Goal: Task Accomplishment & Management: Use online tool/utility

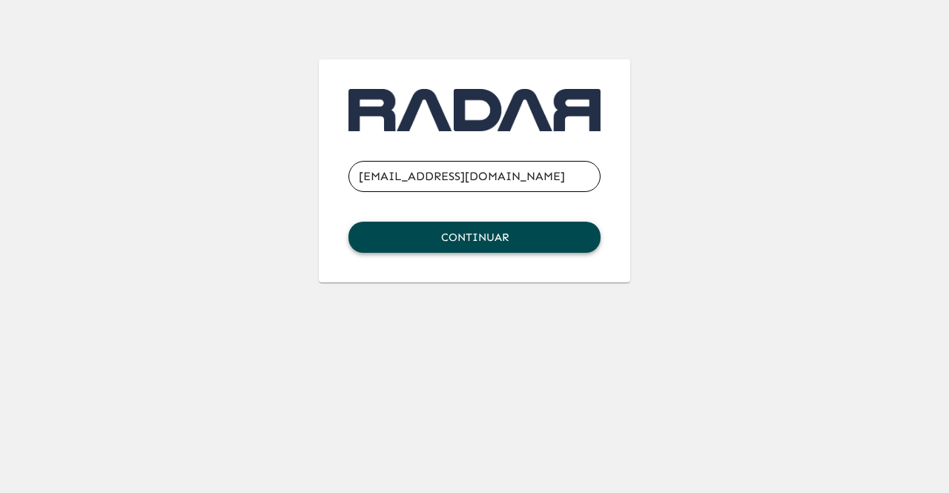
click at [538, 225] on button "Continuar" at bounding box center [475, 237] width 252 height 31
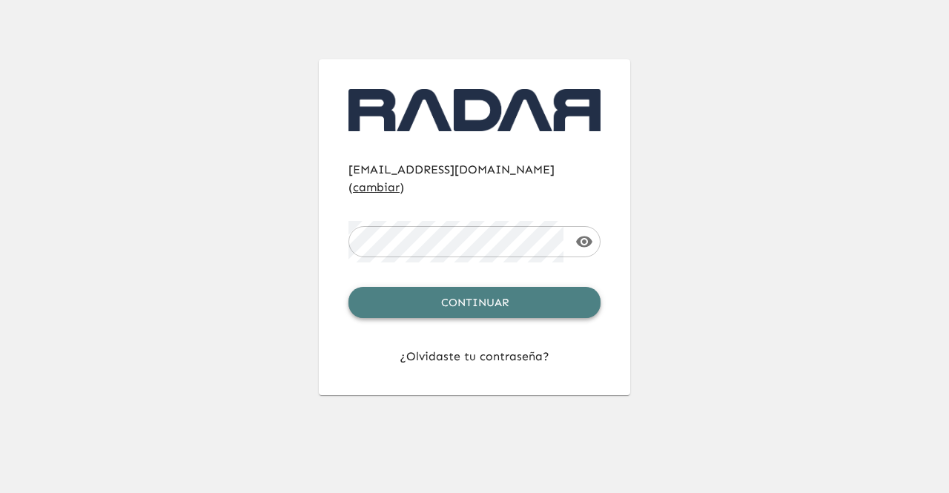
click at [475, 287] on button "Continuar" at bounding box center [475, 302] width 252 height 31
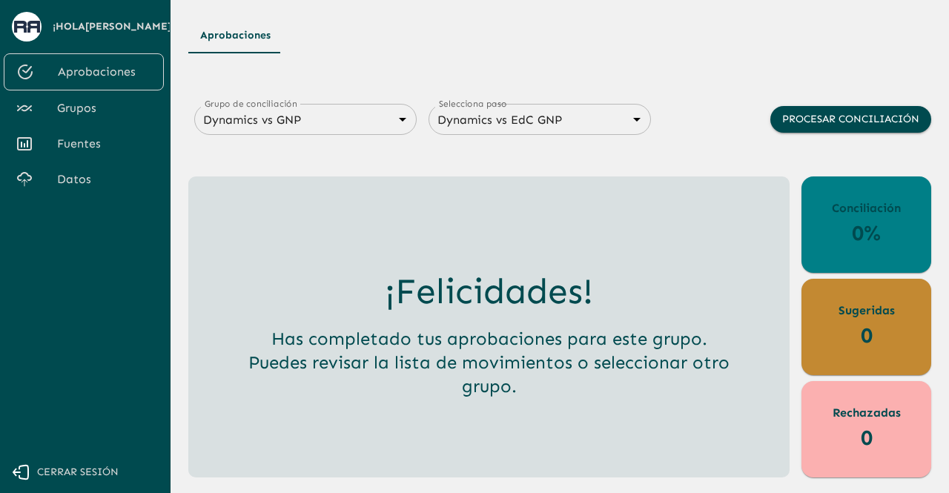
click at [104, 109] on span "Grupos" at bounding box center [104, 108] width 95 height 18
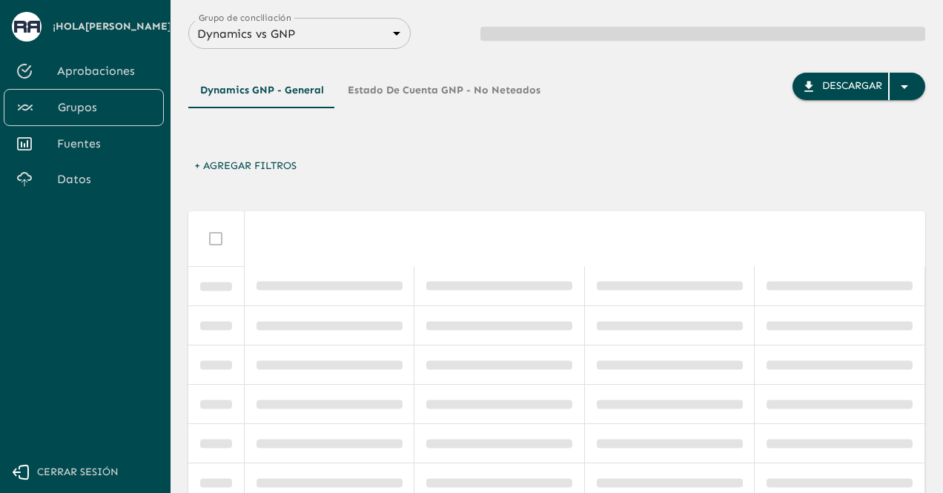
click at [103, 143] on span "Fuentes" at bounding box center [104, 144] width 95 height 18
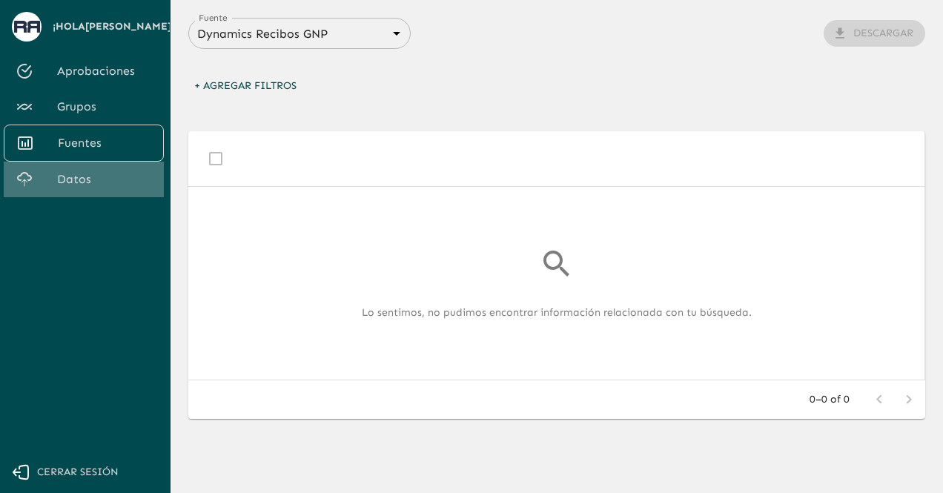
click at [97, 174] on span "Datos" at bounding box center [104, 180] width 95 height 18
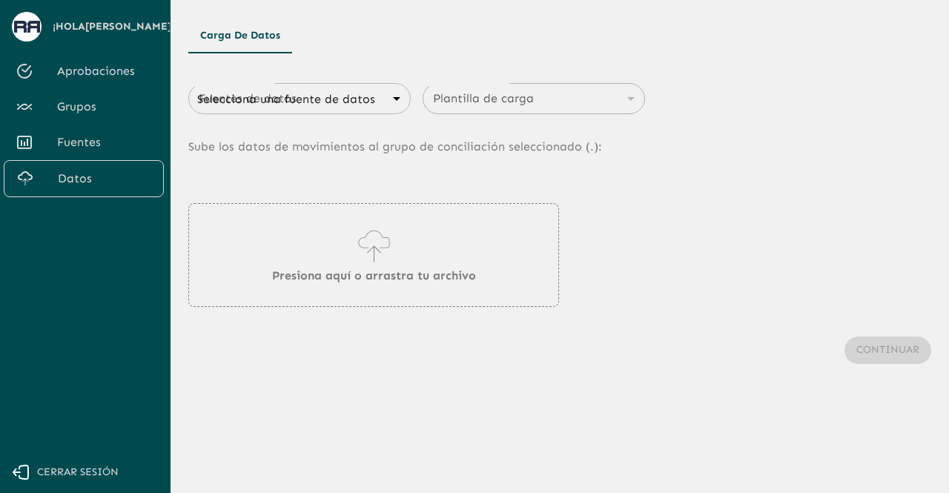
type input "683f283f336112e7999fc7c3"
type input "68434fd2750312d599d841be"
click at [364, 114] on p "Sube los datos de movimientos al grupo de conciliación seleccionado (. xlsx ):" at bounding box center [559, 146] width 743 height 65
click at [380, 122] on p "Sube los datos de movimientos al grupo de conciliación seleccionado (. xlsx ):" at bounding box center [559, 146] width 743 height 65
click at [375, 113] on div "Dynamics Recibos GNP 683f283f336112e7999fc7c3 Fuentes de datos" at bounding box center [299, 98] width 223 height 31
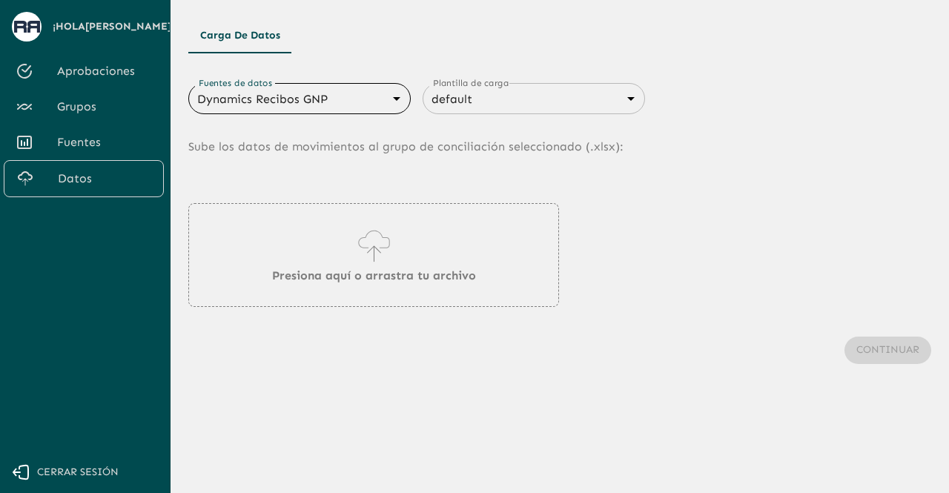
click at [374, 96] on body "Se están procesando los movimientos. Algunas acciones permanecerán deshabilitad…" at bounding box center [474, 246] width 949 height 493
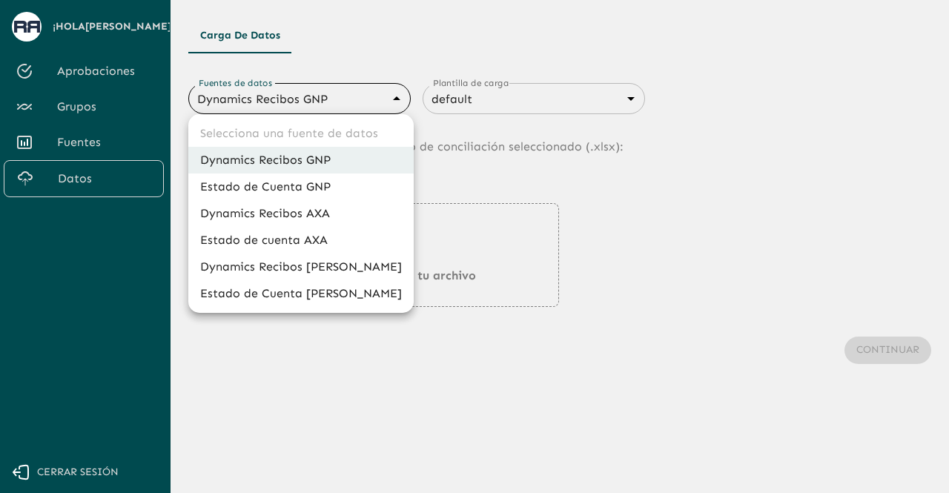
click at [314, 164] on li "Dynamics Recibos GNP" at bounding box center [300, 160] width 225 height 27
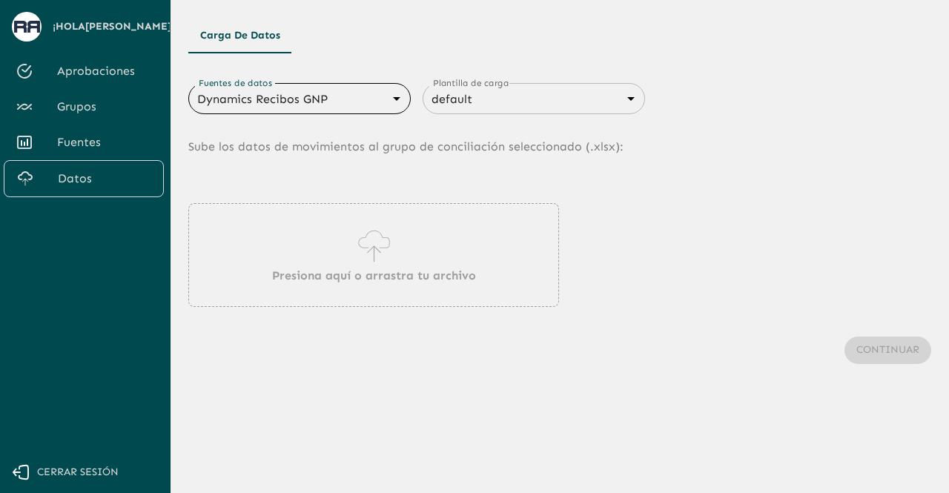
click at [389, 245] on icon at bounding box center [373, 240] width 31 height 18
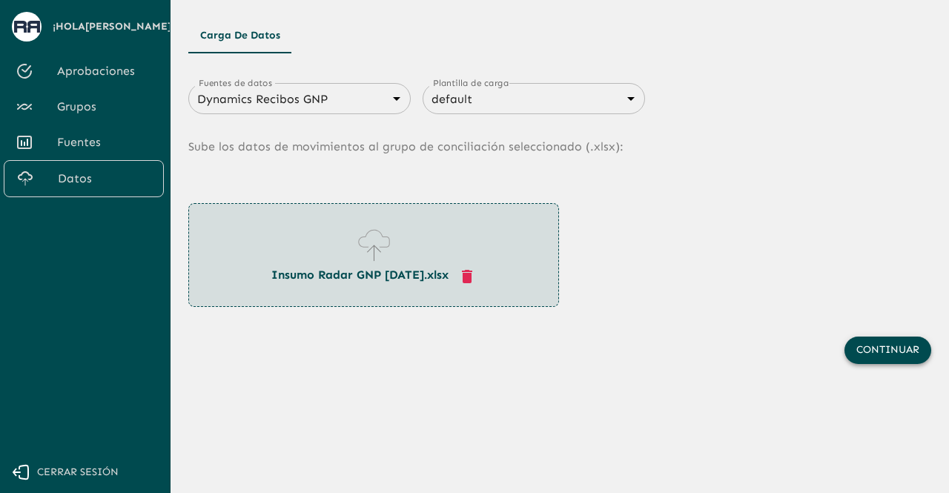
click at [883, 350] on button "Continuar" at bounding box center [888, 350] width 87 height 27
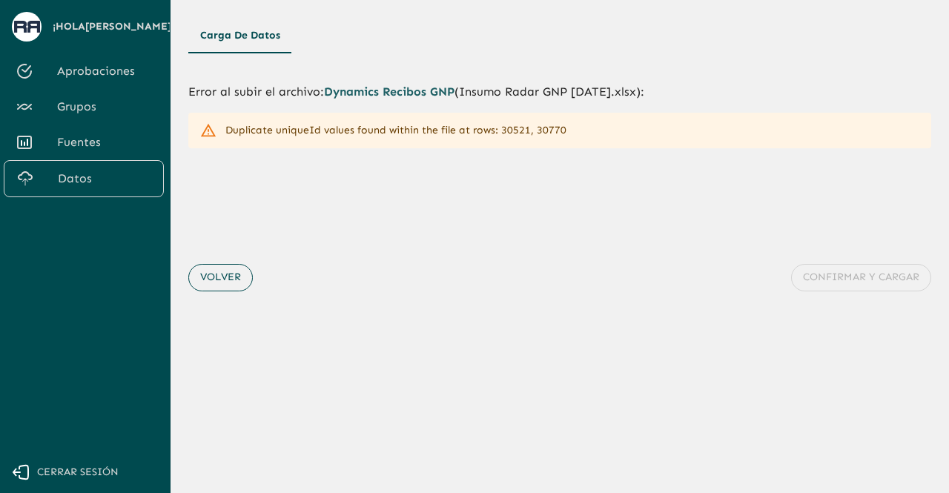
click at [245, 277] on button "Volver" at bounding box center [220, 277] width 65 height 27
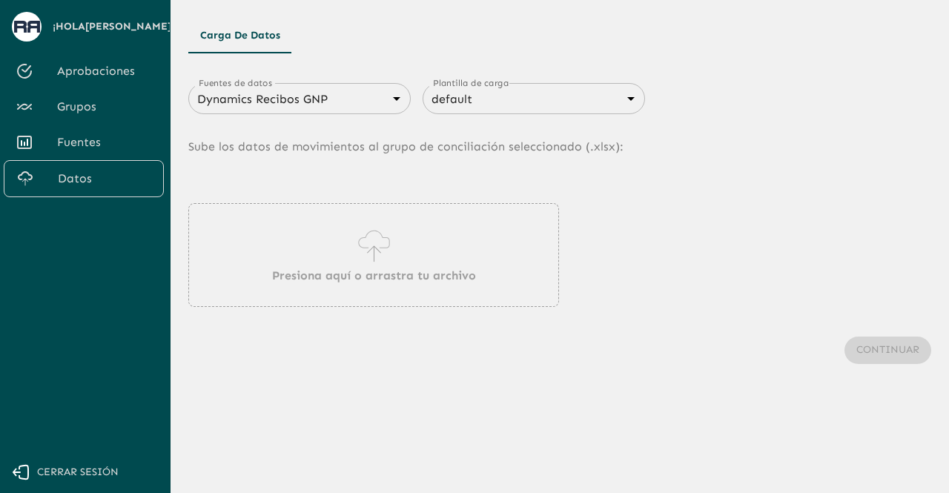
click at [337, 246] on div "Presiona aquí o arrastra tu archivo" at bounding box center [373, 255] width 371 height 104
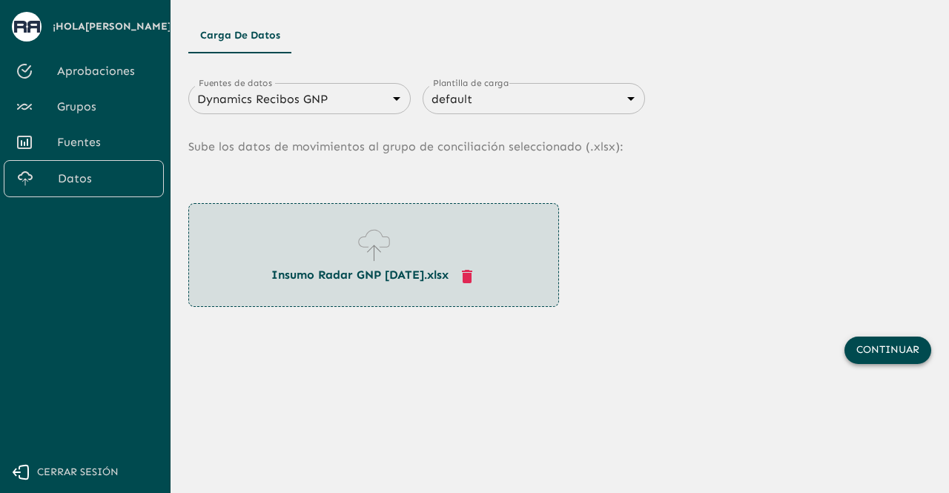
click at [871, 342] on button "Continuar" at bounding box center [888, 350] width 87 height 27
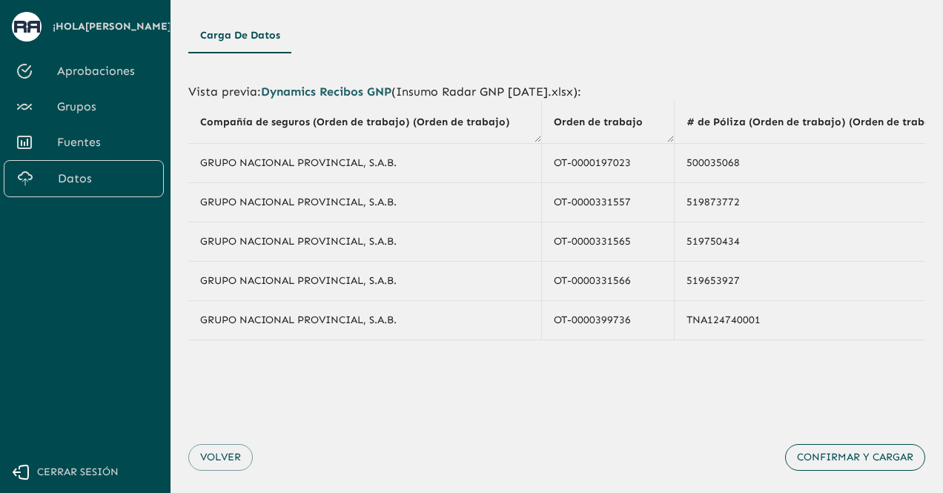
click at [852, 453] on button "Confirmar y cargar" at bounding box center [855, 457] width 140 height 27
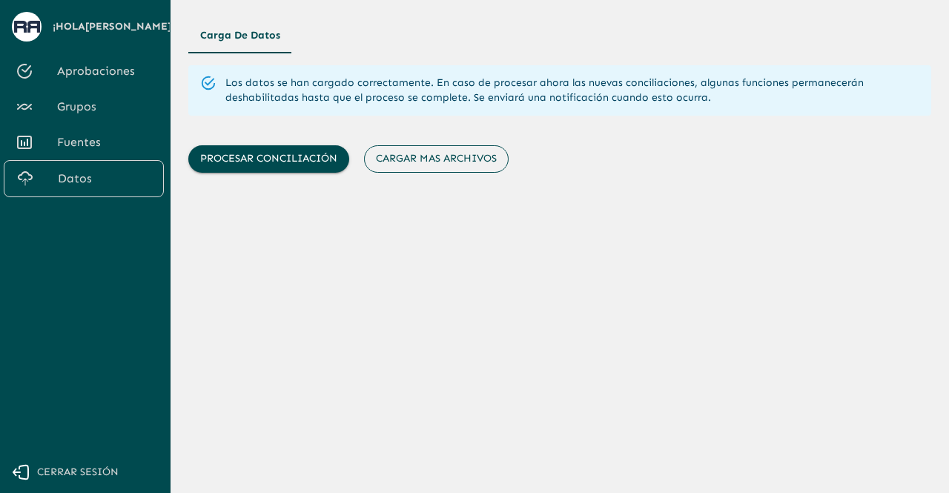
click at [399, 162] on button "Cargar mas archivos" at bounding box center [436, 158] width 145 height 27
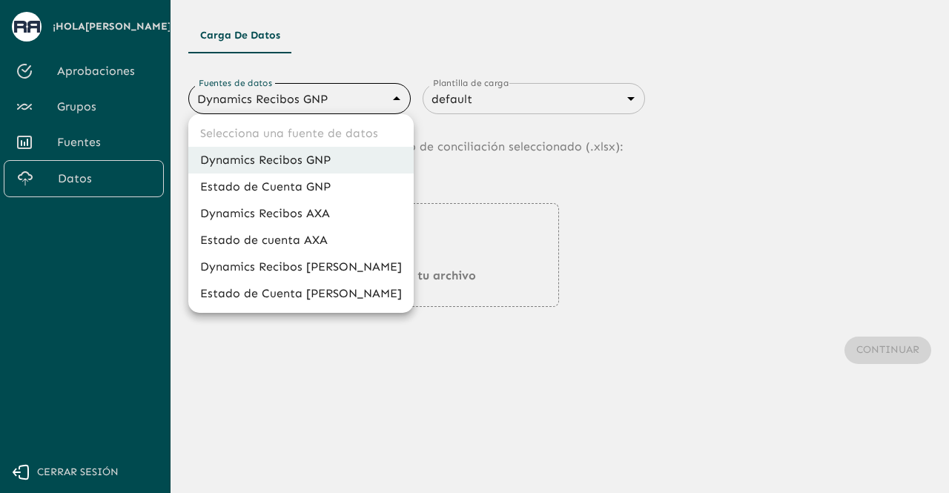
click at [317, 109] on body "Se están procesando los movimientos. Algunas acciones permanecerán deshabilitad…" at bounding box center [474, 246] width 949 height 493
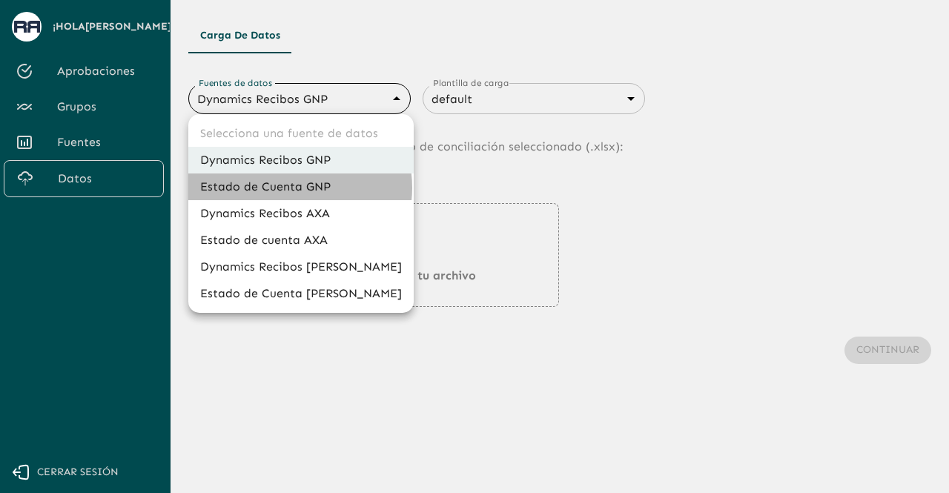
click at [291, 188] on li "Estado de Cuenta GNP" at bounding box center [300, 187] width 225 height 27
type input "68360e545ed9181a8245dd9b"
type input "68405816993b98be2d8f622c"
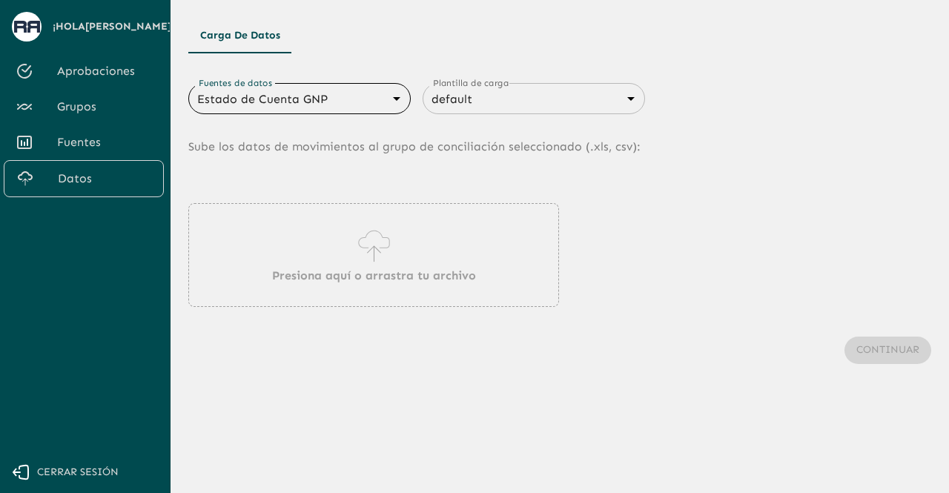
click at [300, 227] on div "Presiona aquí o arrastra tu archivo" at bounding box center [373, 255] width 371 height 104
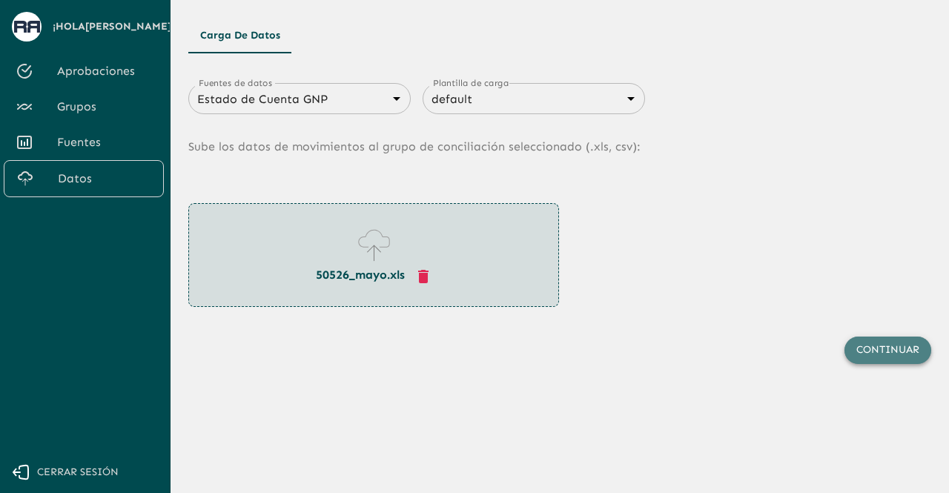
click at [887, 352] on button "Continuar" at bounding box center [888, 350] width 87 height 27
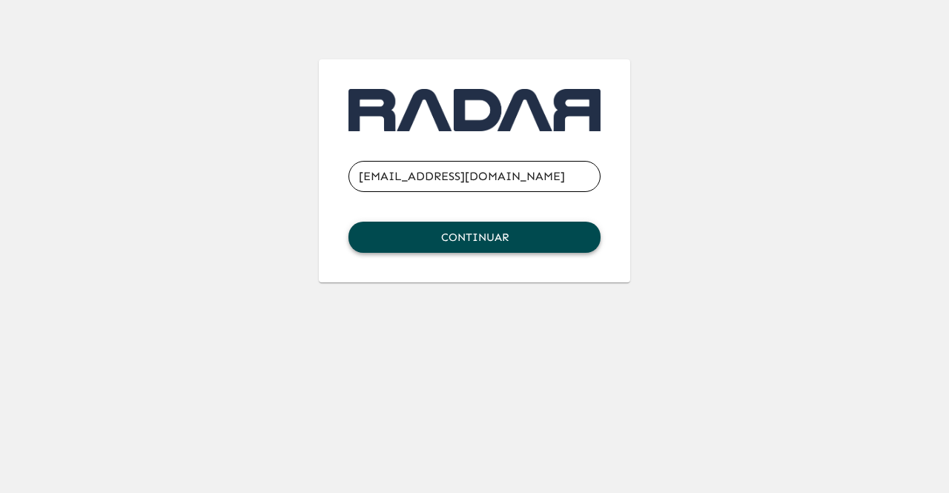
click at [567, 243] on button "Continuar" at bounding box center [475, 237] width 252 height 31
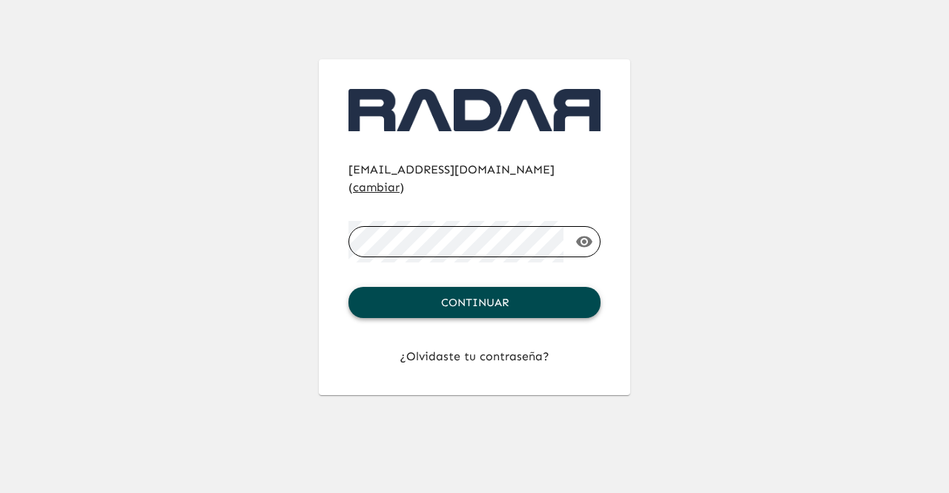
click at [504, 287] on button "Continuar" at bounding box center [475, 302] width 252 height 31
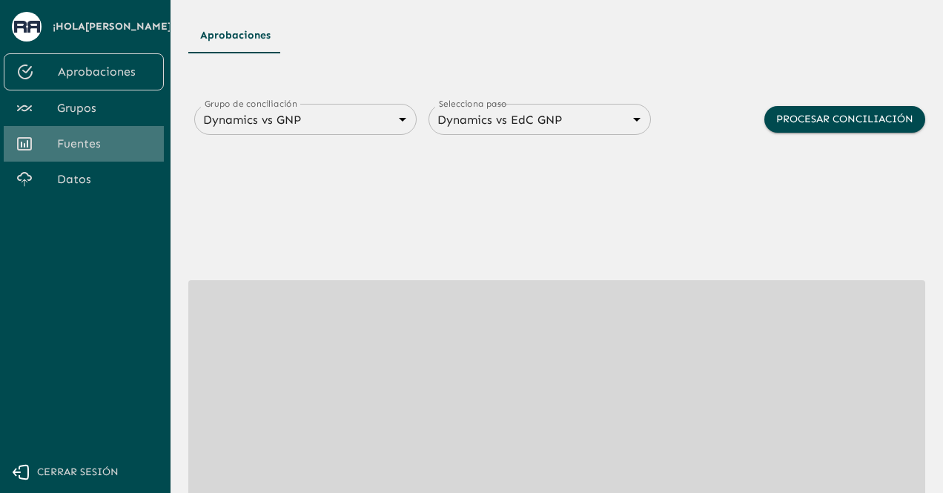
click at [107, 143] on span "Fuentes" at bounding box center [104, 144] width 95 height 18
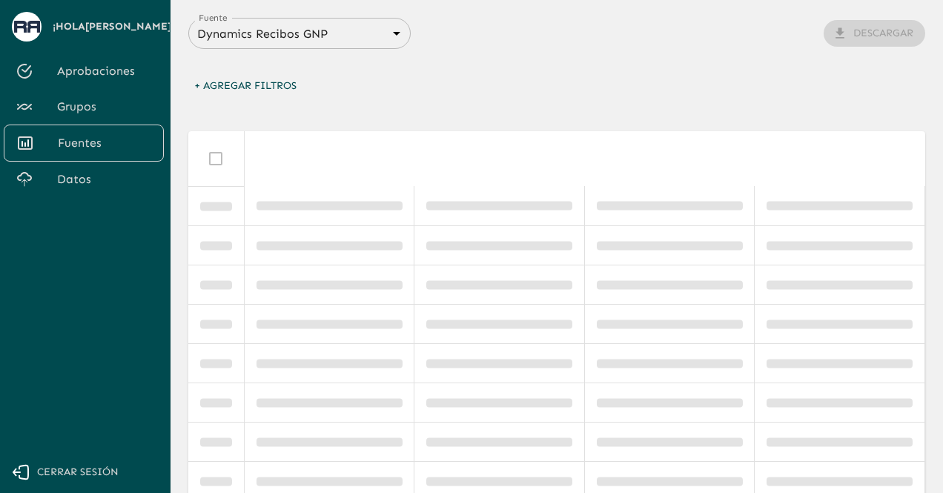
click at [306, 45] on div "Dynamics Recibos GNP 683f283f336112e7999fc7c3 Fuente" at bounding box center [299, 33] width 223 height 31
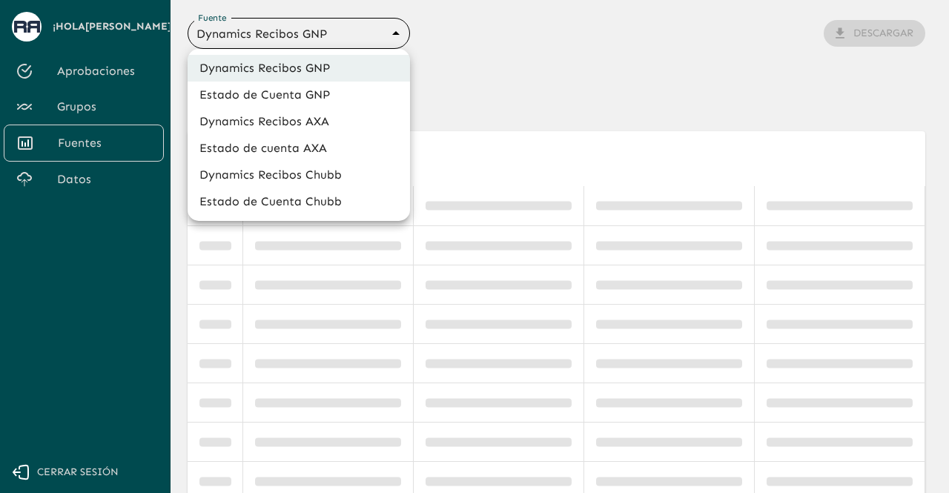
click at [343, 33] on body "Se están procesando los movimientos. Algunas acciones permanecerán deshabilitad…" at bounding box center [474, 246] width 949 height 493
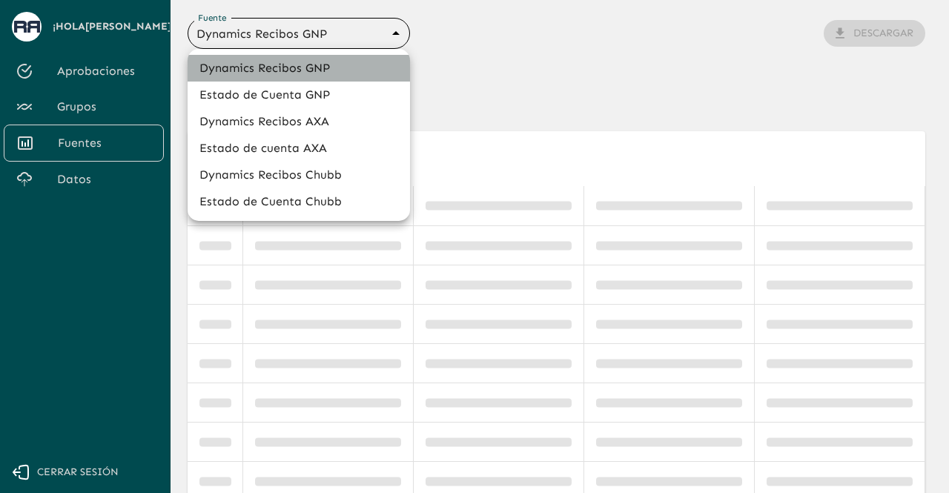
click at [346, 62] on li "Dynamics Recibos GNP" at bounding box center [299, 68] width 223 height 27
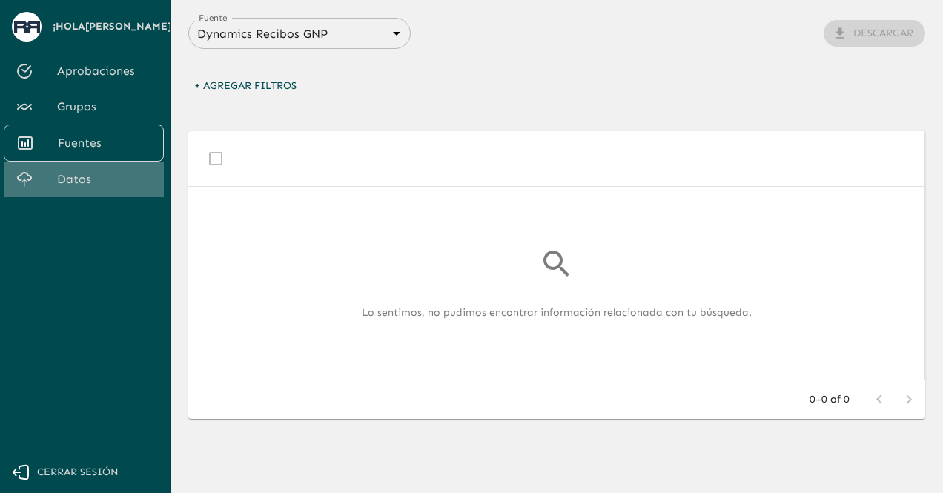
click at [102, 164] on link "Datos" at bounding box center [84, 180] width 160 height 36
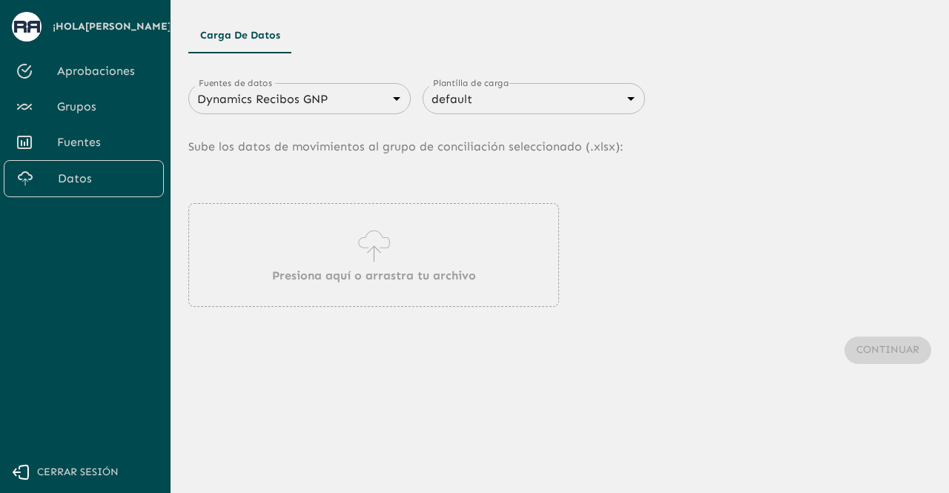
click at [355, 256] on icon at bounding box center [374, 246] width 42 height 42
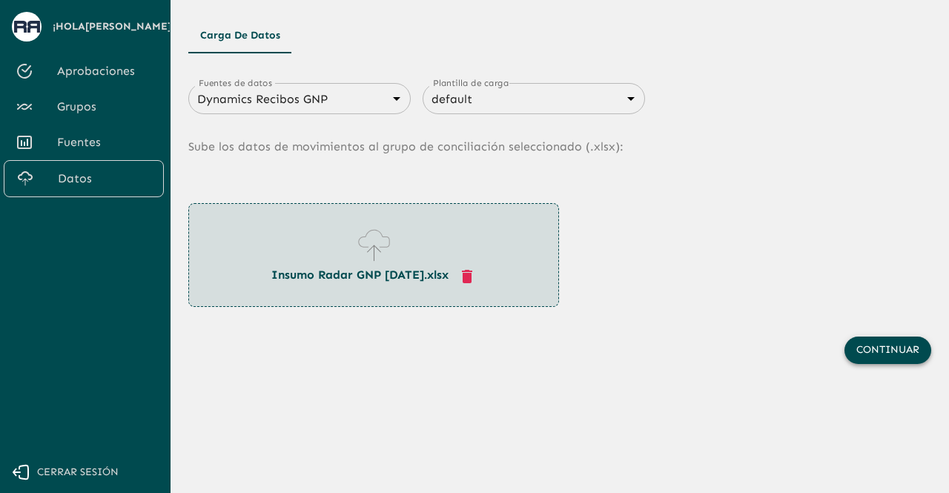
click at [896, 361] on button "Continuar" at bounding box center [888, 350] width 87 height 27
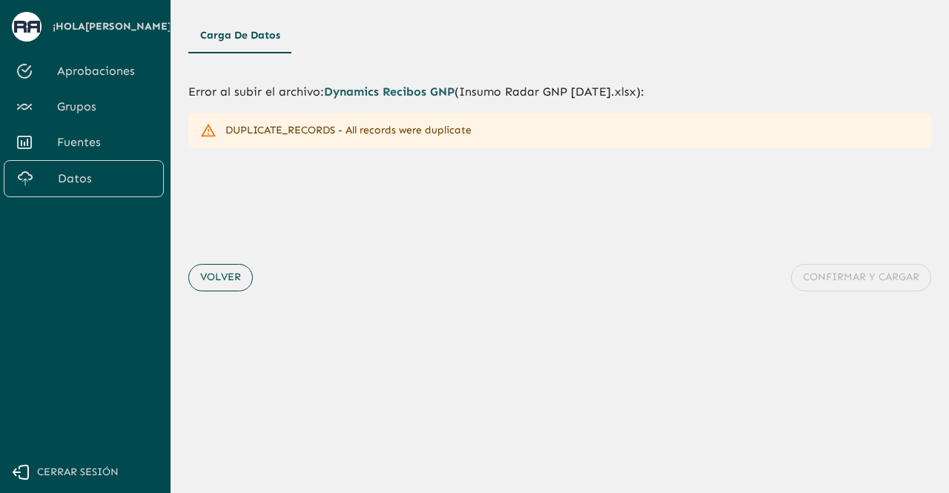
click at [224, 281] on button "Volver" at bounding box center [220, 277] width 65 height 27
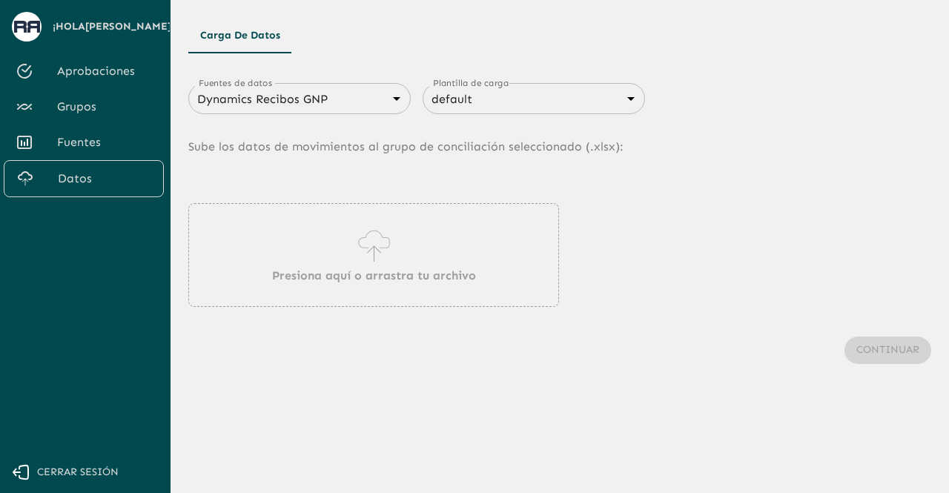
click at [337, 207] on div "Presiona aquí o arrastra tu archivo" at bounding box center [373, 255] width 371 height 104
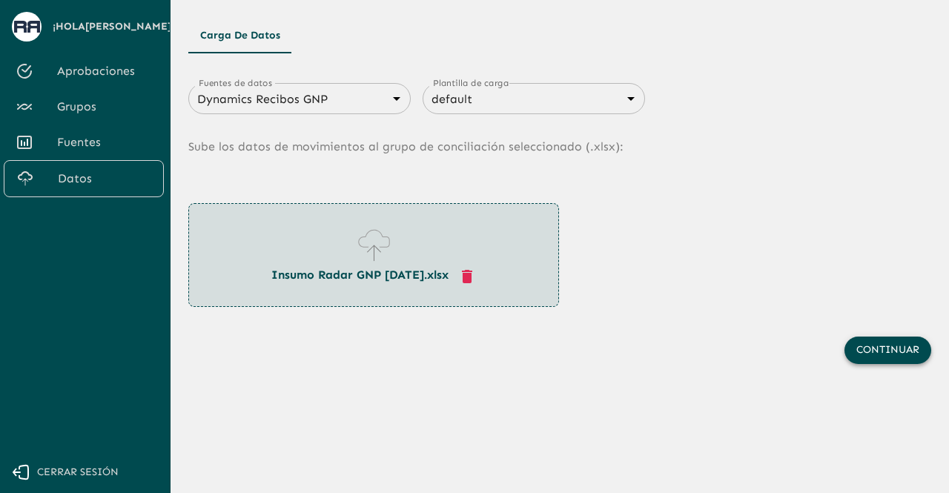
click at [886, 363] on button "Continuar" at bounding box center [888, 350] width 87 height 27
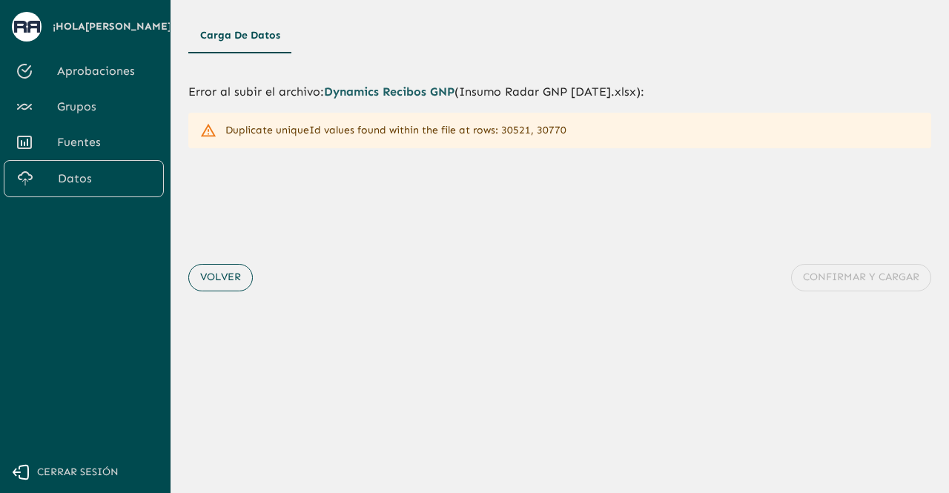
click at [208, 278] on button "Volver" at bounding box center [220, 277] width 65 height 27
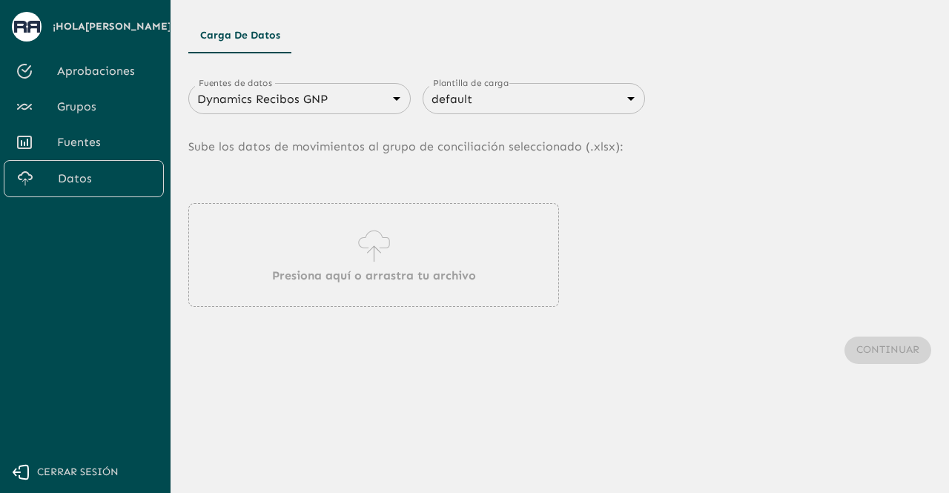
click at [378, 263] on icon at bounding box center [374, 246] width 42 height 42
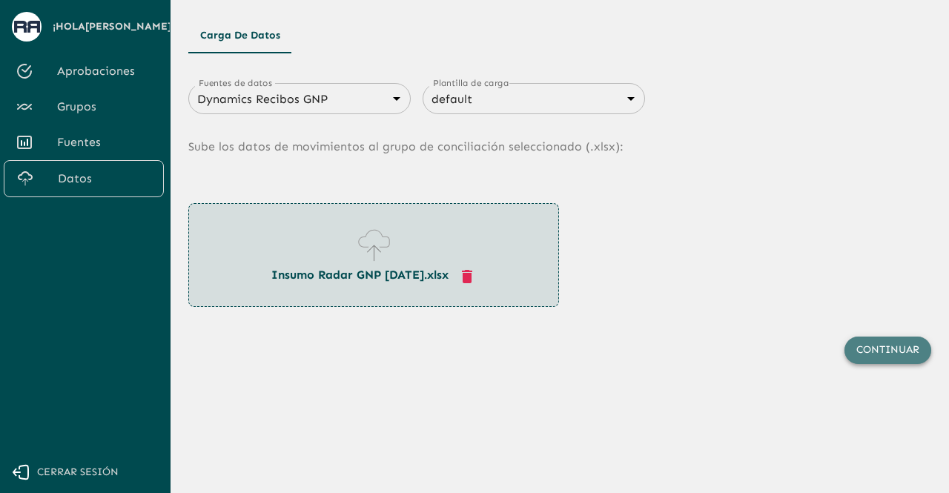
click at [887, 346] on button "Continuar" at bounding box center [888, 350] width 87 height 27
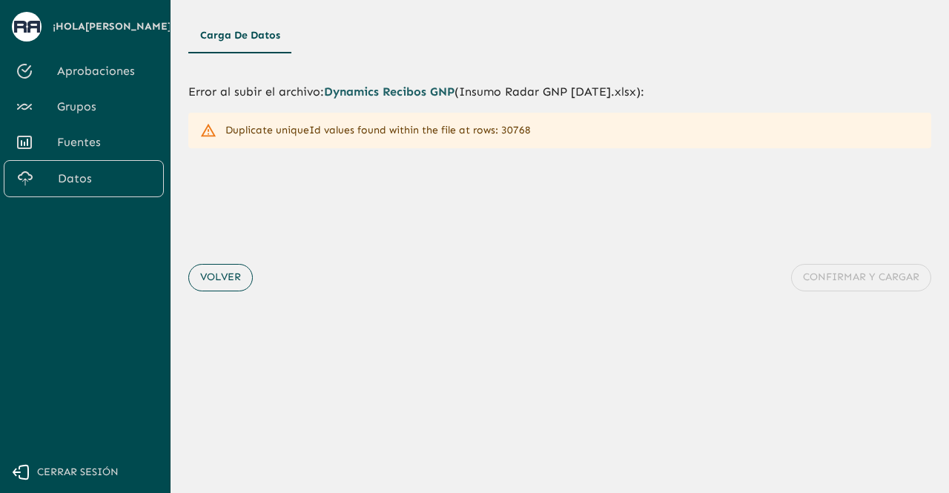
click at [236, 272] on button "Volver" at bounding box center [220, 277] width 65 height 27
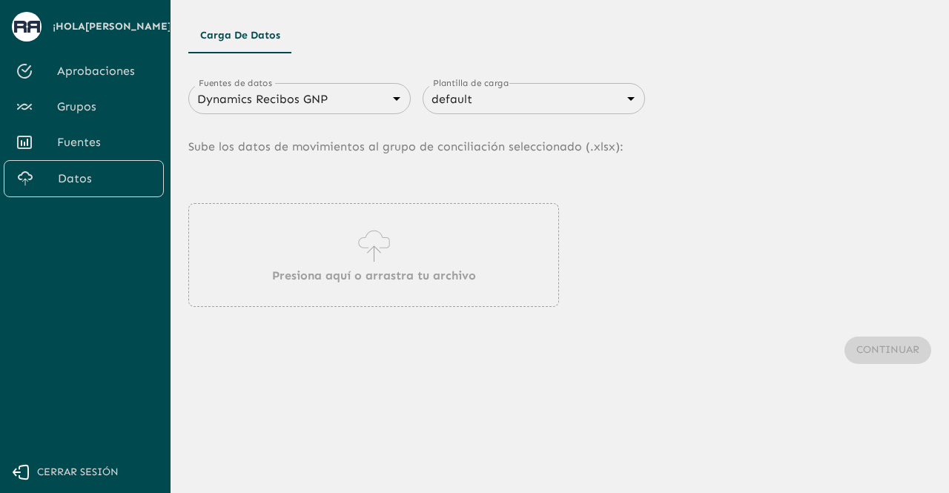
click at [265, 270] on div "Presiona aquí o arrastra tu archivo" at bounding box center [373, 255] width 371 height 104
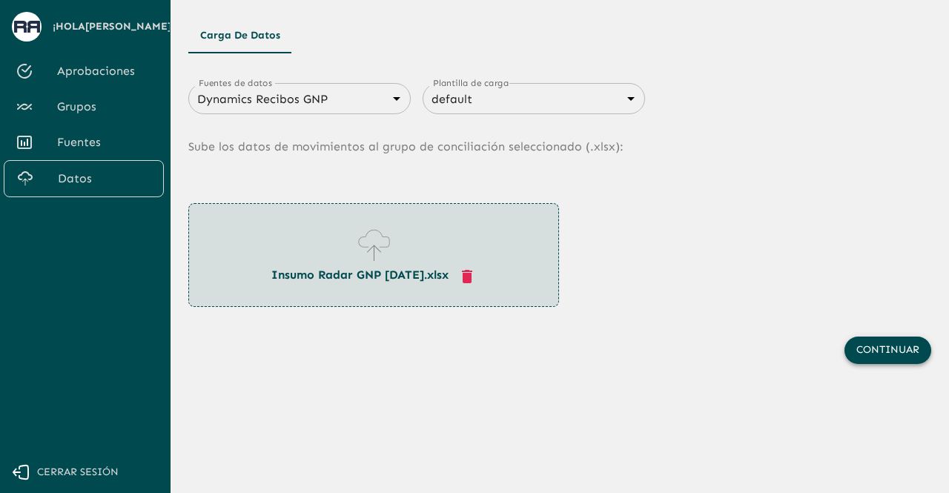
click at [860, 355] on button "Continuar" at bounding box center [888, 350] width 87 height 27
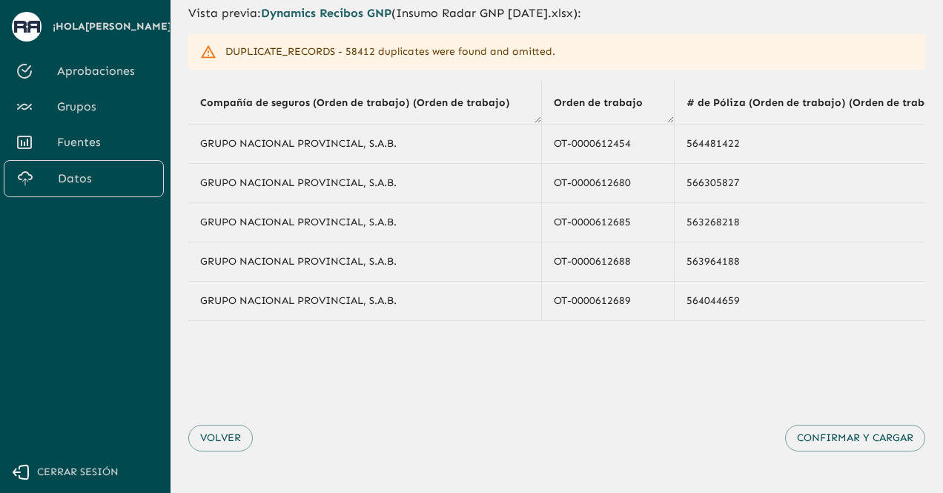
scroll to position [80, 0]
click at [221, 451] on button "Volver" at bounding box center [220, 436] width 65 height 27
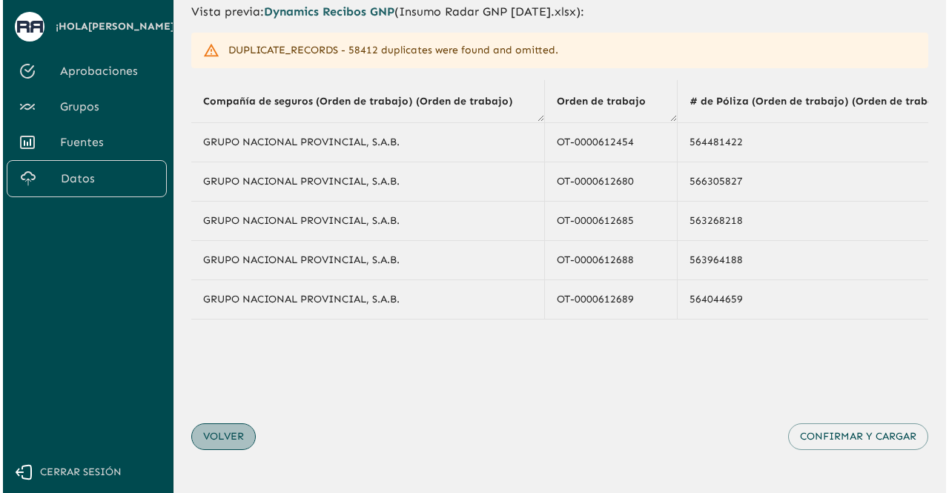
scroll to position [0, 0]
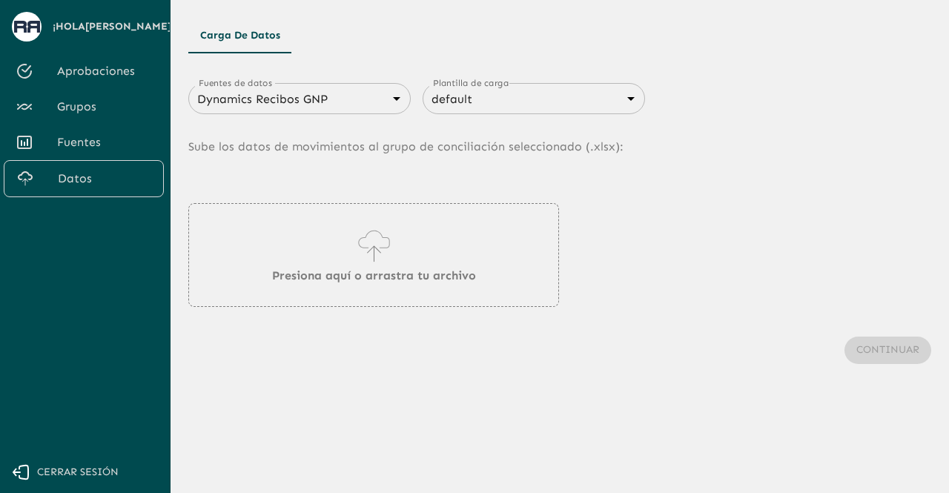
click at [88, 475] on span "Cerrar sesión" at bounding box center [78, 473] width 82 height 19
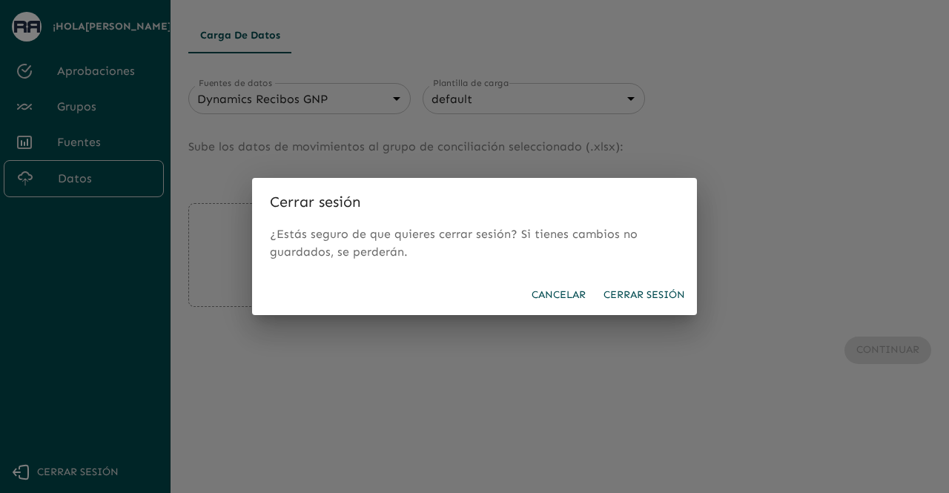
click at [650, 296] on button "Cerrar sesión" at bounding box center [644, 295] width 93 height 27
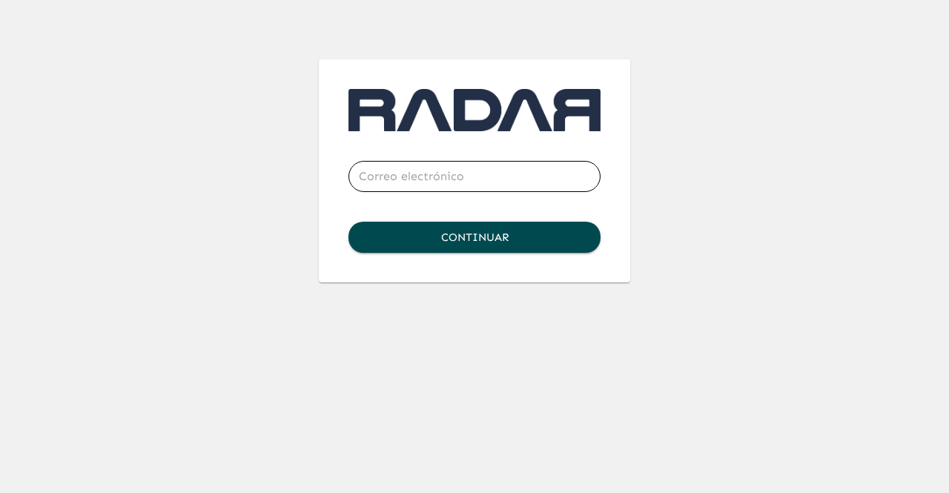
type input "[EMAIL_ADDRESS][DOMAIN_NAME]"
click at [601, 177] on div at bounding box center [601, 177] width 0 height 0
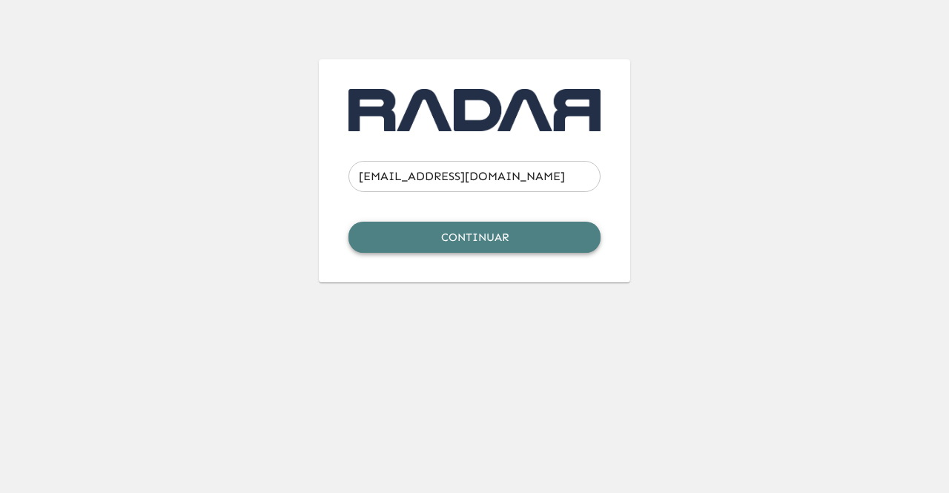
click at [478, 243] on button "Continuar" at bounding box center [475, 237] width 252 height 31
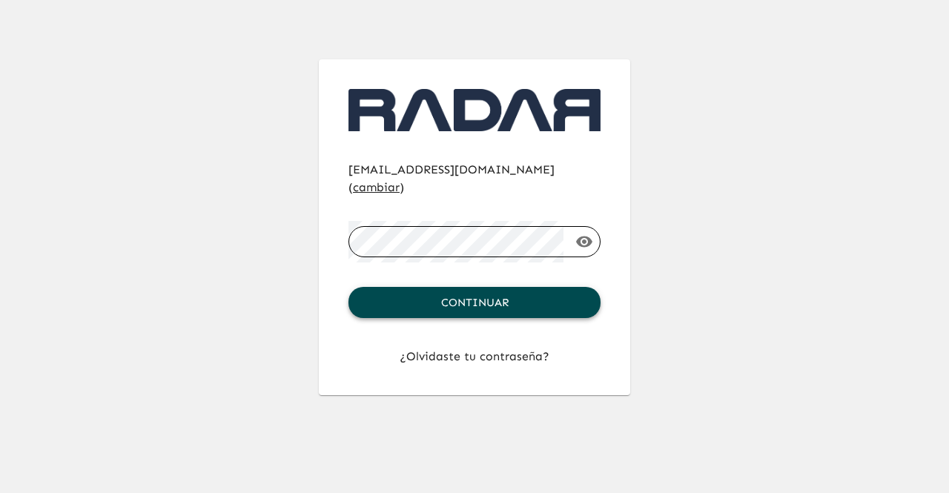
click at [471, 300] on button "Continuar" at bounding box center [475, 302] width 252 height 31
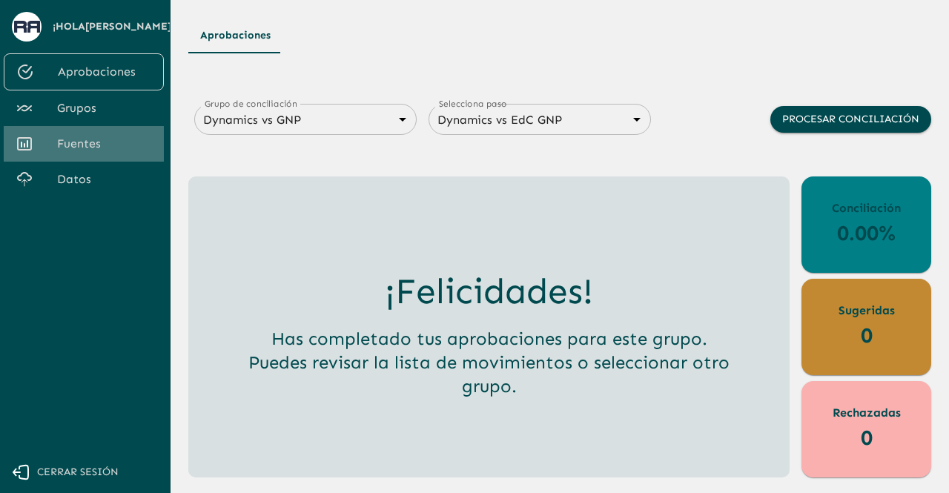
click at [101, 149] on span "Fuentes" at bounding box center [104, 144] width 95 height 18
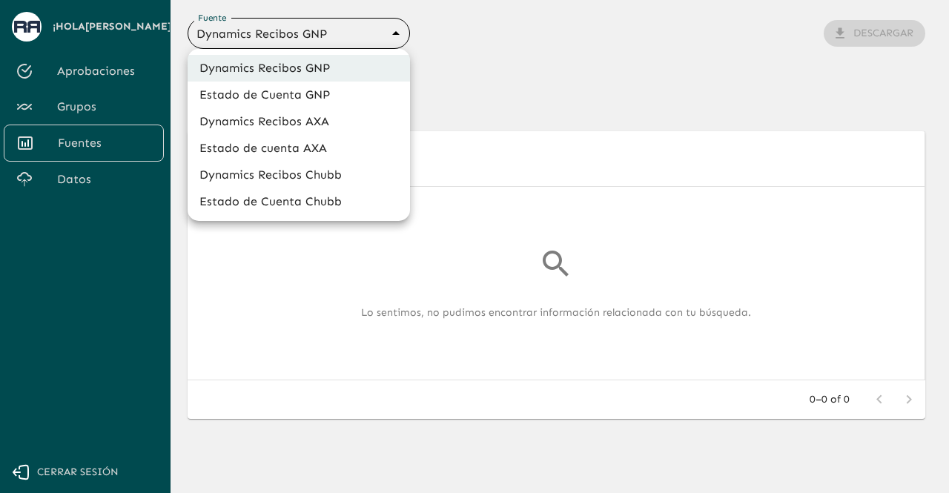
click at [321, 35] on body "Se están procesando los movimientos. Algunas acciones permanecerán deshabilitad…" at bounding box center [474, 246] width 949 height 493
click at [265, 121] on li "Dynamics Recibos AXA" at bounding box center [299, 121] width 223 height 27
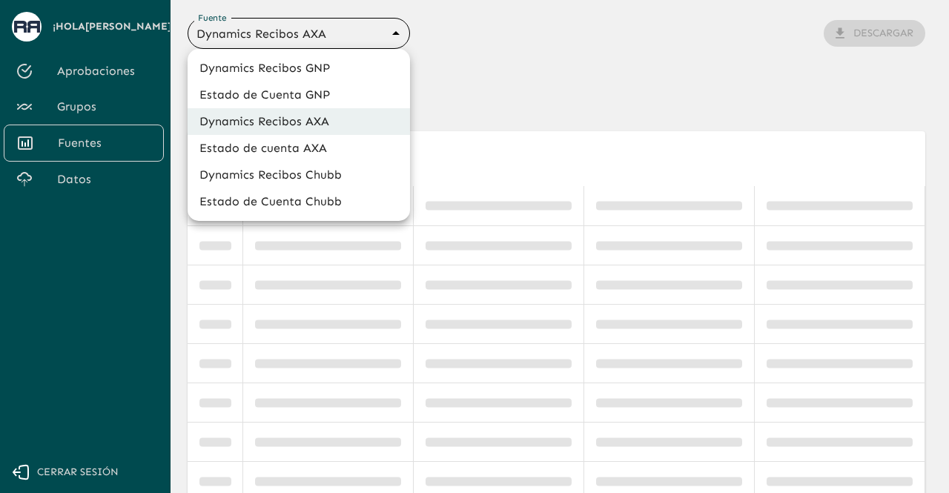
click at [309, 24] on body "Se están procesando los movimientos. Algunas acciones permanecerán deshabilitad…" at bounding box center [474, 246] width 949 height 493
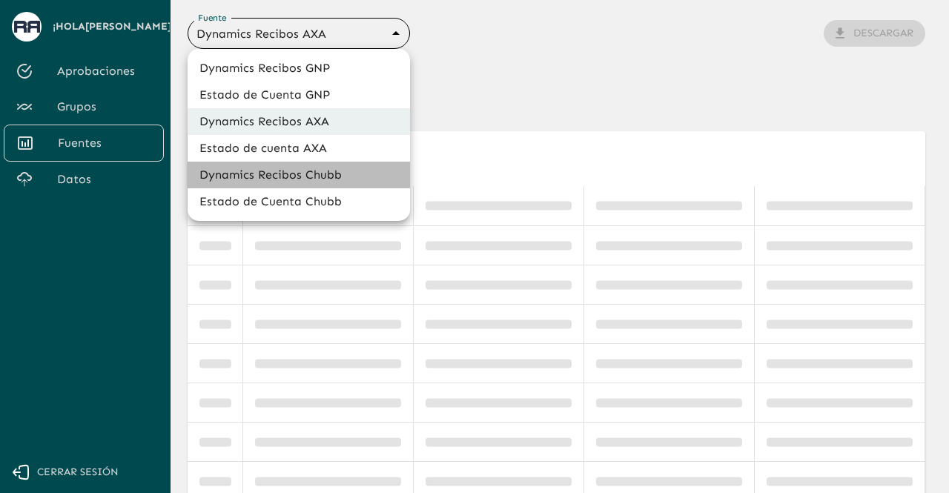
click at [284, 169] on li "Dynamics Recibos Chubb" at bounding box center [299, 175] width 223 height 27
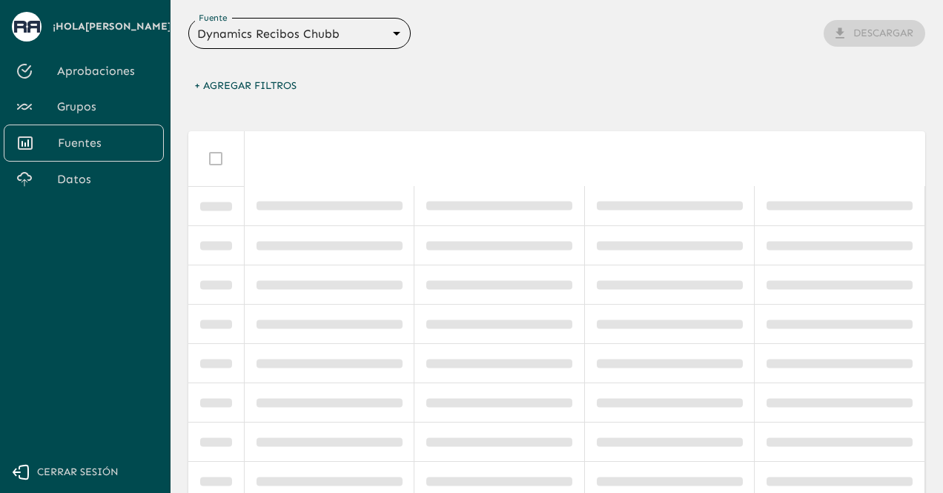
click at [307, 45] on div "Dynamics Recibos Chubb 689e1556cd921e7dc77ad380 Fuente" at bounding box center [299, 33] width 223 height 31
click at [289, 30] on body "Se están procesando los movimientos. Algunas acciones permanecerán deshabilitad…" at bounding box center [474, 246] width 949 height 493
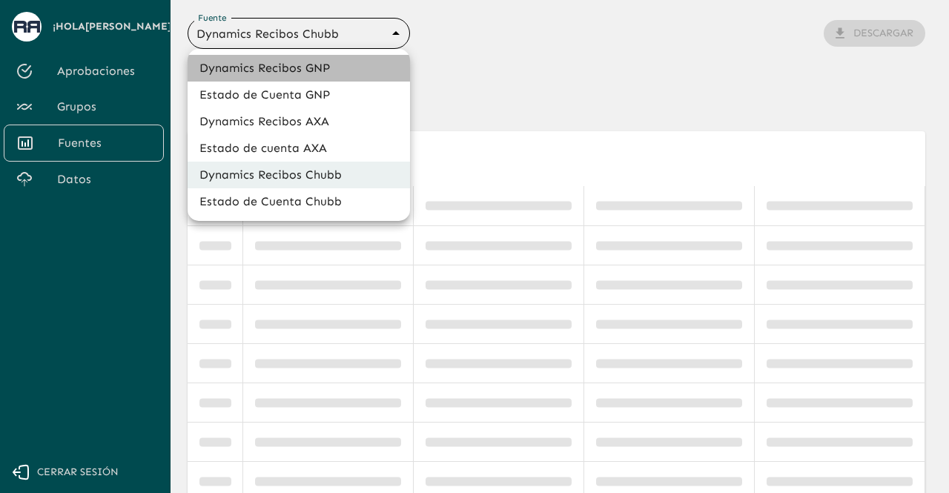
click at [283, 67] on li "Dynamics Recibos GNP" at bounding box center [299, 68] width 223 height 27
type input "683f283f336112e7999fc7c3"
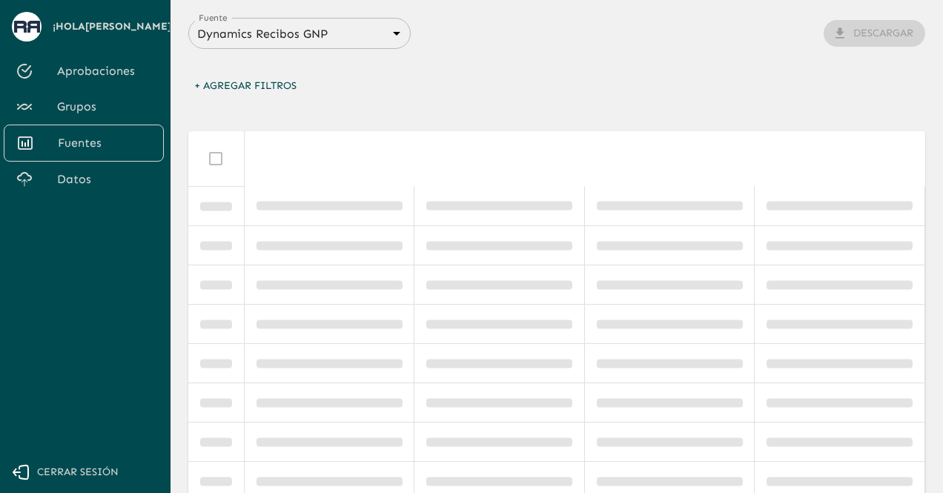
click at [653, 3] on main "Fuente Dynamics Recibos GNP 683f283f336112e7999fc7c3 Fuente Descargar + Agregar…" at bounding box center [557, 246] width 773 height 493
click at [68, 169] on link "Datos" at bounding box center [84, 180] width 160 height 36
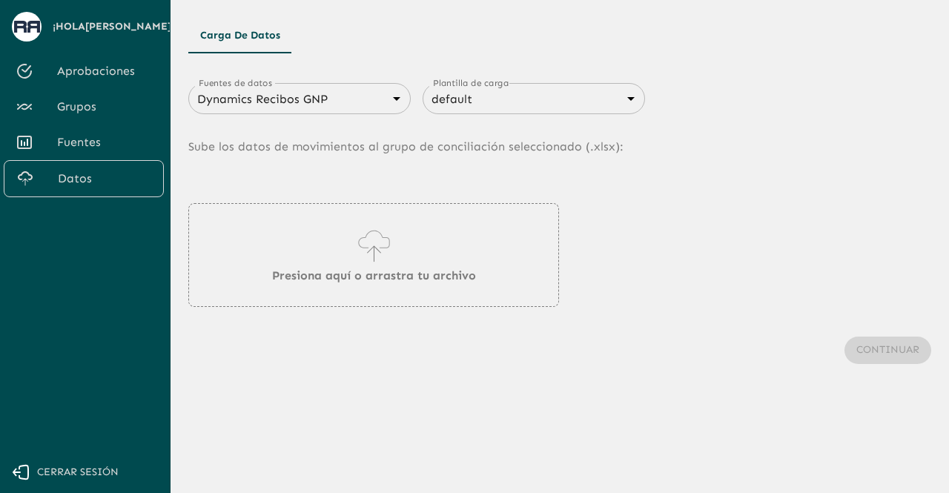
click at [353, 106] on body "Se están procesando los movimientos. Algunas acciones permanecerán deshabilitad…" at bounding box center [474, 246] width 949 height 493
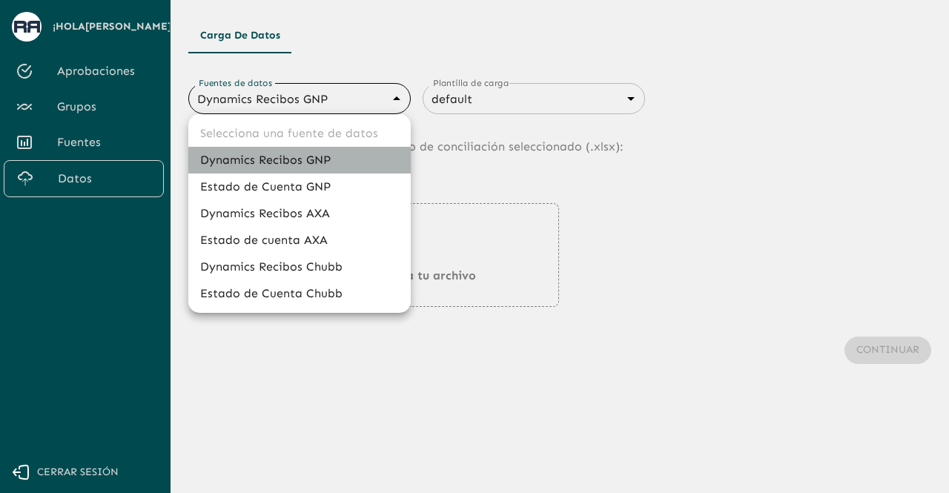
click at [329, 159] on li "Dynamics Recibos GNP" at bounding box center [299, 160] width 223 height 27
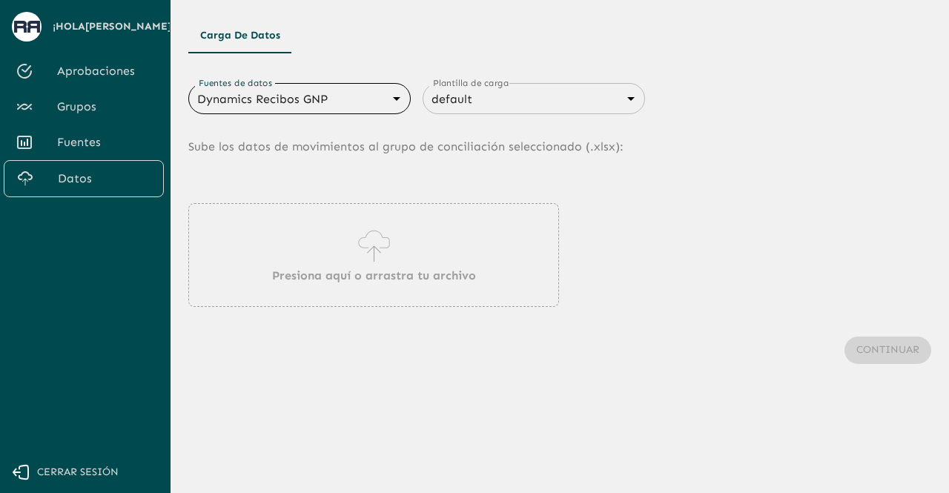
click at [381, 242] on icon at bounding box center [374, 246] width 42 height 42
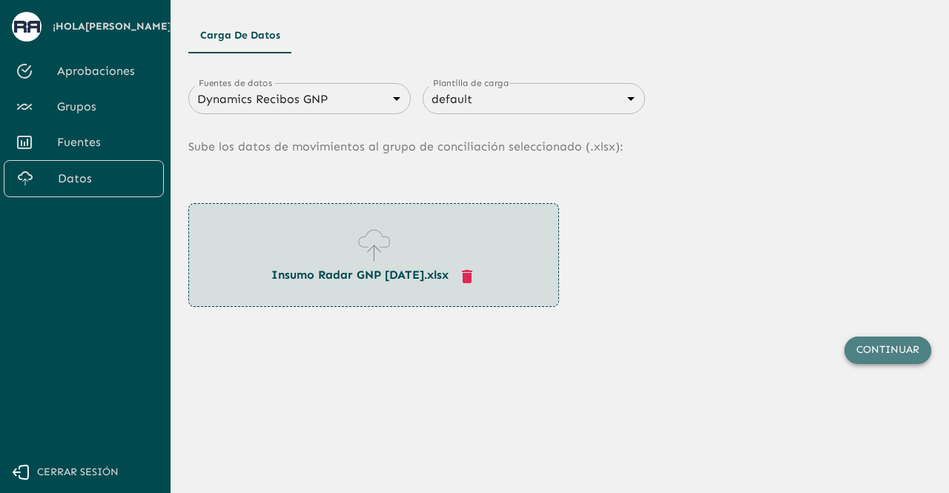
click at [889, 348] on button "Continuar" at bounding box center [888, 350] width 87 height 27
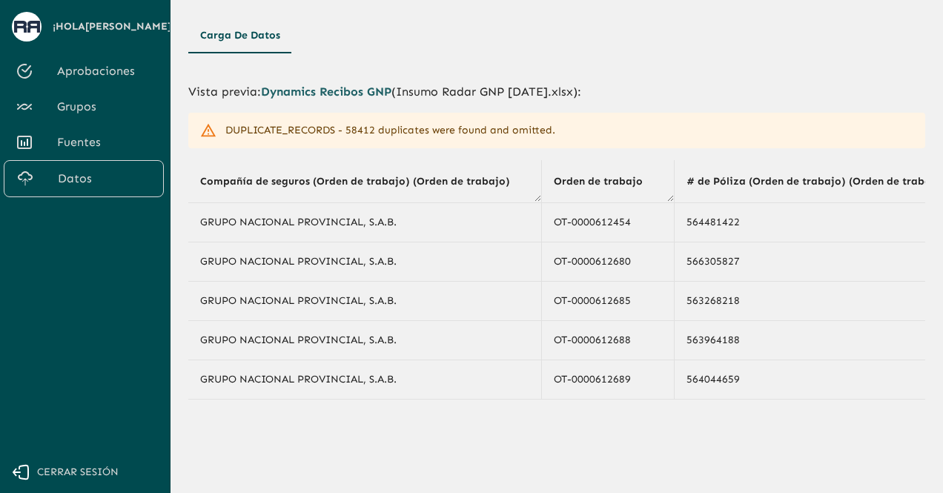
click at [111, 145] on span "Fuentes" at bounding box center [104, 143] width 95 height 18
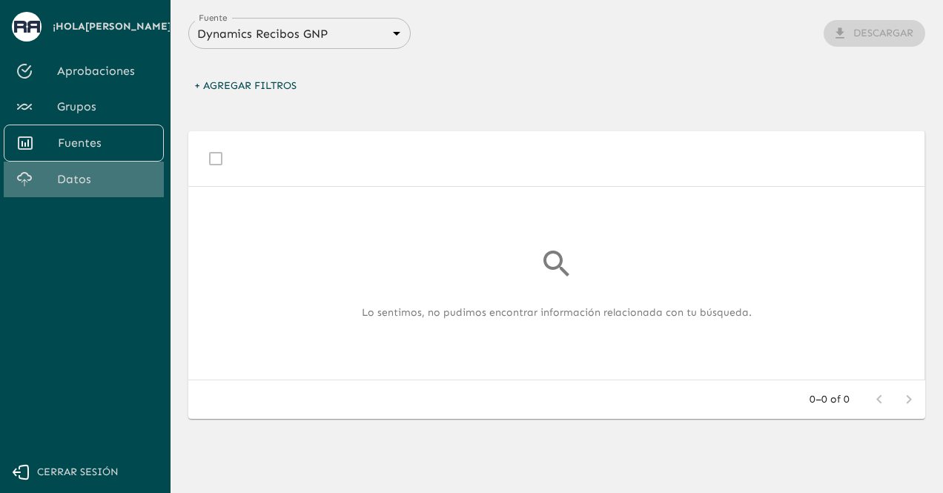
click at [112, 187] on span "Datos" at bounding box center [104, 180] width 95 height 18
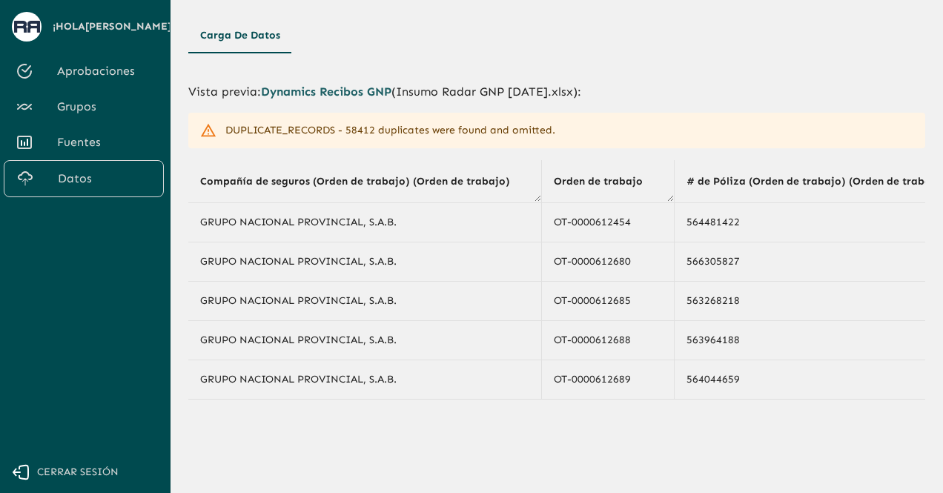
scroll to position [89, 0]
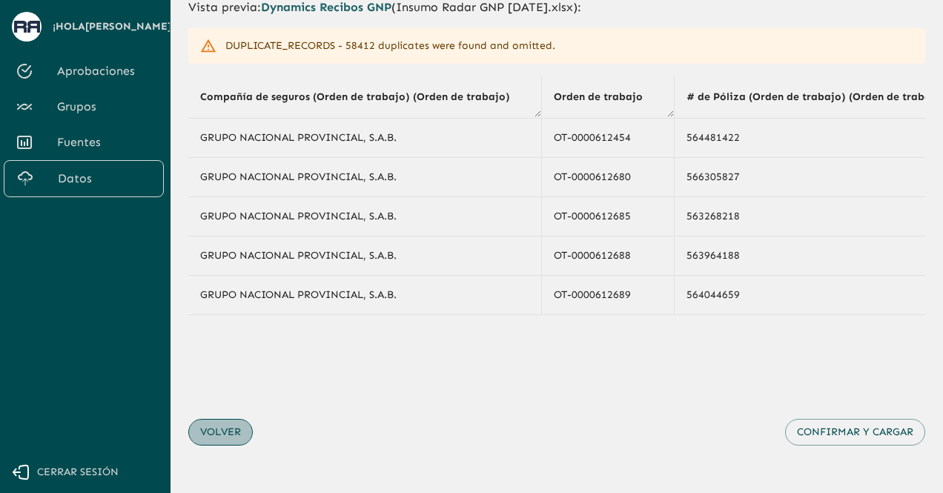
click at [206, 435] on button "Volver" at bounding box center [220, 432] width 65 height 27
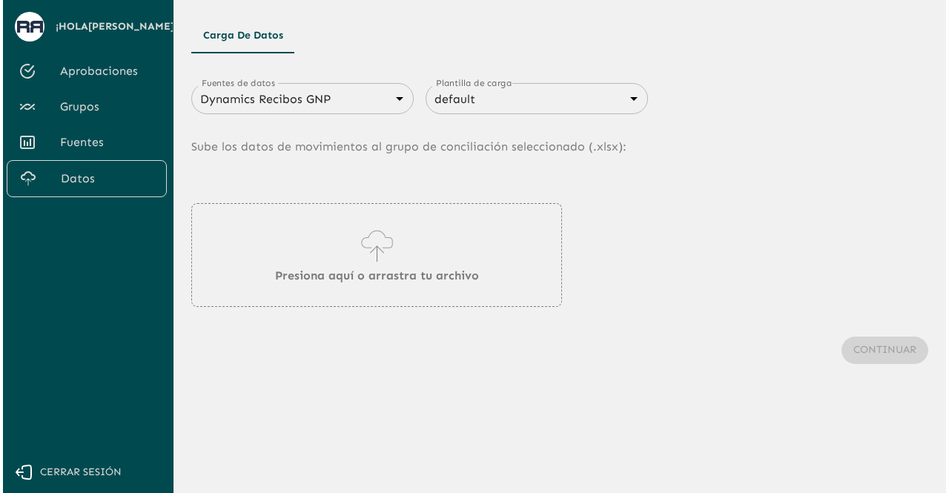
scroll to position [0, 0]
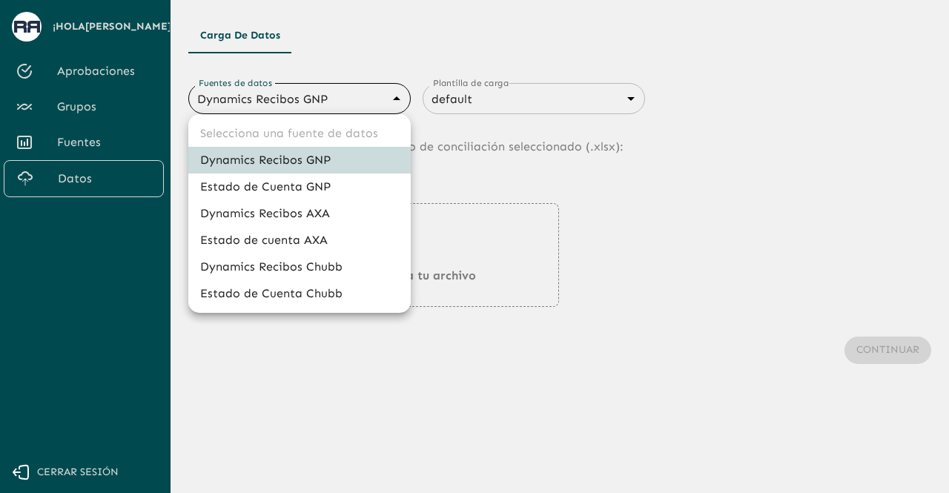
click at [299, 96] on body "Se están procesando los movimientos. Algunas acciones permanecerán deshabilitad…" at bounding box center [474, 246] width 949 height 493
click at [277, 178] on li "Estado de Cuenta GNP" at bounding box center [299, 187] width 223 height 27
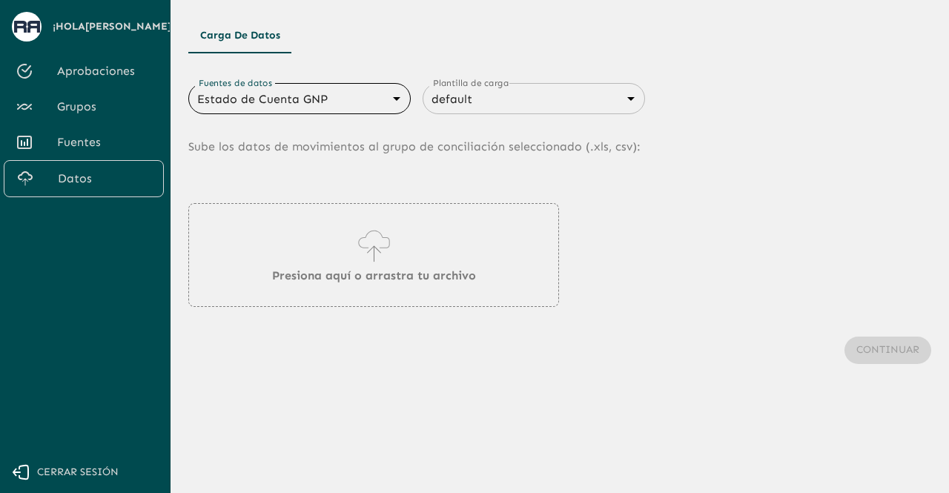
type input "68360e545ed9181a8245dd9b"
type input "68405816993b98be2d8f622c"
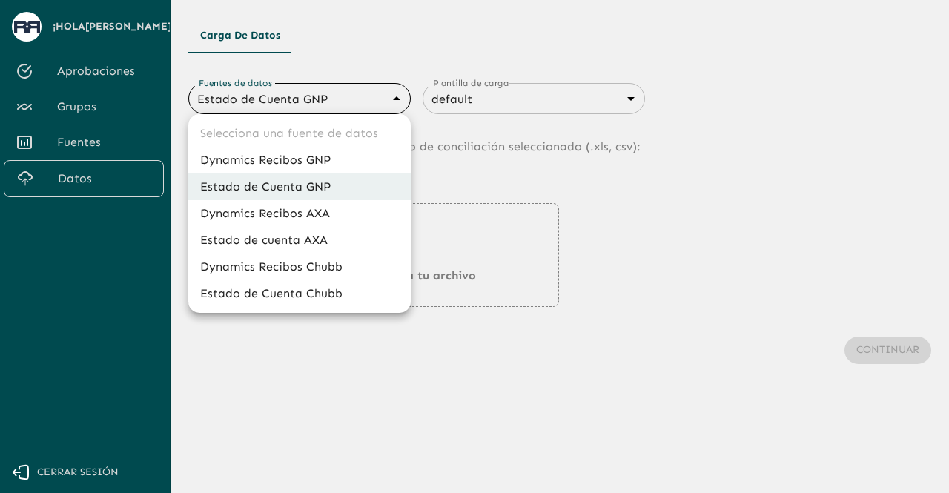
click at [287, 94] on body "Se están procesando los movimientos. Algunas acciones permanecerán deshabilitad…" at bounding box center [474, 246] width 949 height 493
click at [283, 159] on li "Dynamics Recibos GNP" at bounding box center [299, 160] width 223 height 27
type input "683f283f336112e7999fc7c3"
type input "68434fd2750312d599d841be"
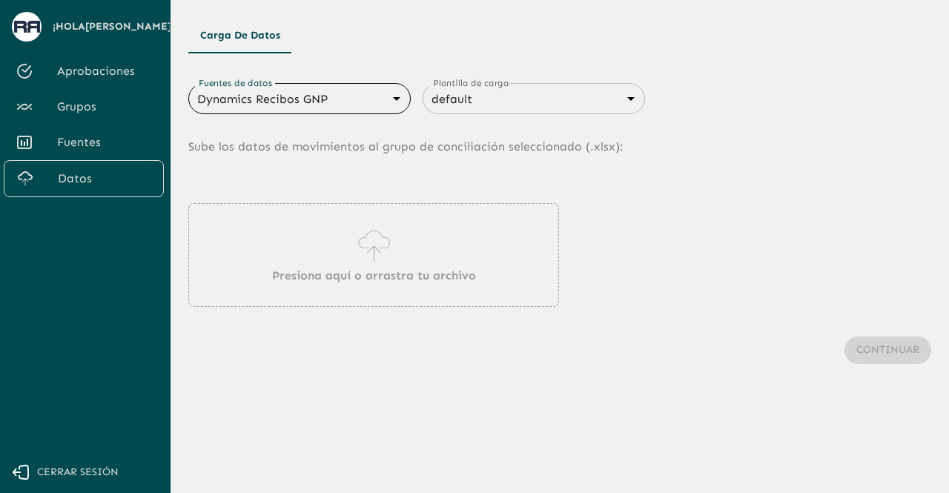
click at [286, 262] on div "Presiona aquí o arrastra tu archivo" at bounding box center [373, 255] width 371 height 104
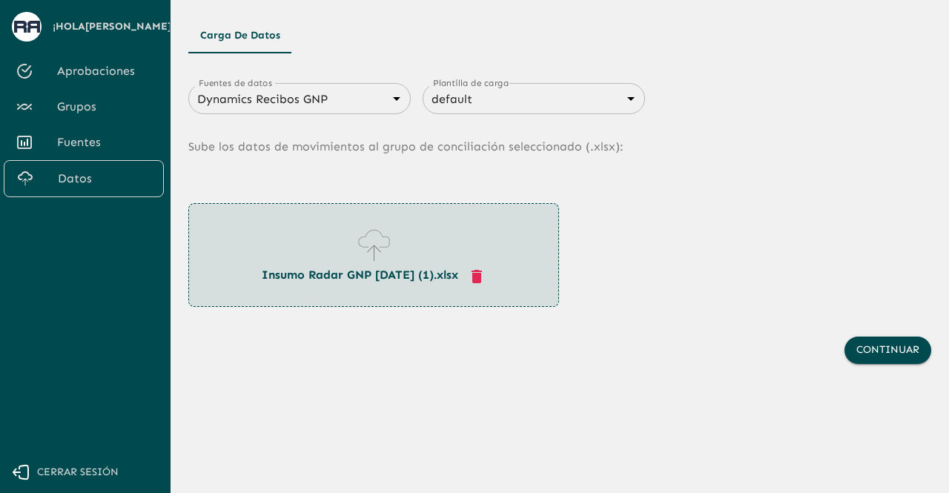
drag, startPoint x: 558, startPoint y: 205, endPoint x: 733, endPoint y: 362, distance: 234.8
click at [733, 362] on div "Fuentes de datos Dynamics Recibos GNP 683f283f336112e7999fc7c3 Fuentes de datos…" at bounding box center [559, 238] width 743 height 346
click at [894, 351] on button "Continuar" at bounding box center [888, 350] width 87 height 27
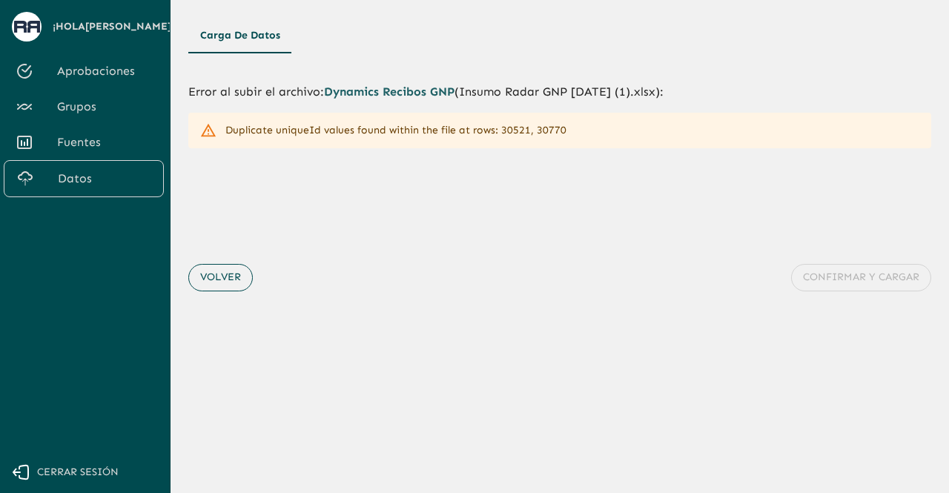
click at [242, 280] on button "Volver" at bounding box center [220, 277] width 65 height 27
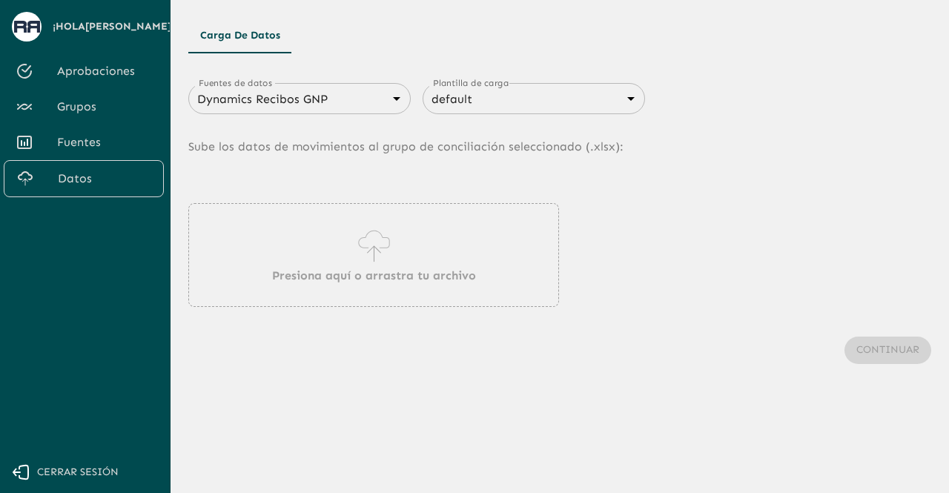
click at [362, 253] on icon at bounding box center [374, 246] width 42 height 42
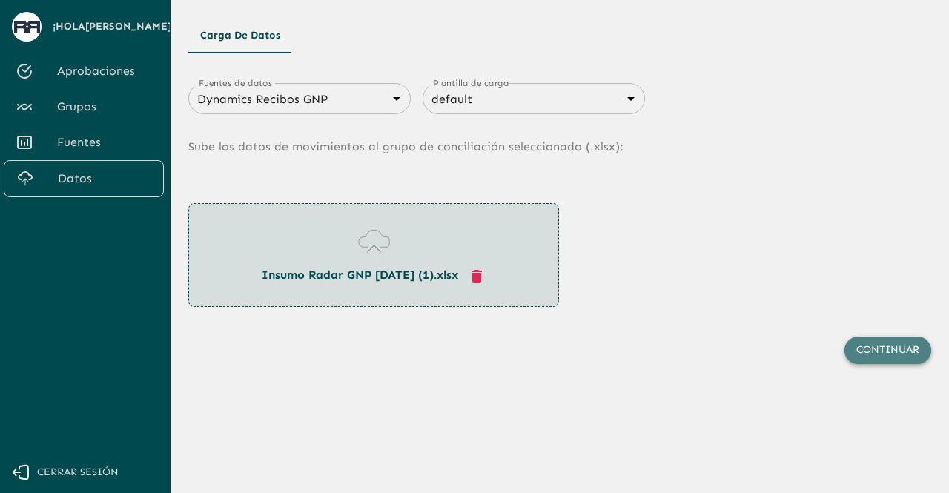
click at [904, 346] on button "Continuar" at bounding box center [888, 350] width 87 height 27
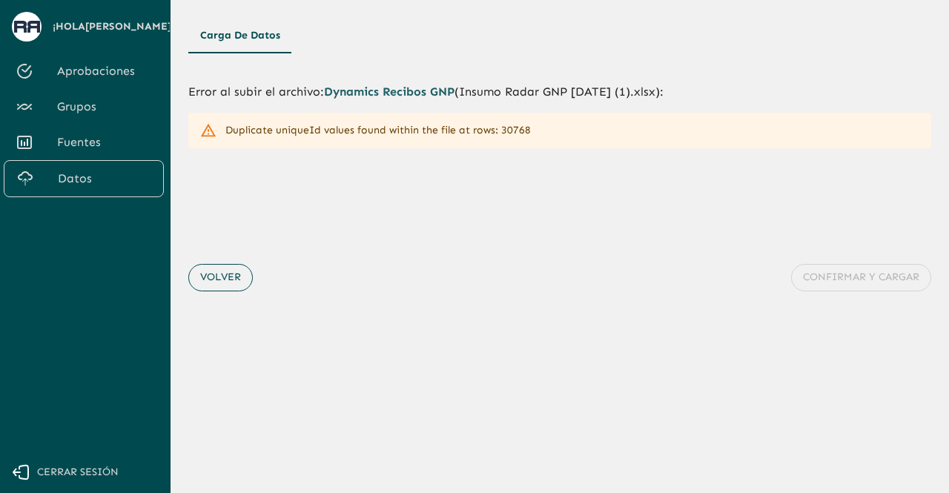
click at [209, 279] on button "Volver" at bounding box center [220, 277] width 65 height 27
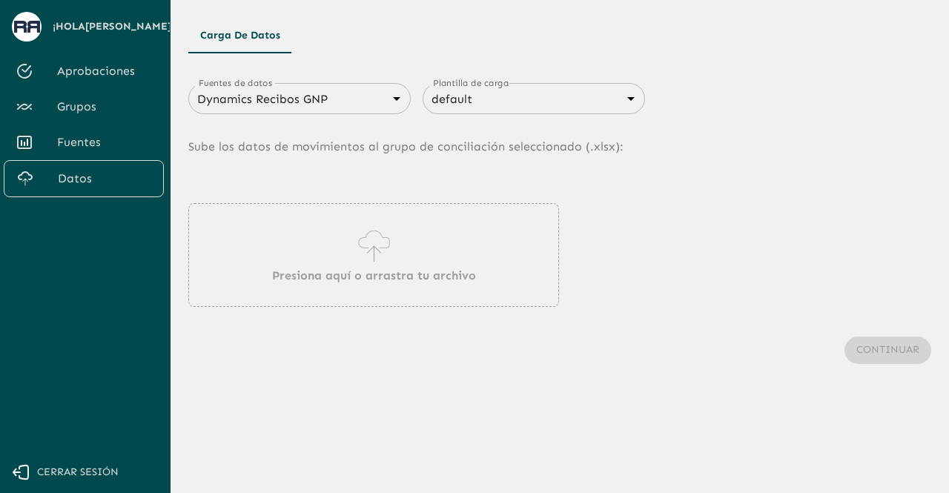
click at [365, 247] on icon at bounding box center [374, 246] width 42 height 42
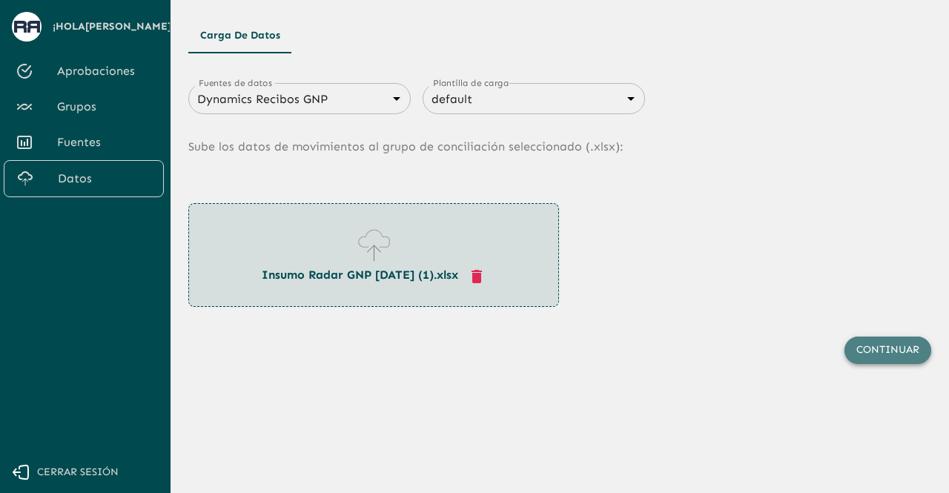
click at [877, 342] on button "Continuar" at bounding box center [888, 350] width 87 height 27
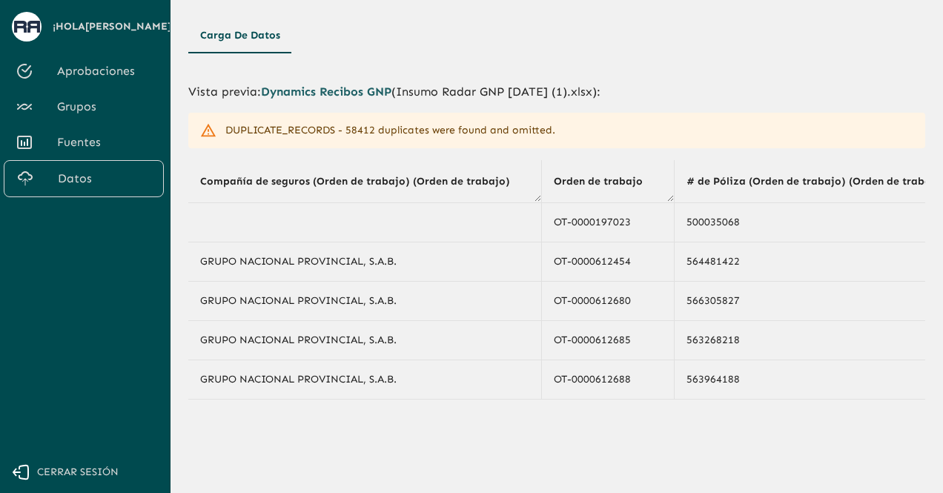
click at [73, 474] on span "Cerrar sesión" at bounding box center [78, 473] width 82 height 19
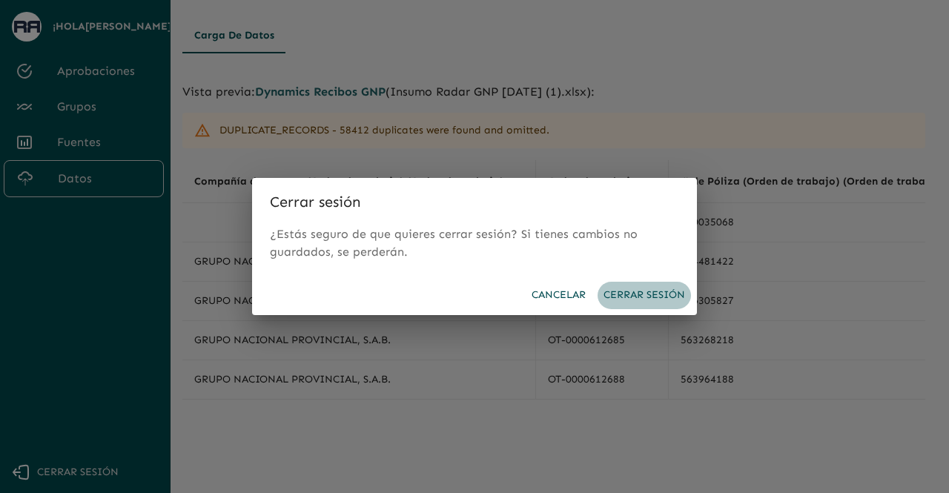
click at [658, 297] on button "Cerrar sesión" at bounding box center [644, 295] width 93 height 27
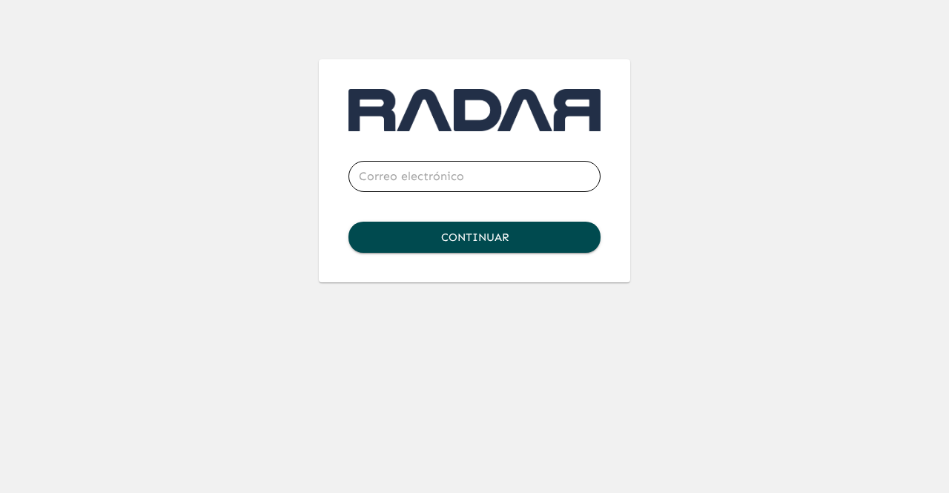
type input "[EMAIL_ADDRESS][DOMAIN_NAME]"
click at [478, 243] on button "Continuar" at bounding box center [475, 237] width 252 height 31
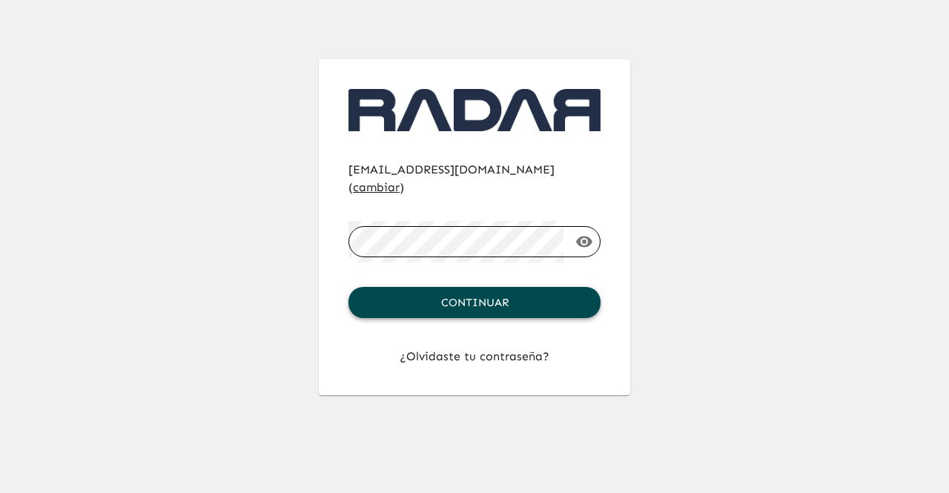
click at [511, 287] on button "Continuar" at bounding box center [475, 302] width 252 height 31
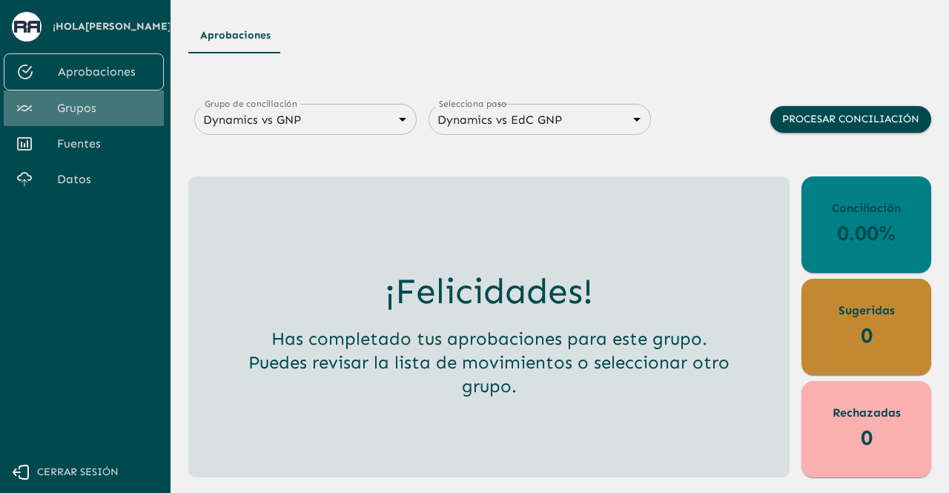
click at [110, 109] on span "Grupos" at bounding box center [104, 108] width 95 height 18
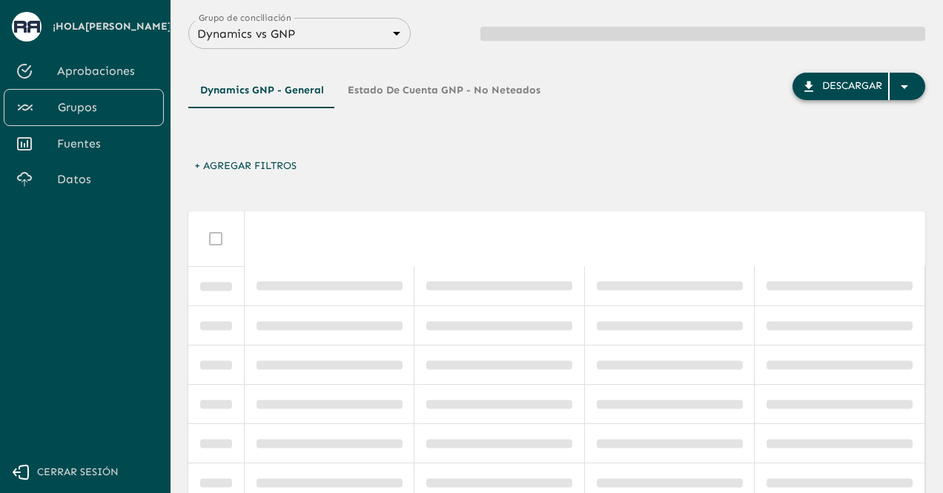
click at [907, 84] on icon "button" at bounding box center [905, 87] width 18 height 18
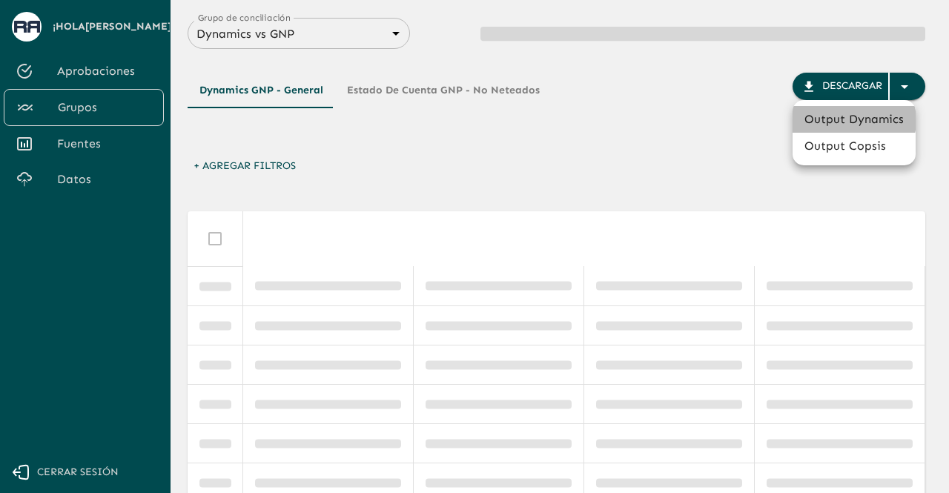
click at [851, 121] on li "Output Dynamics" at bounding box center [854, 119] width 123 height 27
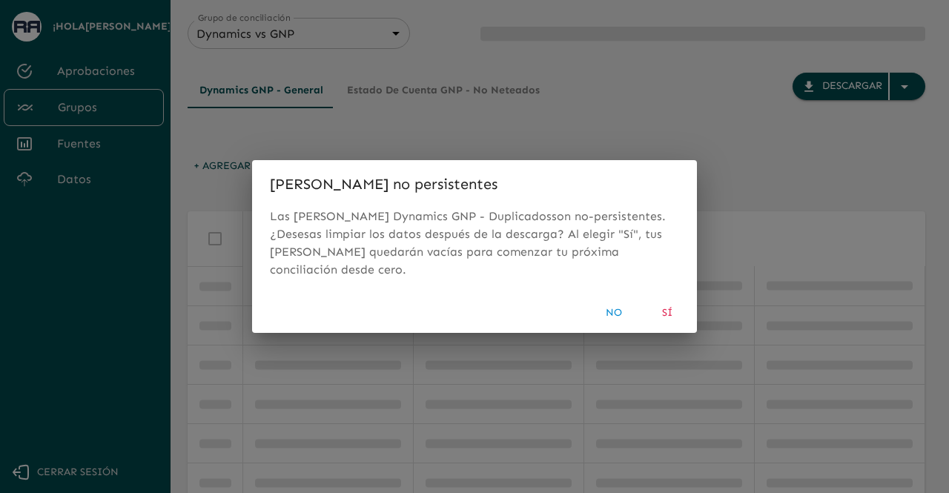
click at [665, 303] on button "Sí" at bounding box center [667, 313] width 47 height 27
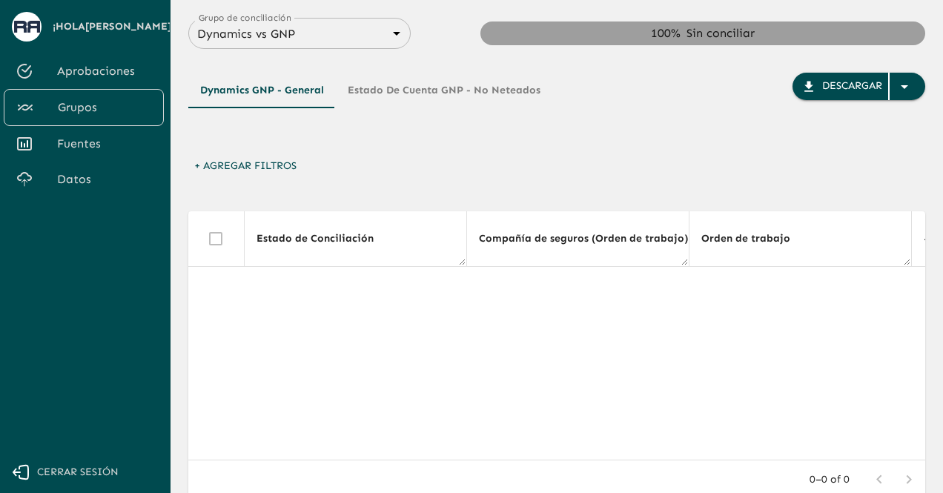
click at [59, 177] on span "Datos" at bounding box center [104, 180] width 95 height 18
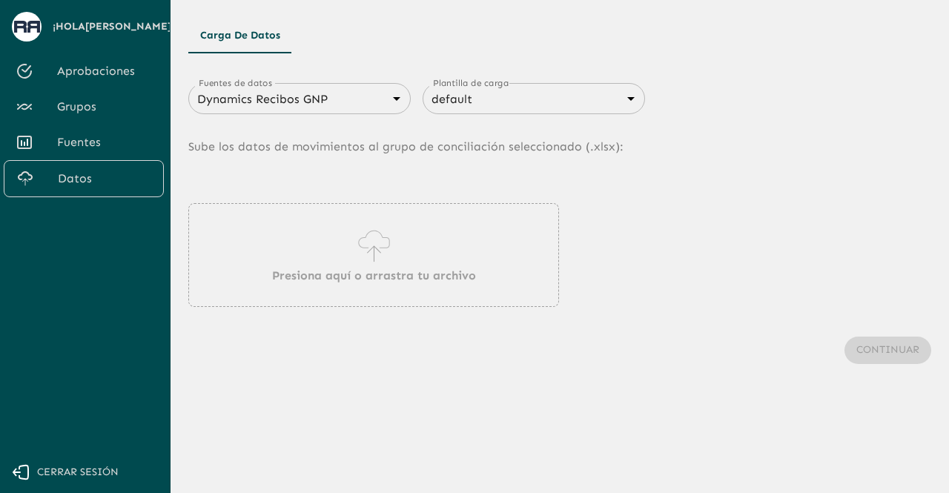
click at [331, 289] on div "Presiona aquí o arrastra tu archivo" at bounding box center [373, 255] width 371 height 104
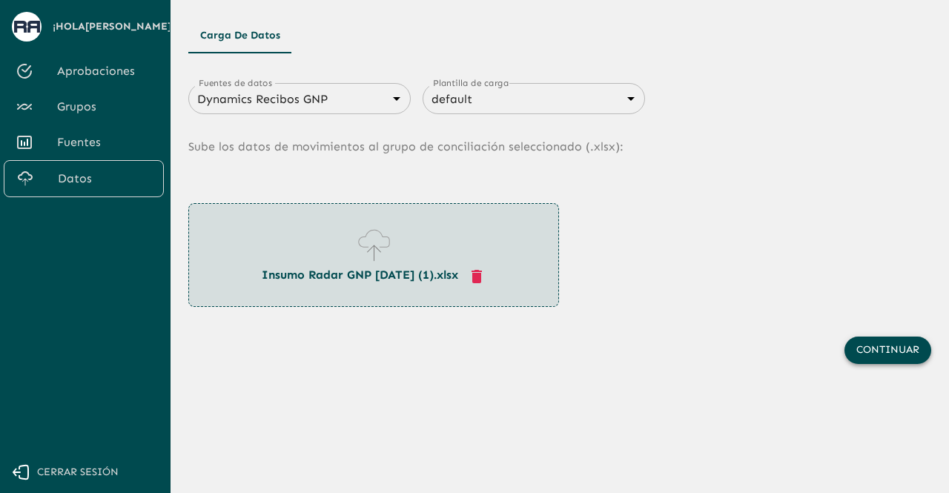
click at [871, 341] on button "Continuar" at bounding box center [888, 350] width 87 height 27
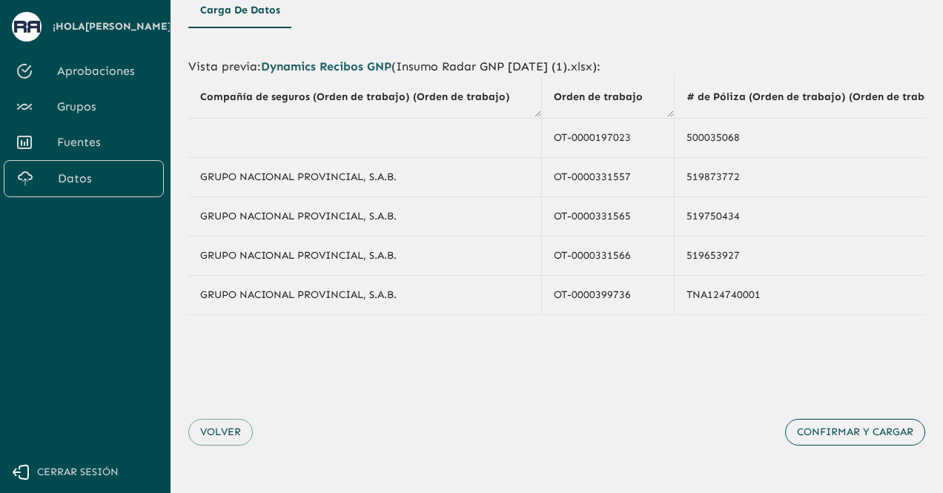
scroll to position [30, 0]
click at [848, 437] on button "Confirmar y cargar" at bounding box center [855, 432] width 140 height 27
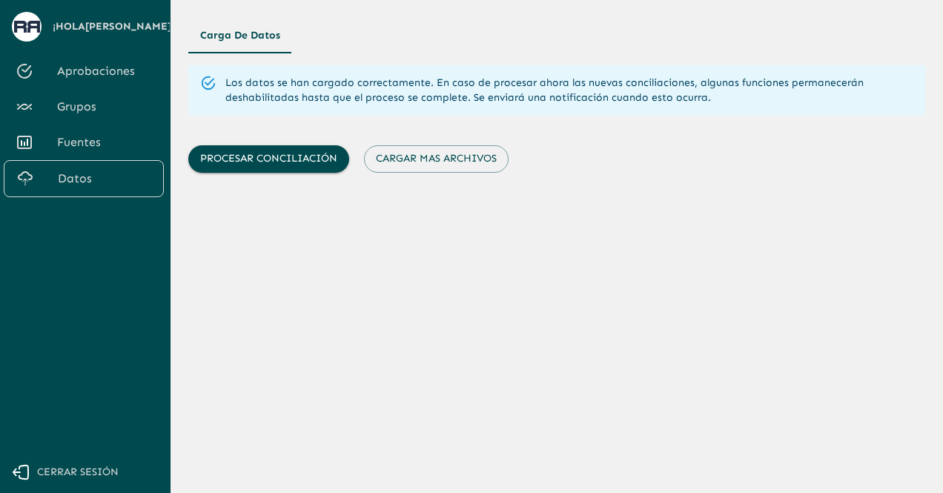
scroll to position [0, 0]
click at [464, 160] on button "Cargar mas archivos" at bounding box center [436, 158] width 145 height 27
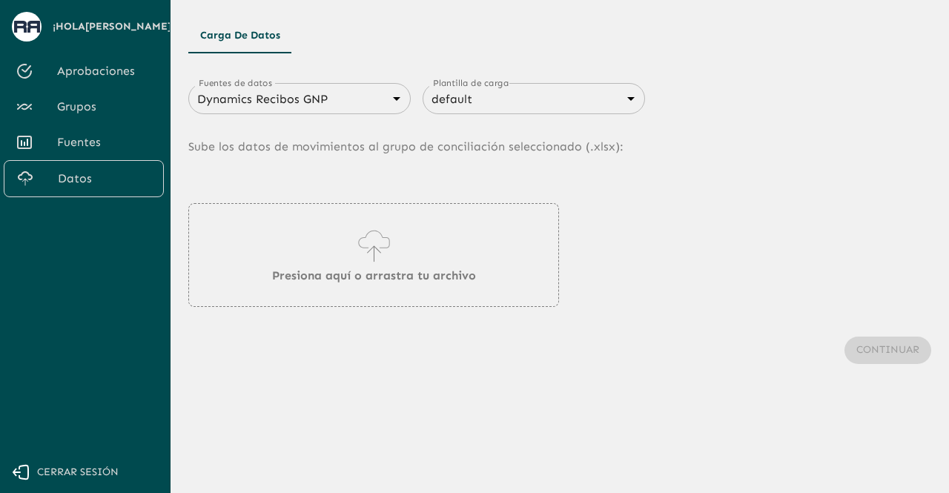
click at [394, 102] on body "Se están procesando los movimientos. Algunas acciones permanecerán deshabilitad…" at bounding box center [474, 246] width 949 height 493
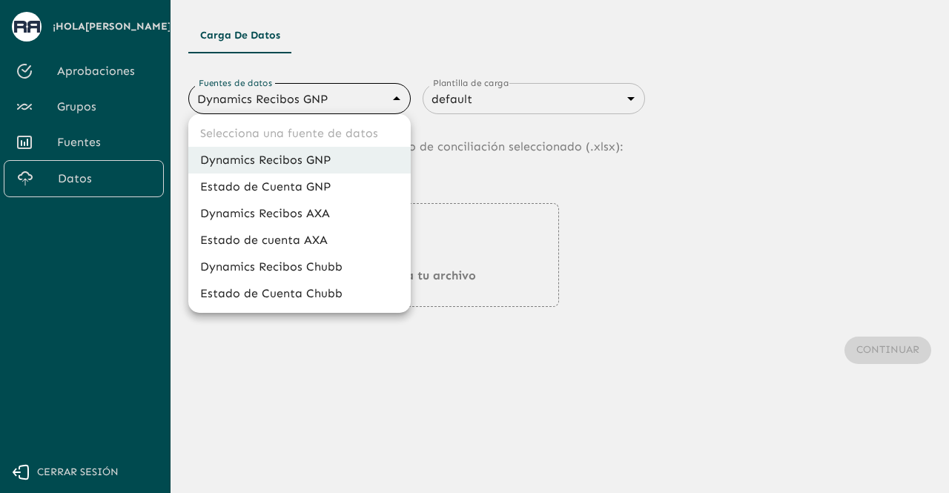
click at [352, 188] on li "Estado de Cuenta GNP" at bounding box center [299, 187] width 223 height 27
type input "68360e545ed9181a8245dd9b"
type input "68405816993b98be2d8f622c"
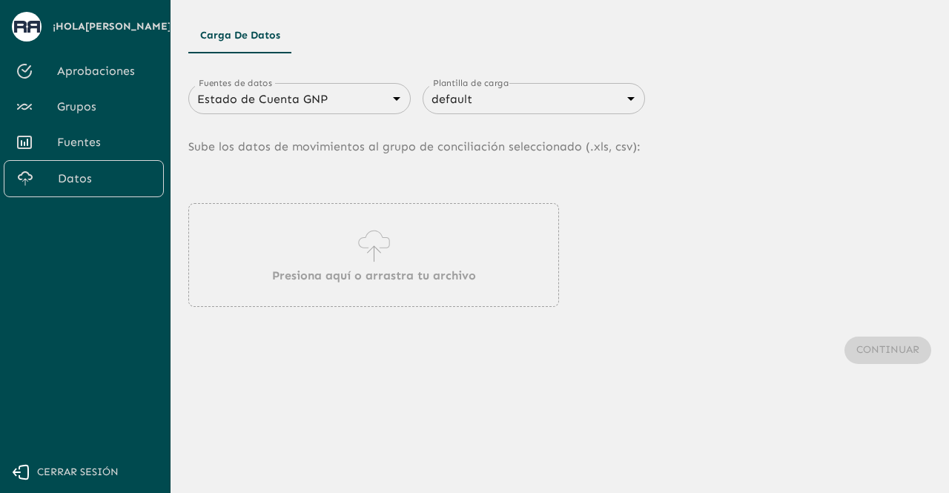
click at [330, 248] on div "Presiona aquí o arrastra tu archivo" at bounding box center [373, 255] width 371 height 104
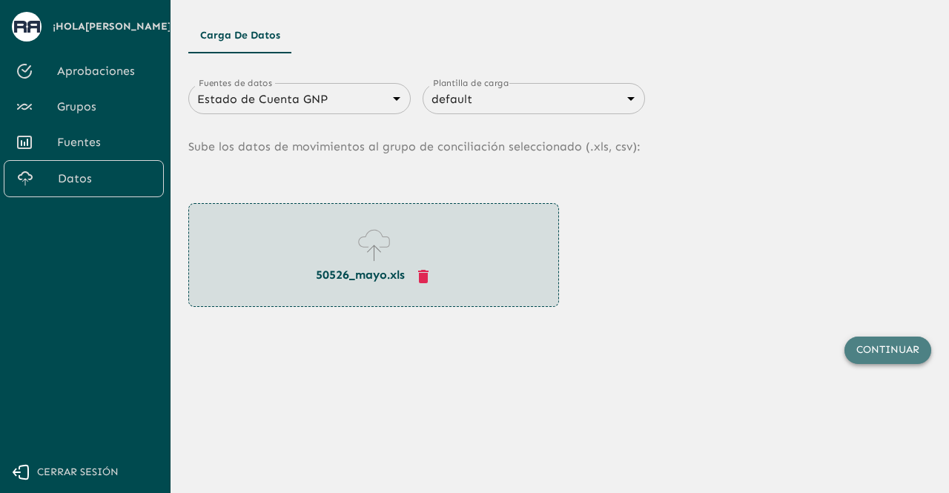
click at [878, 357] on button "Continuar" at bounding box center [888, 350] width 87 height 27
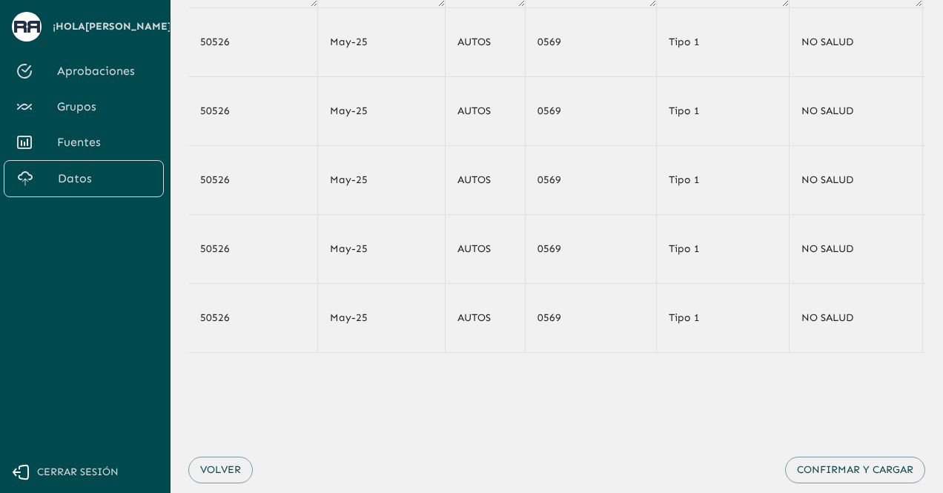
scroll to position [178, 0]
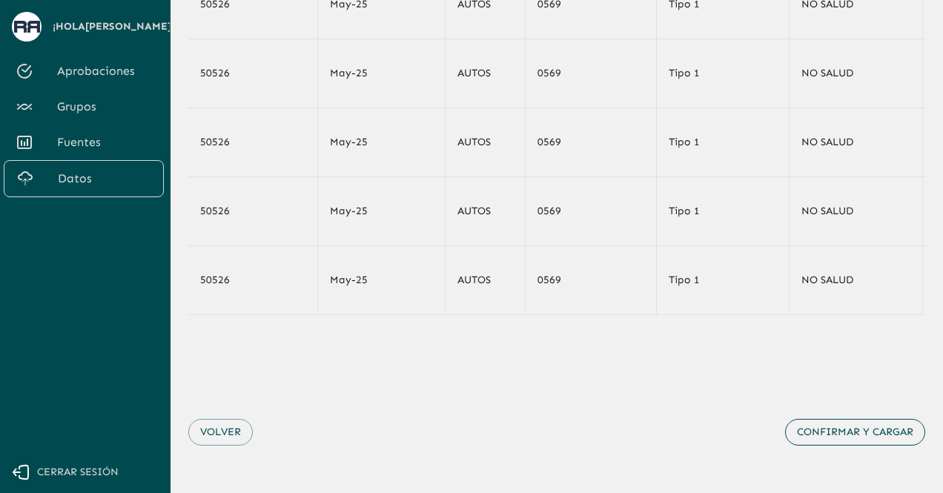
click at [816, 434] on button "Confirmar y cargar" at bounding box center [855, 432] width 140 height 27
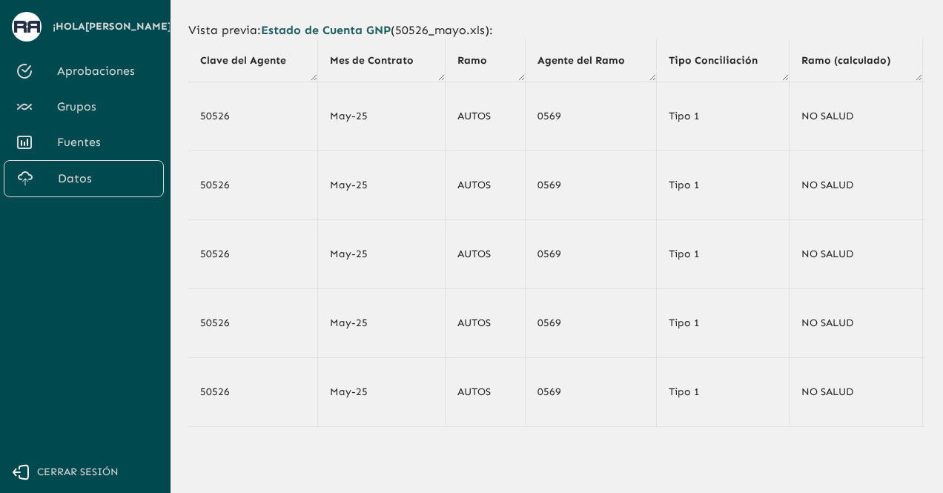
scroll to position [0, 0]
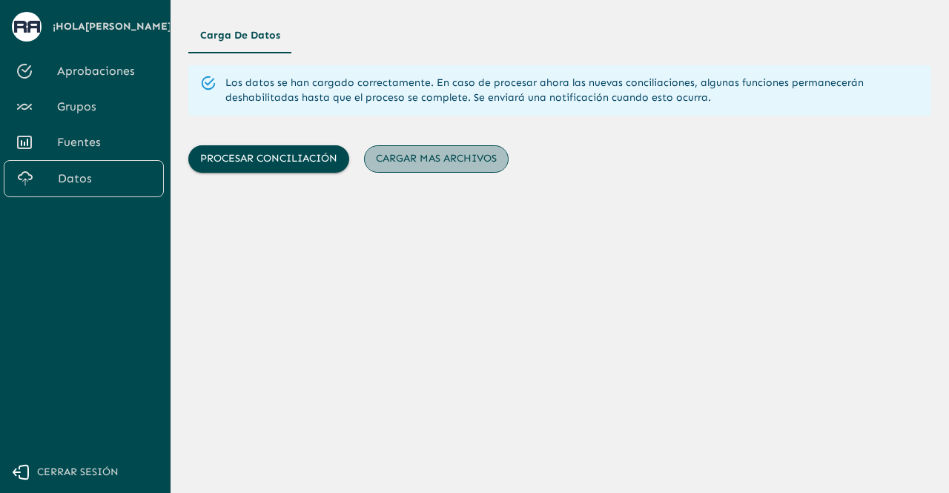
click at [460, 165] on button "Cargar mas archivos" at bounding box center [436, 158] width 145 height 27
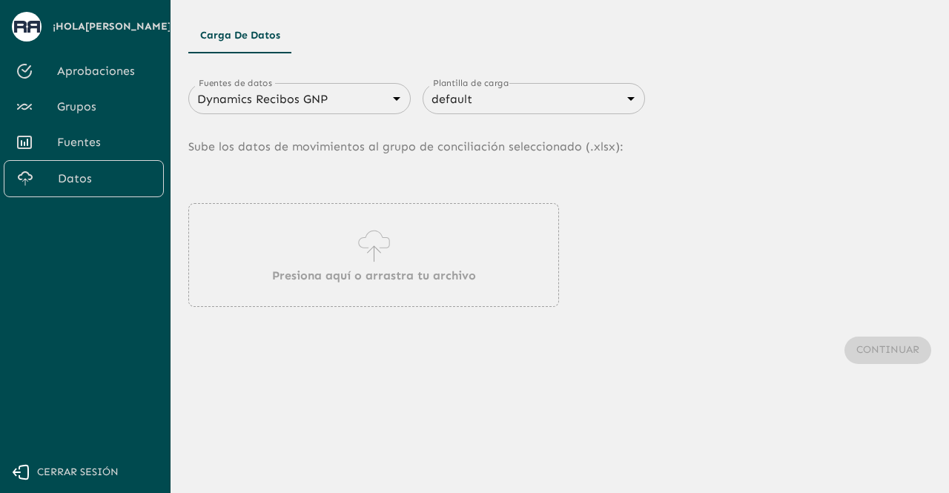
click at [404, 249] on div "Presiona aquí o arrastra tu archivo" at bounding box center [373, 255] width 371 height 104
click at [360, 101] on body "Se están procesando los movimientos. Algunas acciones permanecerán deshabilitad…" at bounding box center [474, 246] width 949 height 493
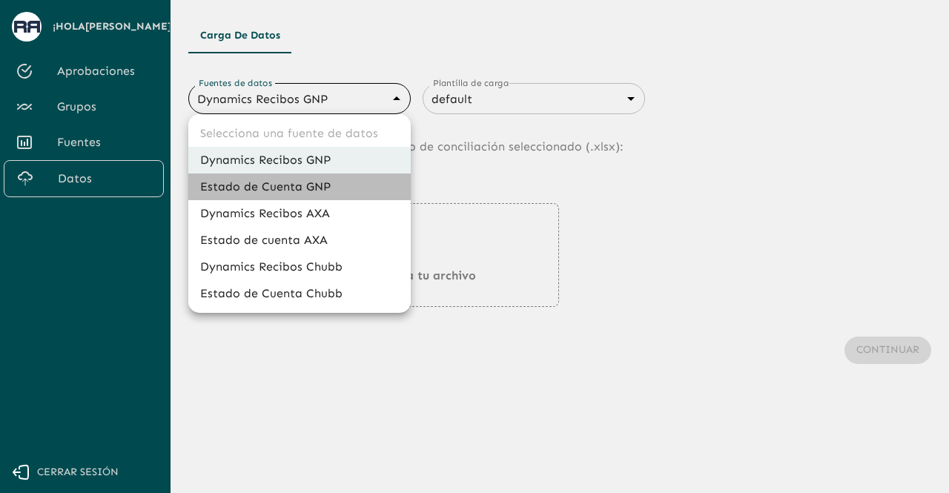
click at [285, 182] on li "Estado de Cuenta GNP" at bounding box center [299, 187] width 223 height 27
type input "68360e545ed9181a8245dd9b"
type input "68405816993b98be2d8f622c"
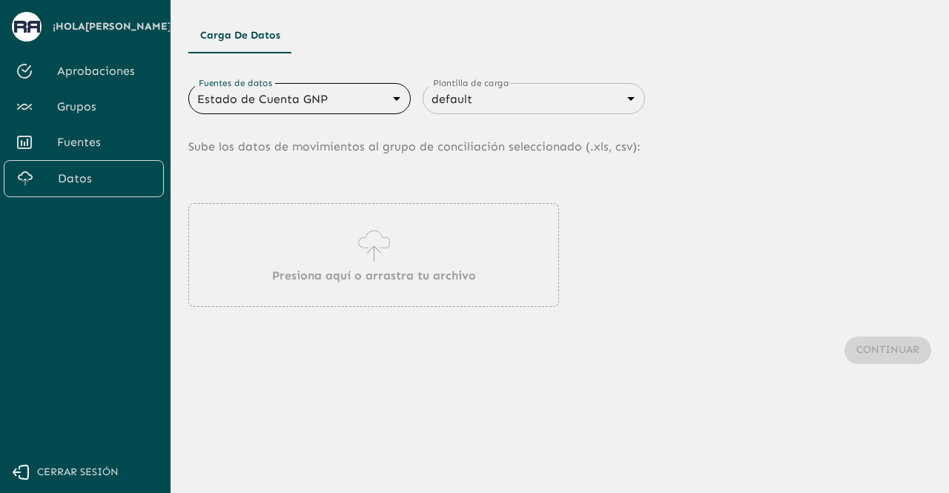
click at [291, 244] on div "Presiona aquí o arrastra tu archivo" at bounding box center [373, 255] width 371 height 104
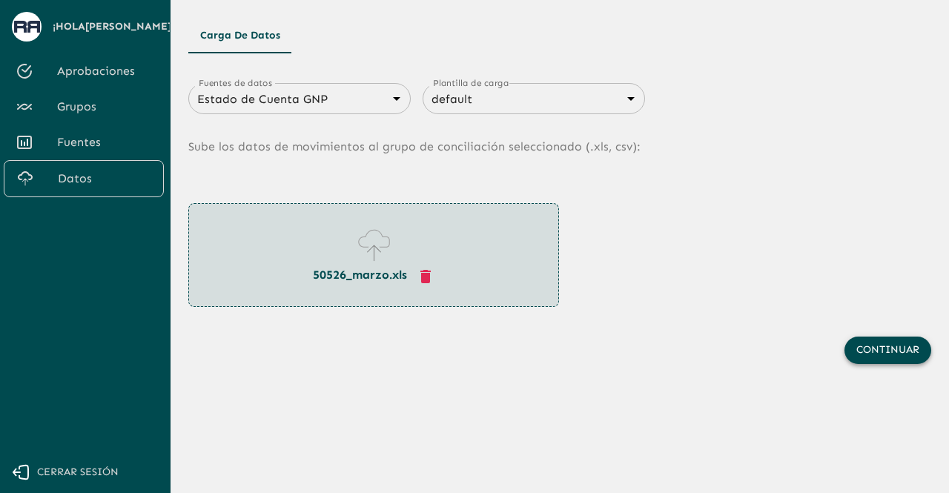
click at [877, 345] on button "Continuar" at bounding box center [888, 350] width 87 height 27
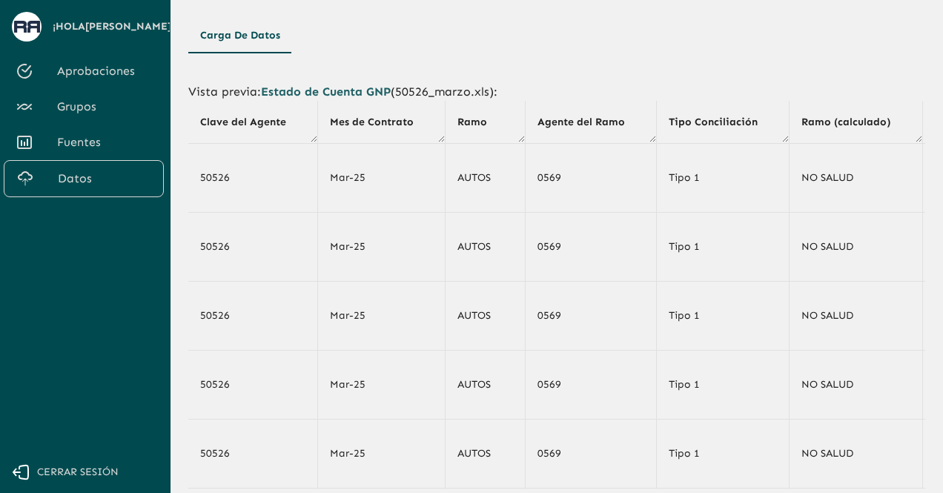
scroll to position [178, 0]
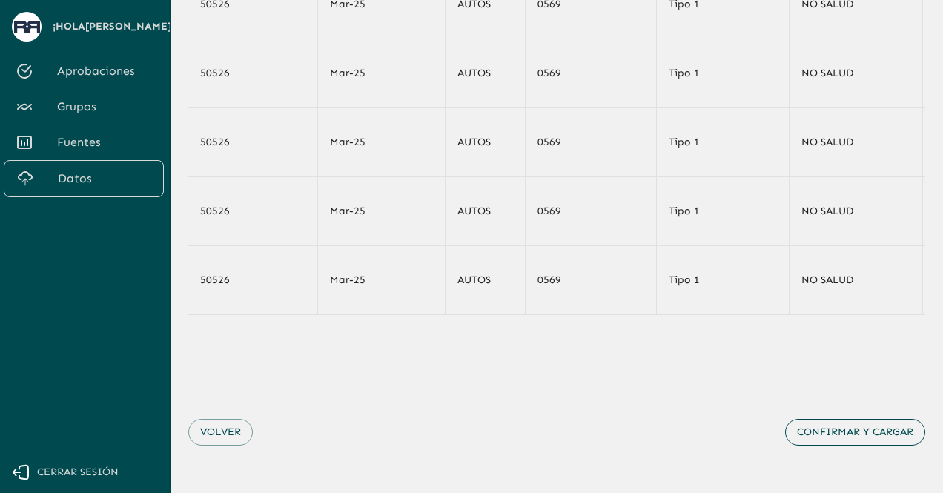
click at [845, 432] on button "Confirmar y cargar" at bounding box center [855, 432] width 140 height 27
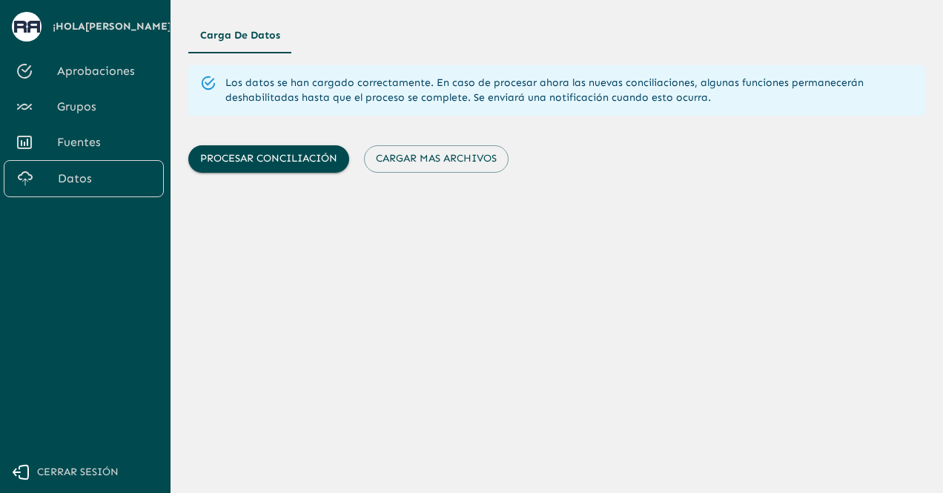
scroll to position [0, 0]
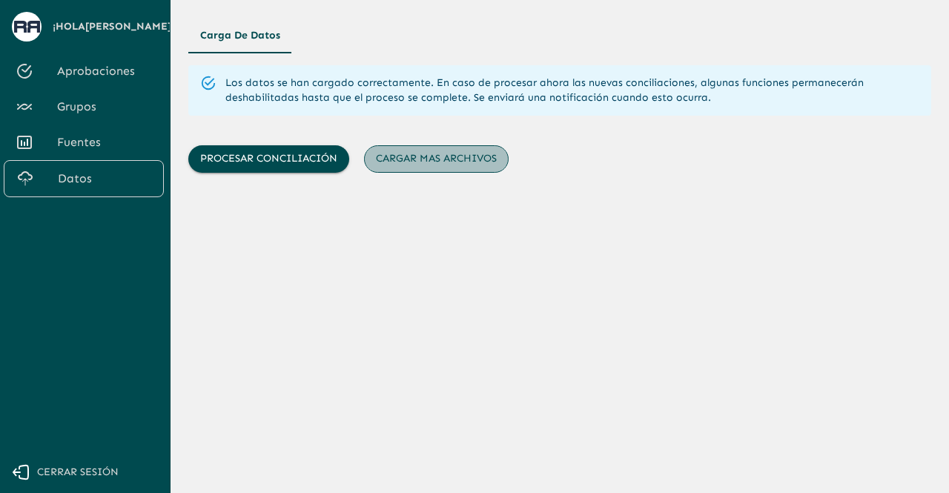
click at [419, 159] on button "Cargar mas archivos" at bounding box center [436, 158] width 145 height 27
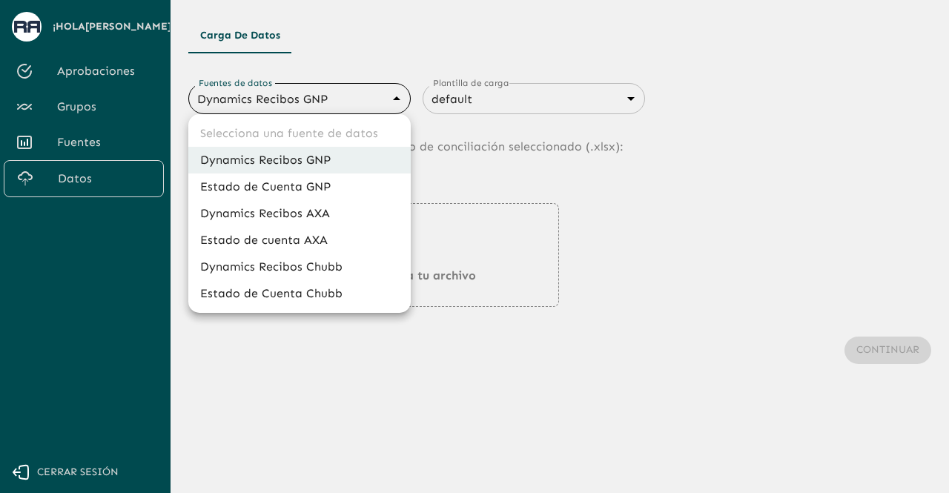
click at [314, 94] on body "Se están procesando los movimientos. Algunas acciones permanecerán deshabilitad…" at bounding box center [474, 246] width 949 height 493
click at [291, 188] on li "Estado de Cuenta GNP" at bounding box center [299, 187] width 223 height 27
type input "68360e545ed9181a8245dd9b"
type input "68405816993b98be2d8f622c"
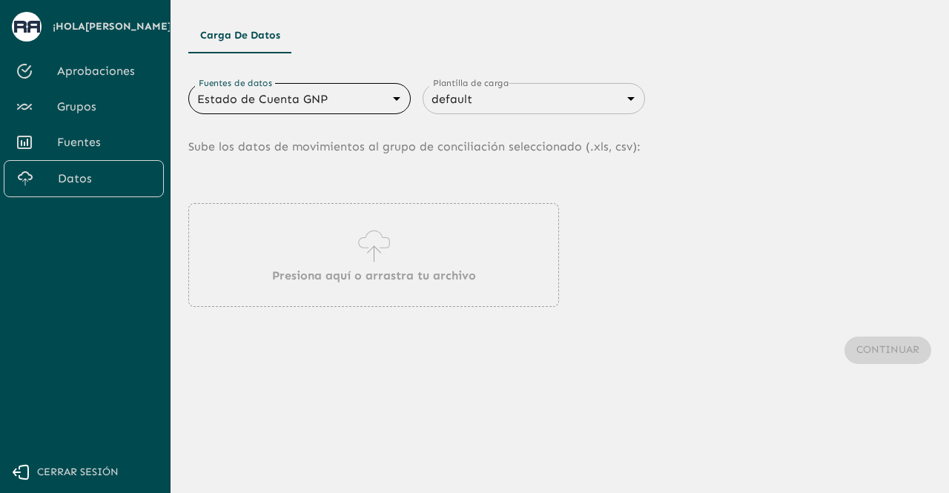
click at [353, 247] on icon at bounding box center [374, 246] width 42 height 42
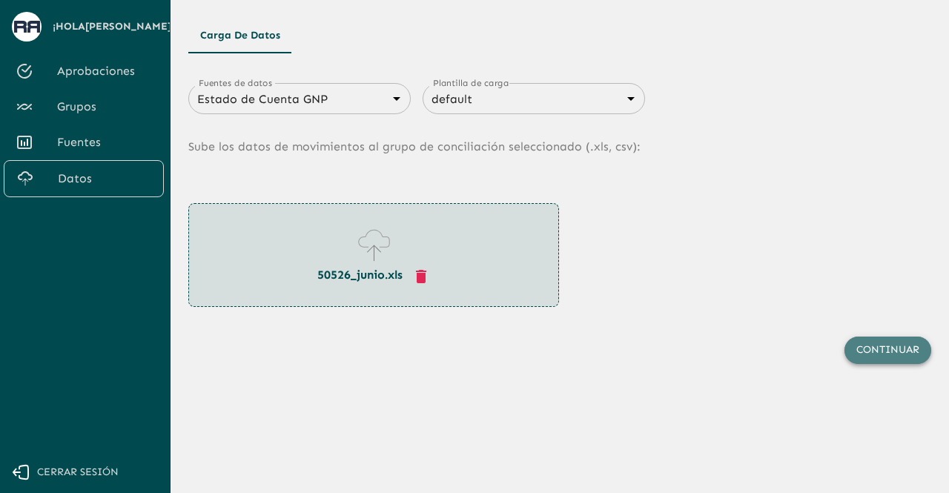
click at [889, 358] on button "Continuar" at bounding box center [888, 350] width 87 height 27
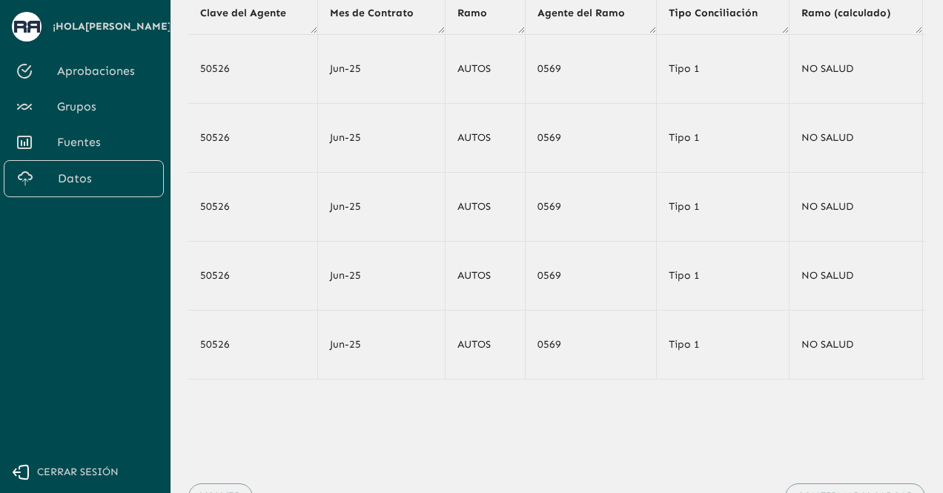
scroll to position [178, 0]
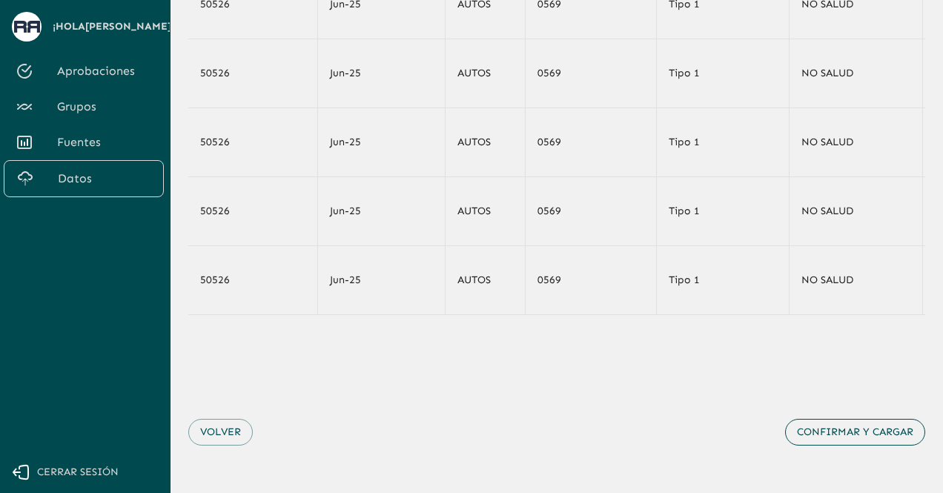
click at [857, 434] on button "Confirmar y cargar" at bounding box center [855, 432] width 140 height 27
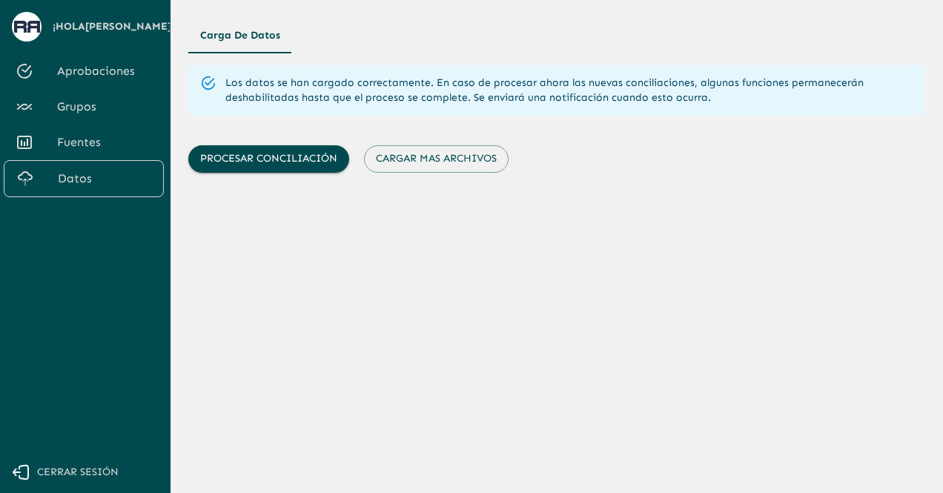
scroll to position [0, 0]
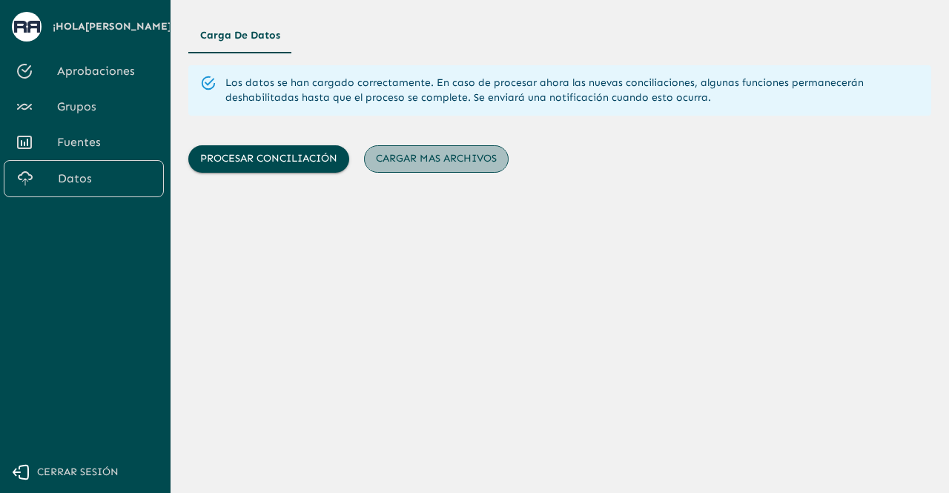
click at [440, 154] on button "Cargar mas archivos" at bounding box center [436, 158] width 145 height 27
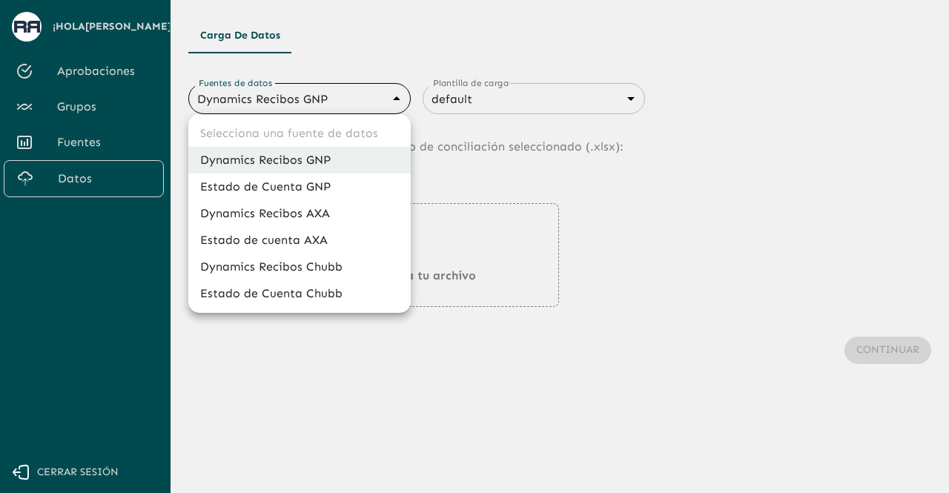
click at [370, 102] on body "Se están procesando los movimientos. Algunas acciones permanecerán deshabilitad…" at bounding box center [474, 246] width 949 height 493
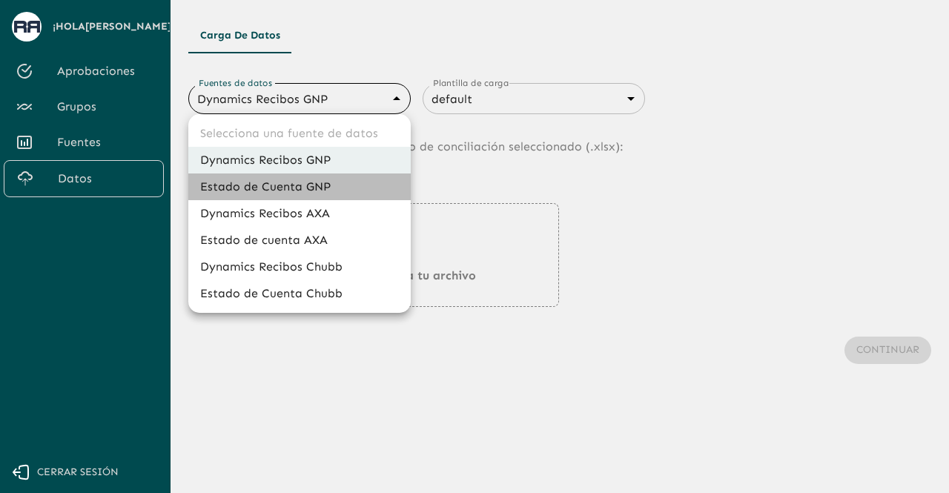
click at [331, 184] on li "Estado de Cuenta GNP" at bounding box center [299, 187] width 223 height 27
type input "68360e545ed9181a8245dd9b"
type input "68405816993b98be2d8f622c"
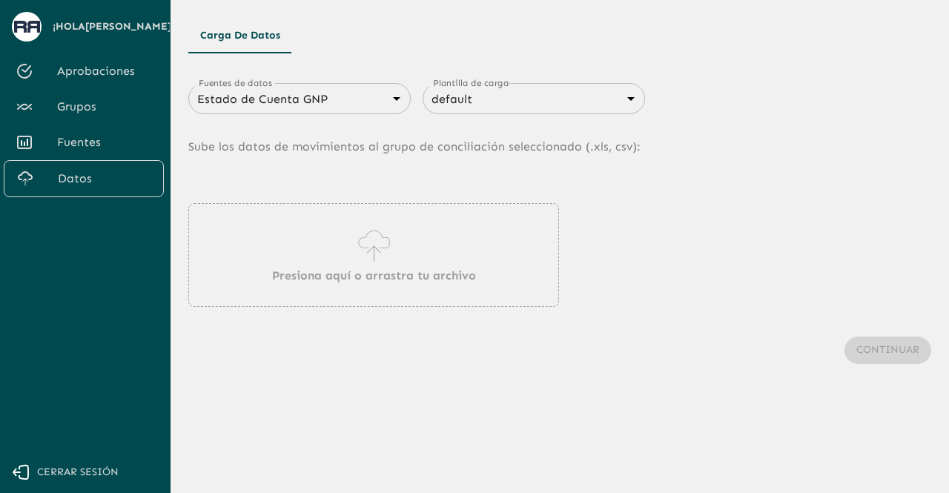
click at [326, 239] on div "Presiona aquí o arrastra tu archivo" at bounding box center [373, 255] width 371 height 104
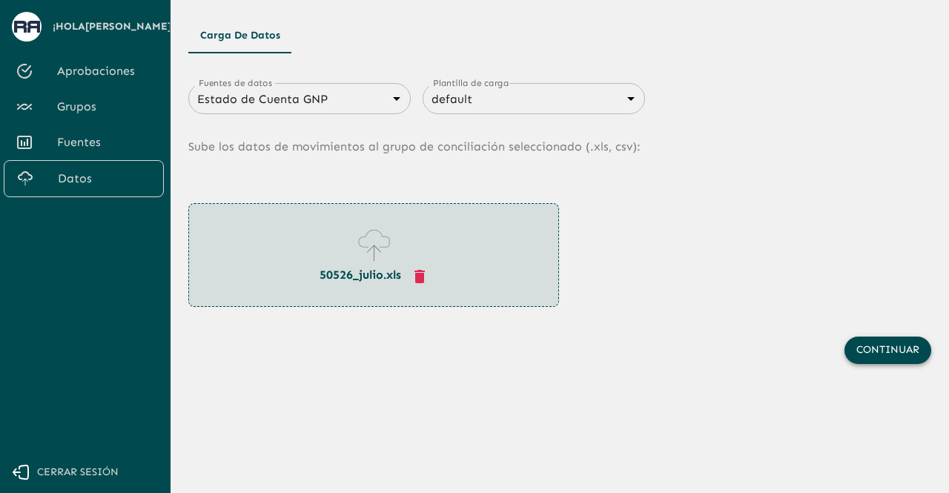
click at [875, 354] on button "Continuar" at bounding box center [888, 350] width 87 height 27
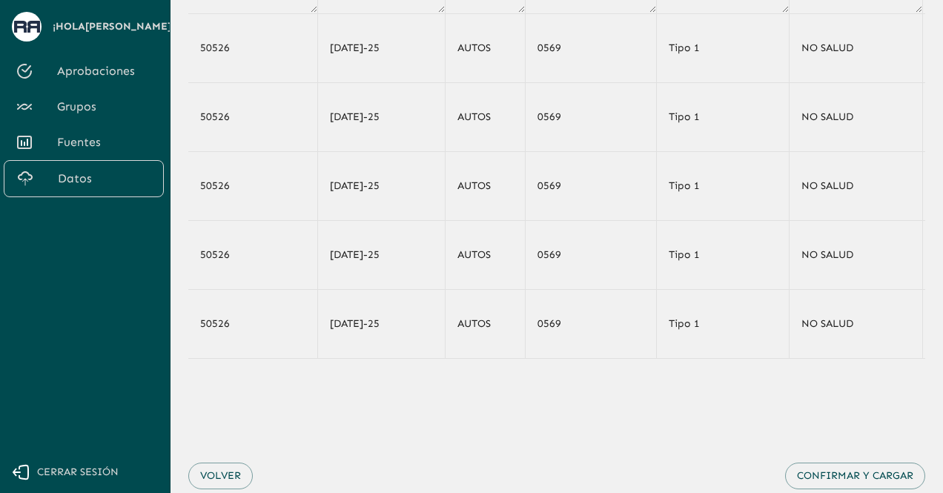
scroll to position [193, 0]
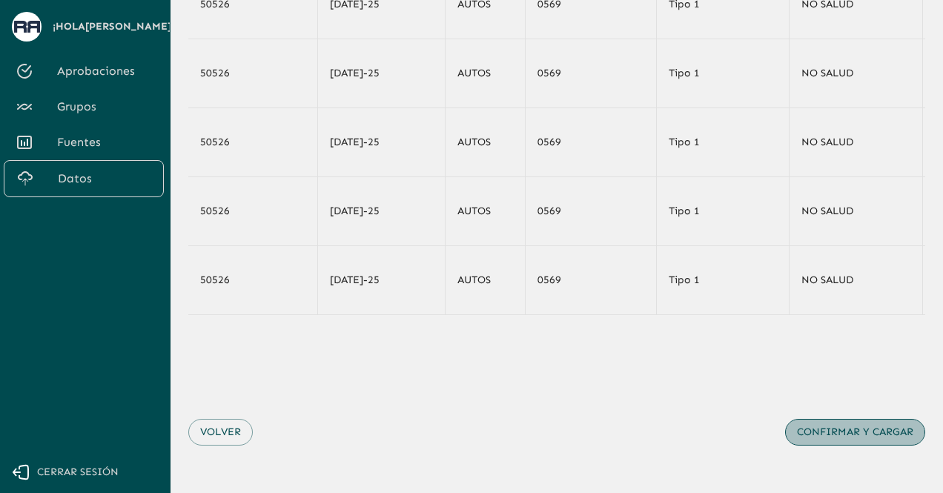
click at [820, 434] on button "Confirmar y cargar" at bounding box center [855, 432] width 140 height 27
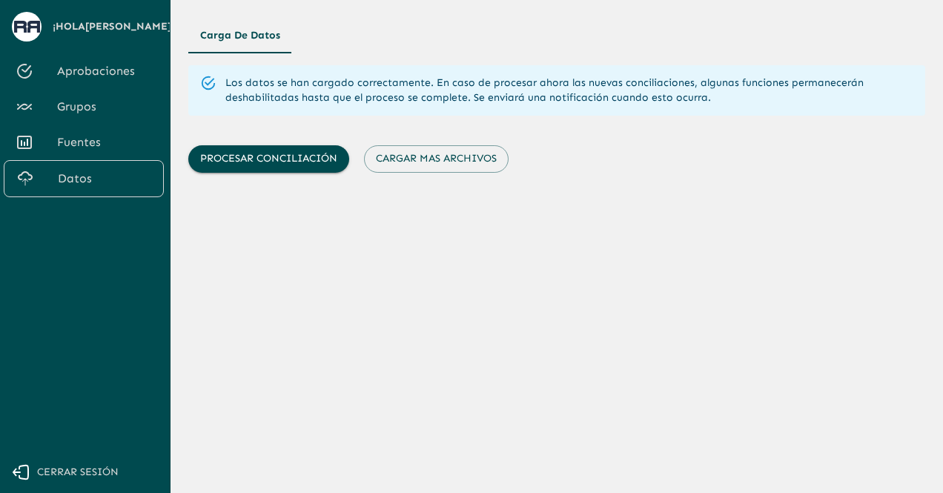
scroll to position [0, 0]
click at [469, 154] on button "Cargar mas archivos" at bounding box center [436, 158] width 145 height 27
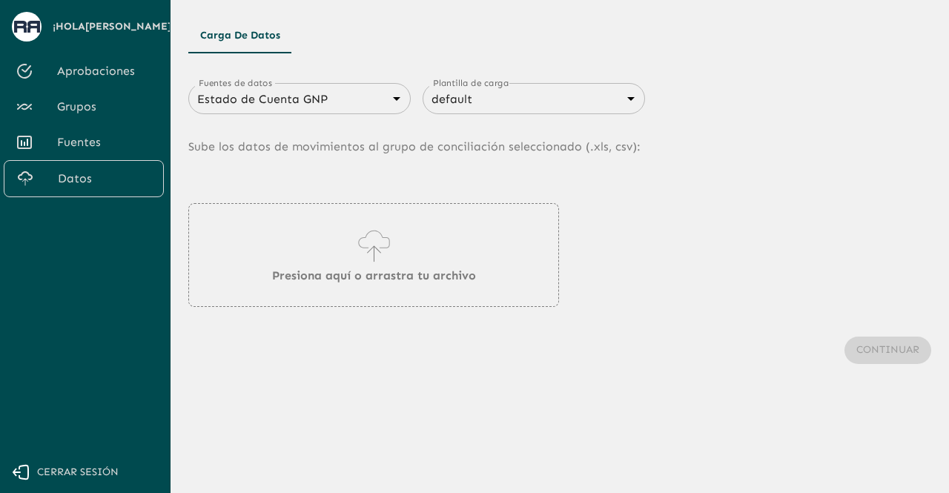
type input "683f283f336112e7999fc7c3"
type input "68434fd2750312d599d841be"
click at [417, 254] on div "Presiona aquí o arrastra tu archivo" at bounding box center [373, 255] width 371 height 104
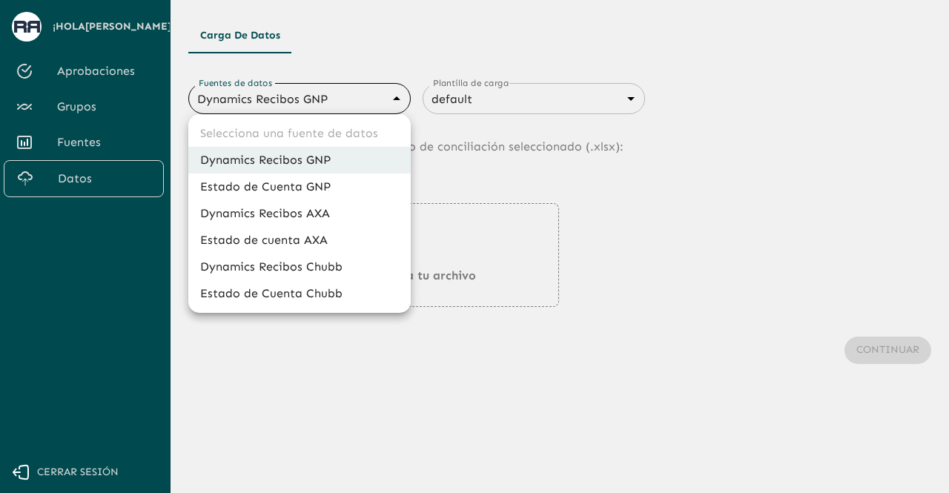
click at [268, 96] on body "Se están procesando los movimientos. Algunas acciones permanecerán deshabilitad…" at bounding box center [474, 246] width 949 height 493
click at [267, 185] on li "Estado de Cuenta GNP" at bounding box center [299, 187] width 223 height 27
type input "68360e545ed9181a8245dd9b"
type input "68405816993b98be2d8f622c"
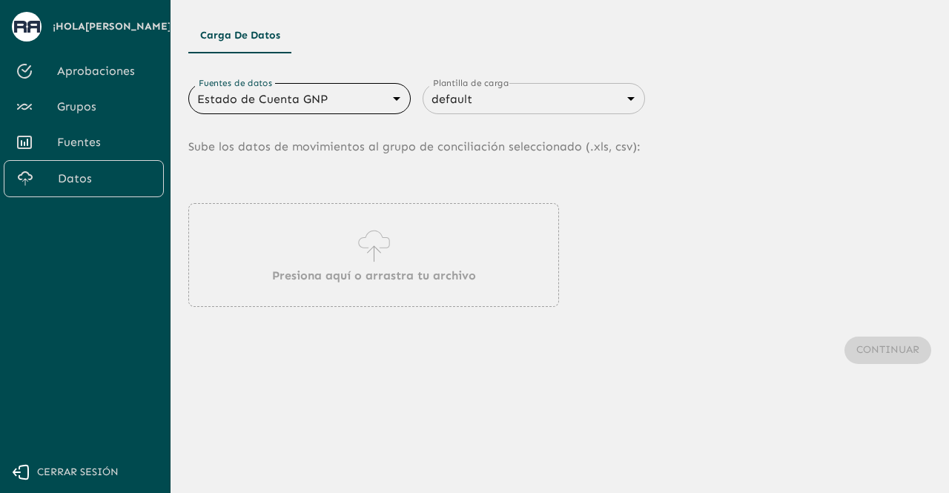
click at [319, 254] on div "Presiona aquí o arrastra tu archivo" at bounding box center [373, 255] width 371 height 104
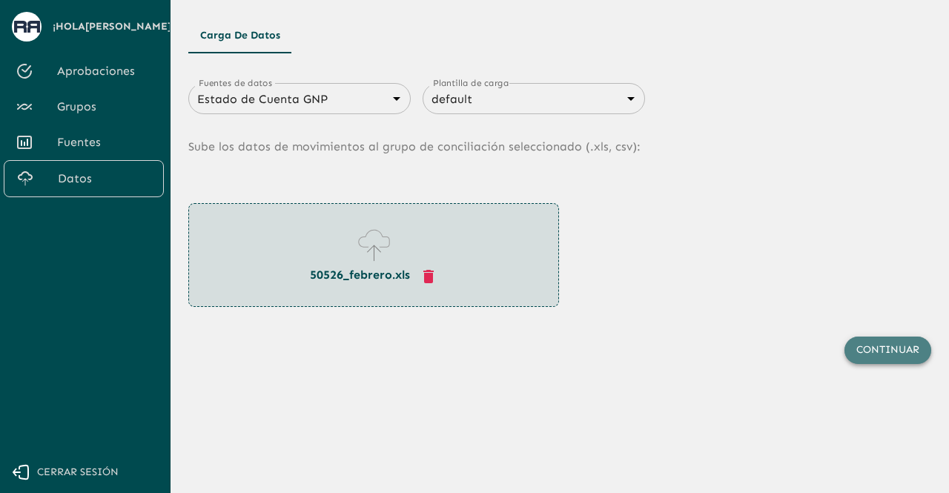
click at [891, 361] on button "Continuar" at bounding box center [888, 350] width 87 height 27
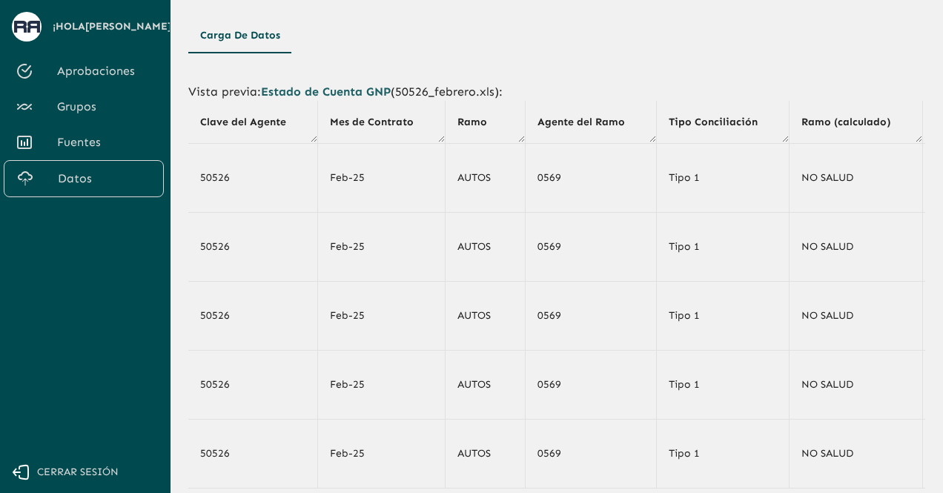
scroll to position [178, 0]
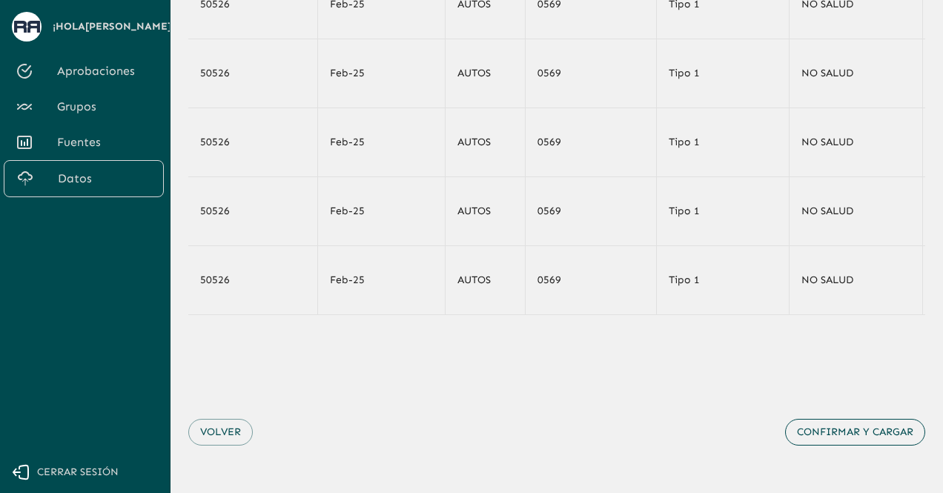
click at [849, 431] on button "Confirmar y cargar" at bounding box center [855, 432] width 140 height 27
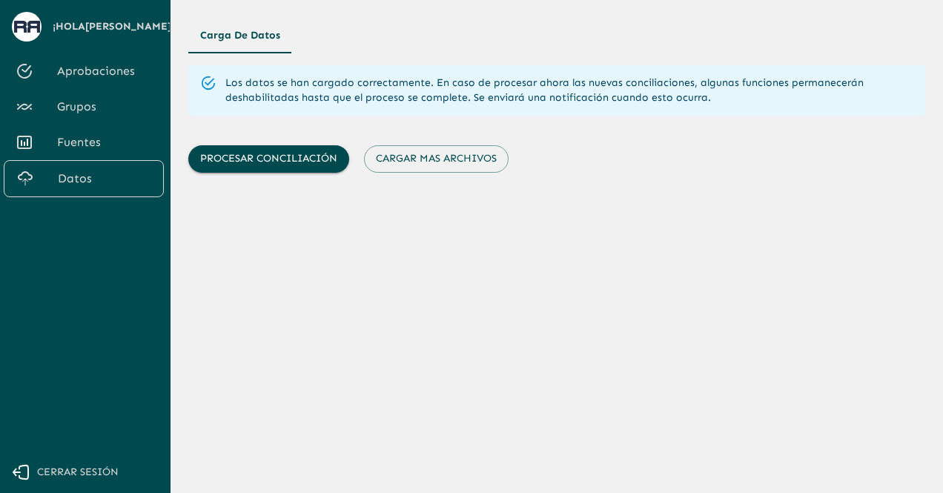
scroll to position [0, 0]
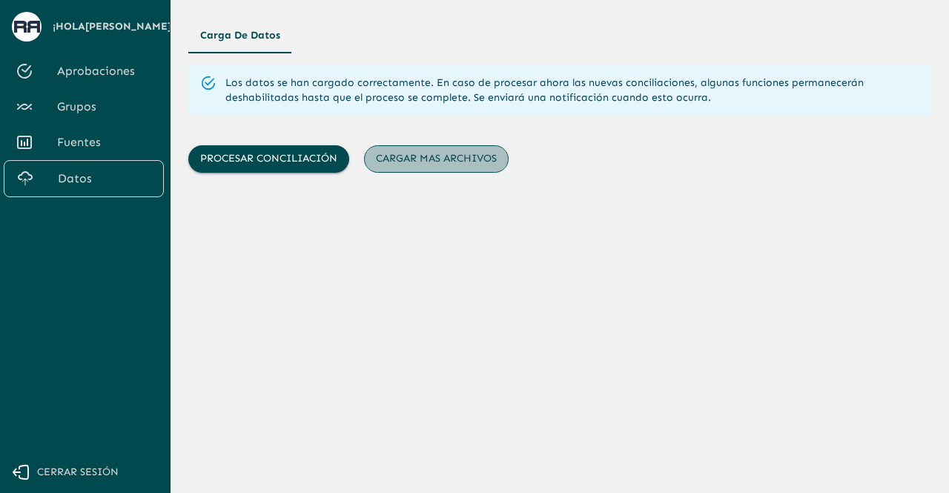
click at [452, 154] on button "Cargar mas archivos" at bounding box center [436, 158] width 145 height 27
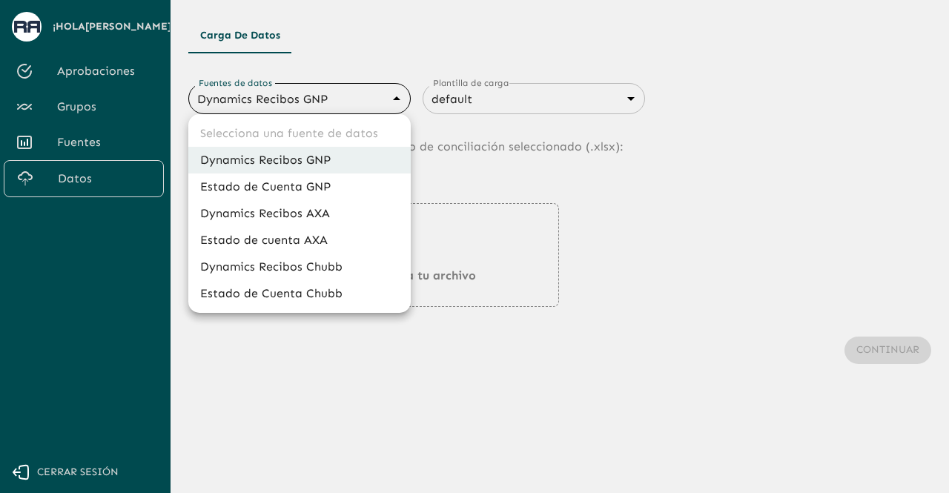
click at [342, 94] on body "Se están procesando los movimientos. Algunas acciones permanecerán deshabilitad…" at bounding box center [474, 246] width 949 height 493
click at [303, 184] on li "Estado de Cuenta GNP" at bounding box center [299, 187] width 223 height 27
type input "68360e545ed9181a8245dd9b"
type input "68405816993b98be2d8f622c"
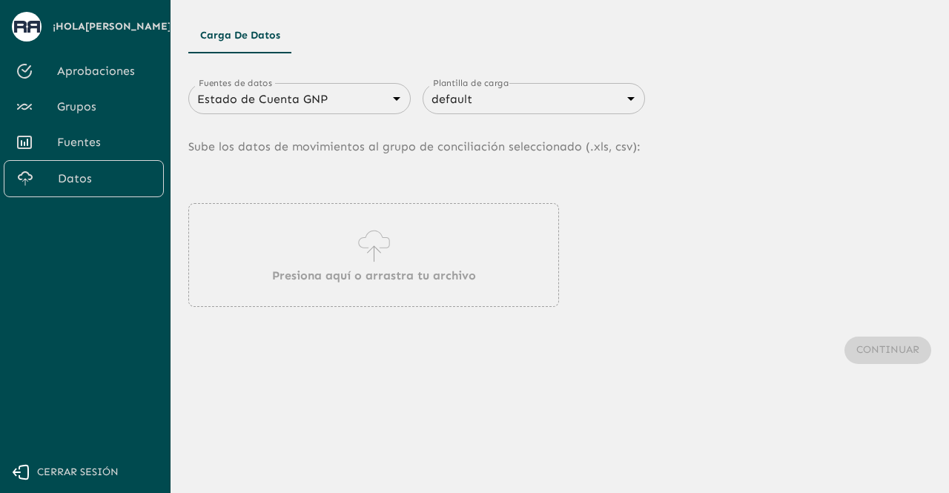
click at [338, 259] on div "Presiona aquí o arrastra tu archivo" at bounding box center [373, 255] width 371 height 104
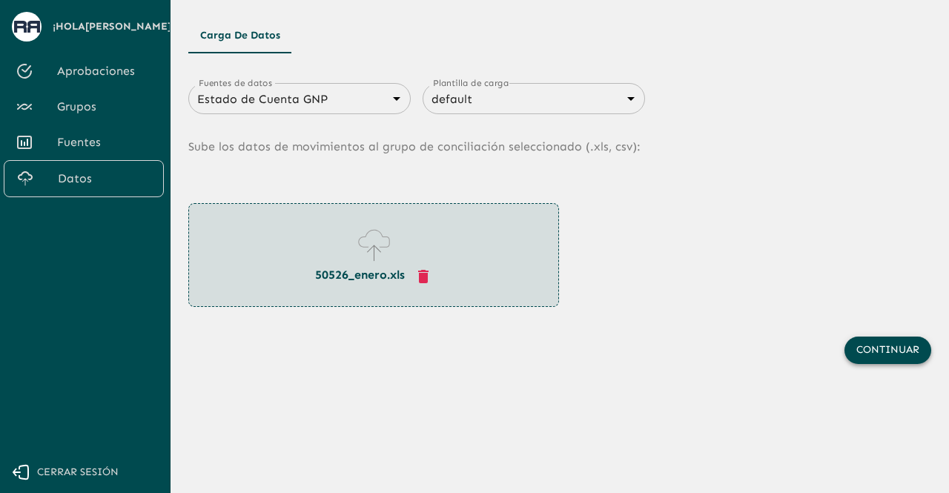
click at [857, 355] on button "Continuar" at bounding box center [888, 350] width 87 height 27
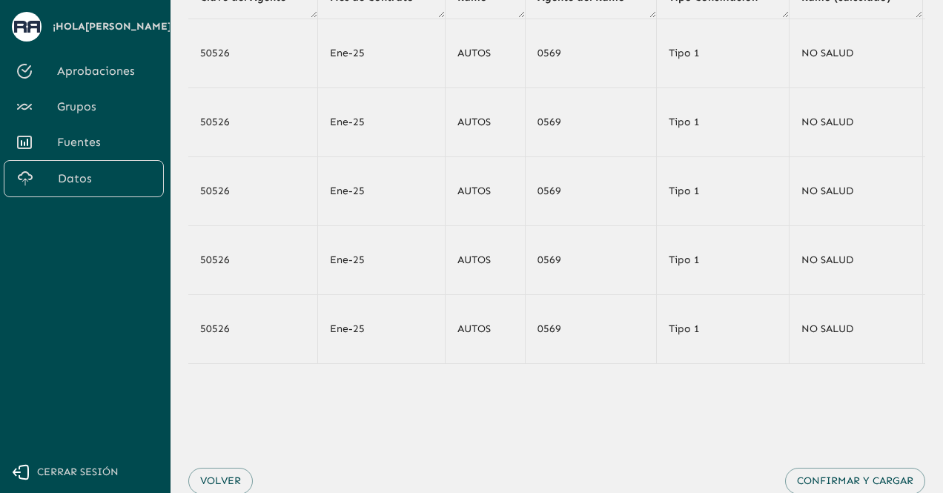
scroll to position [178, 0]
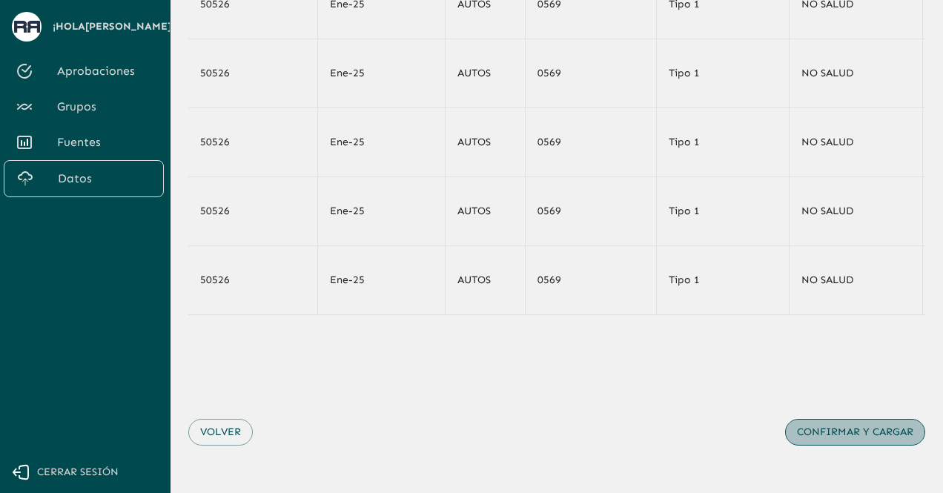
click at [828, 422] on button "Confirmar y cargar" at bounding box center [855, 432] width 140 height 27
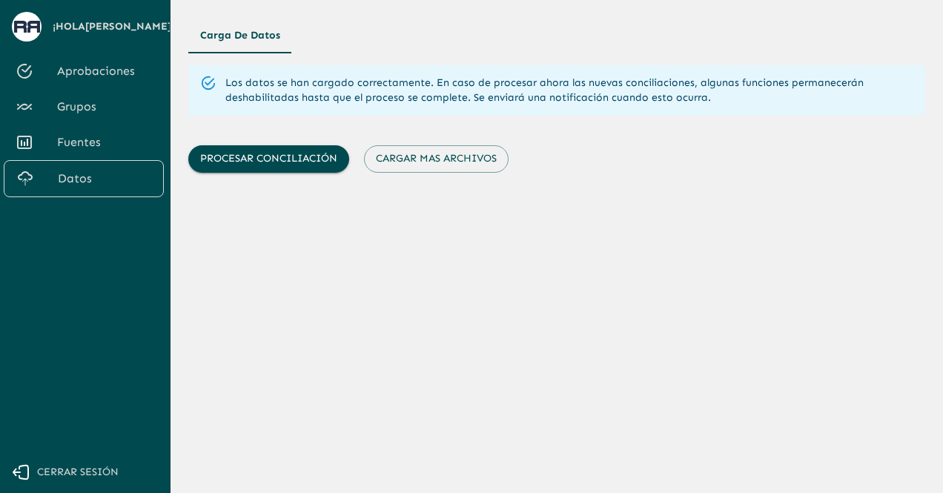
scroll to position [0, 0]
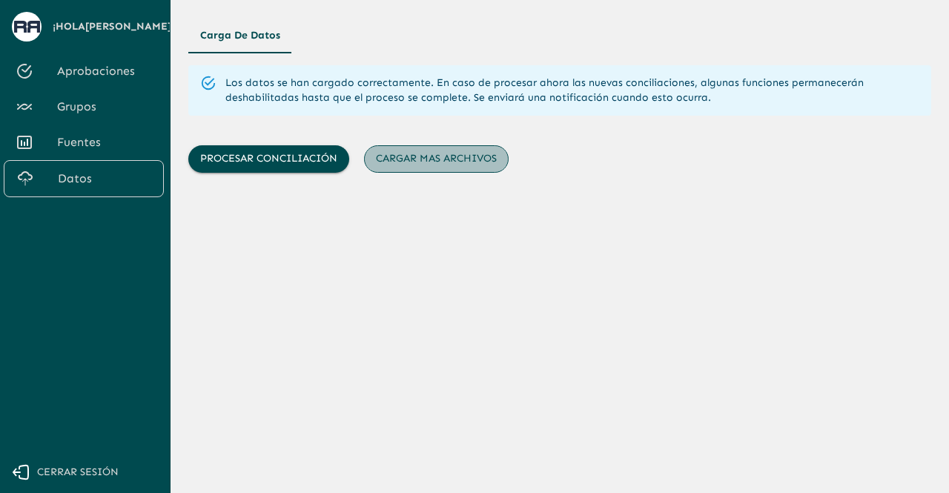
click at [469, 166] on button "Cargar mas archivos" at bounding box center [436, 158] width 145 height 27
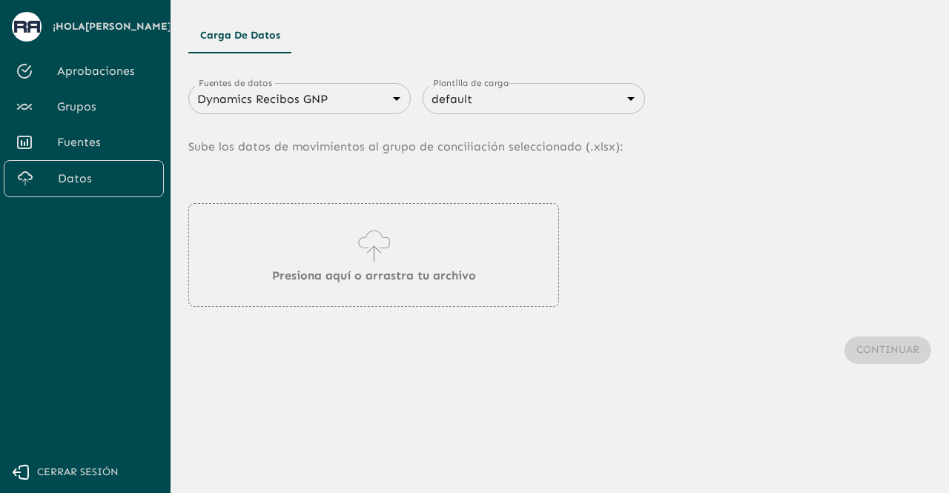
click at [389, 111] on div "Dynamics Recibos GNP 683f283f336112e7999fc7c3 Fuentes de datos" at bounding box center [299, 98] width 223 height 31
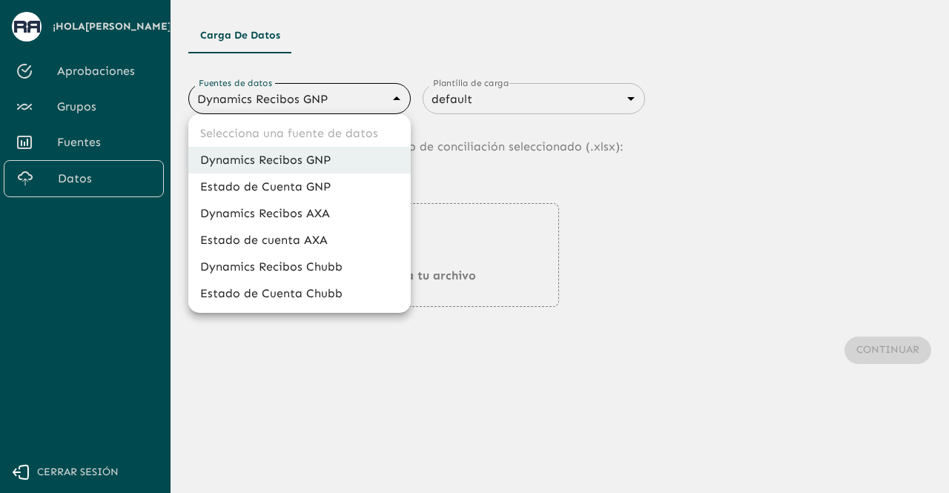
click at [386, 105] on body "Se están procesando los movimientos. Algunas acciones permanecerán deshabilitad…" at bounding box center [474, 246] width 949 height 493
click at [346, 194] on li "Estado de Cuenta GNP" at bounding box center [299, 187] width 223 height 27
type input "68360e545ed9181a8245dd9b"
type input "68405816993b98be2d8f622c"
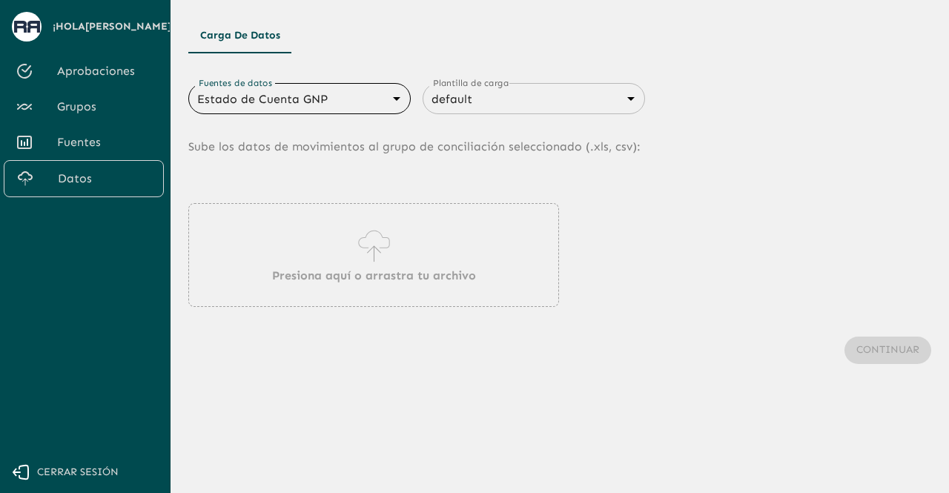
click at [378, 249] on icon at bounding box center [374, 246] width 42 height 42
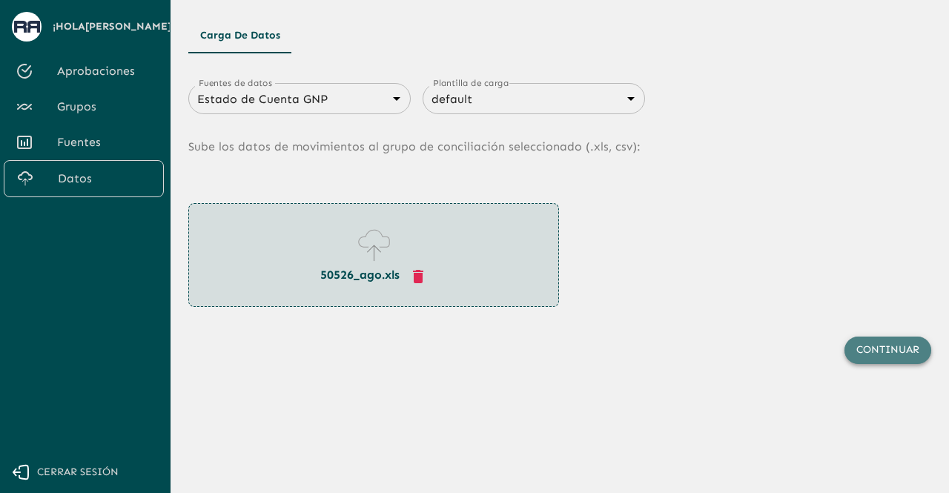
click at [889, 354] on button "Continuar" at bounding box center [888, 350] width 87 height 27
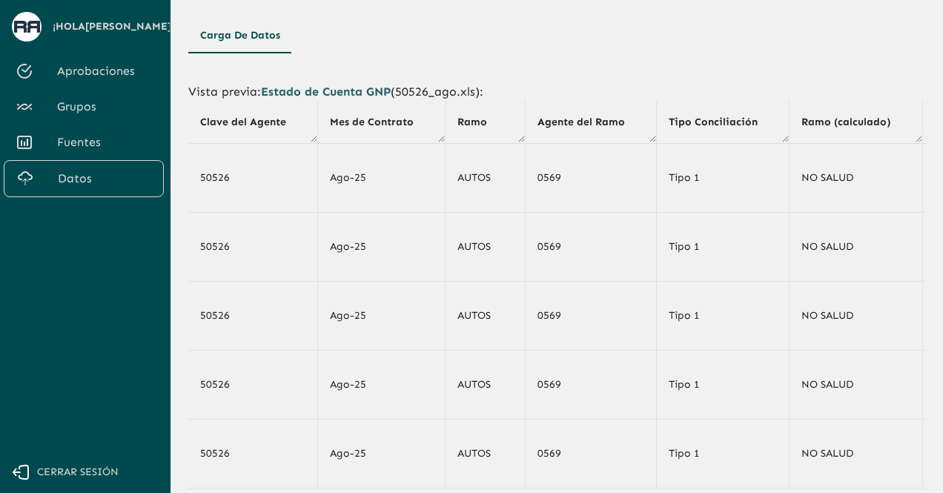
scroll to position [193, 0]
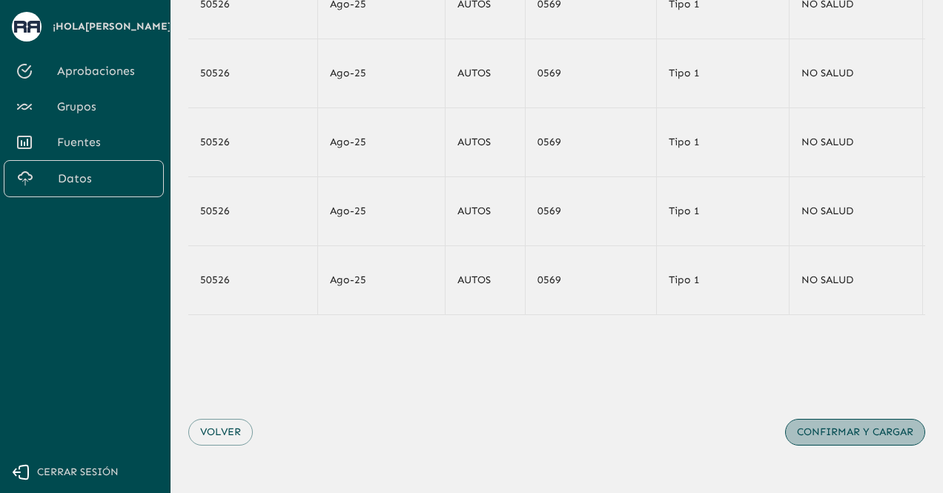
click at [852, 435] on button "Confirmar y cargar" at bounding box center [855, 432] width 140 height 27
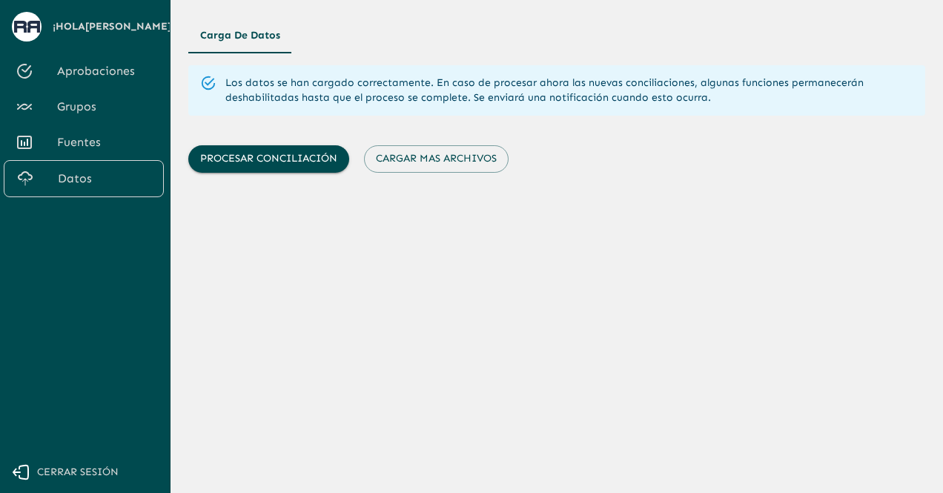
scroll to position [0, 0]
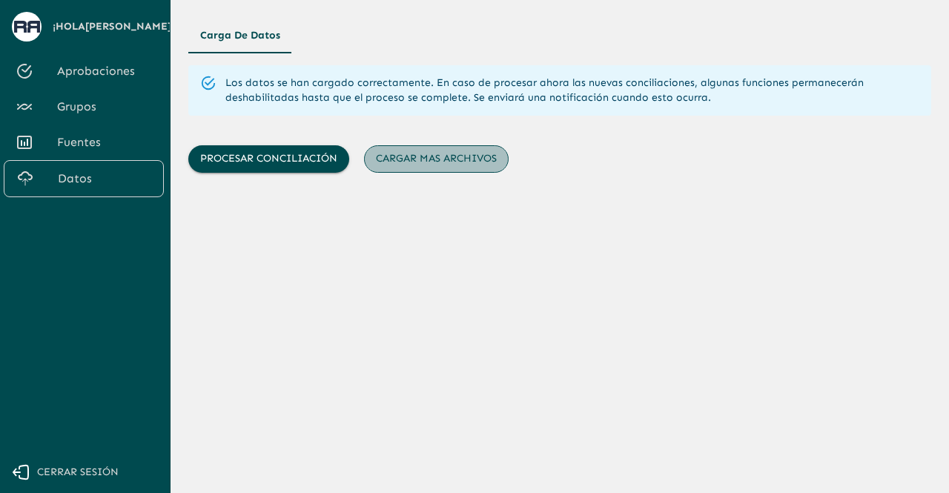
click at [464, 146] on button "Cargar mas archivos" at bounding box center [436, 158] width 145 height 27
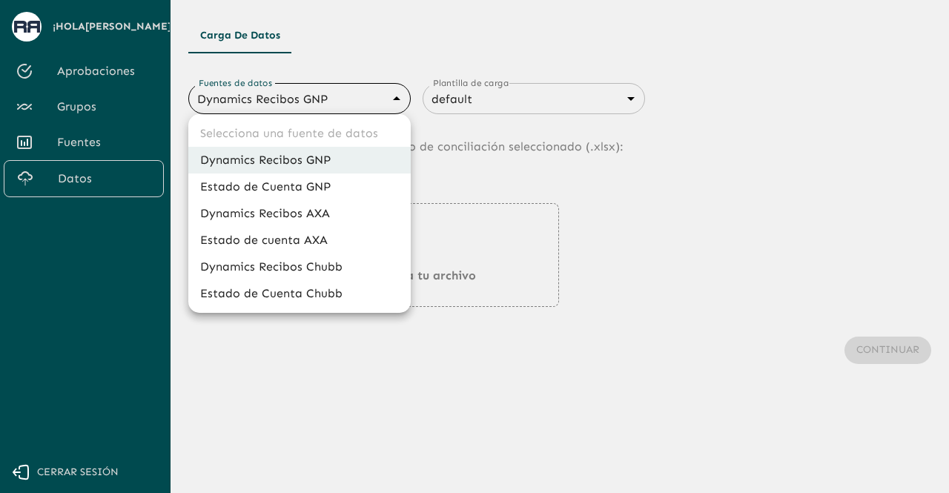
click at [348, 96] on body "Se están procesando los movimientos. Algunas acciones permanecerán deshabilitad…" at bounding box center [474, 246] width 949 height 493
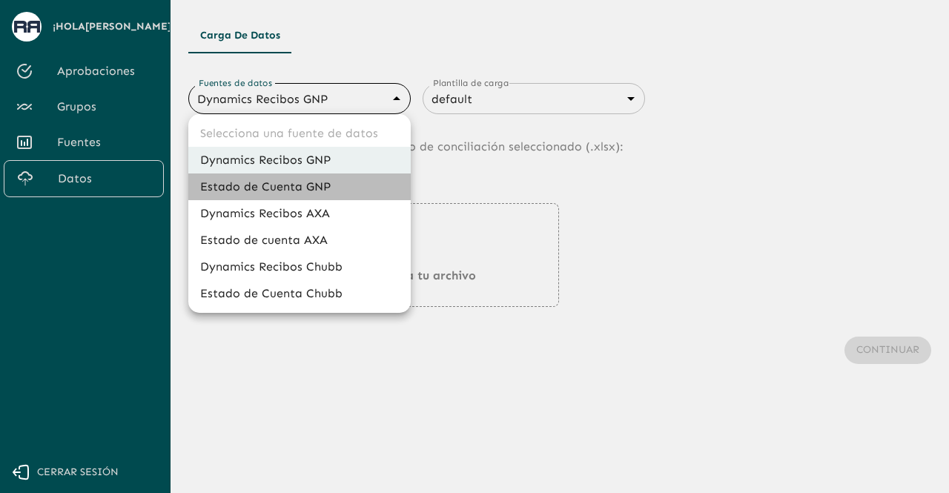
click at [316, 188] on li "Estado de Cuenta GNP" at bounding box center [299, 187] width 223 height 27
type input "68360e545ed9181a8245dd9b"
type input "68405816993b98be2d8f622c"
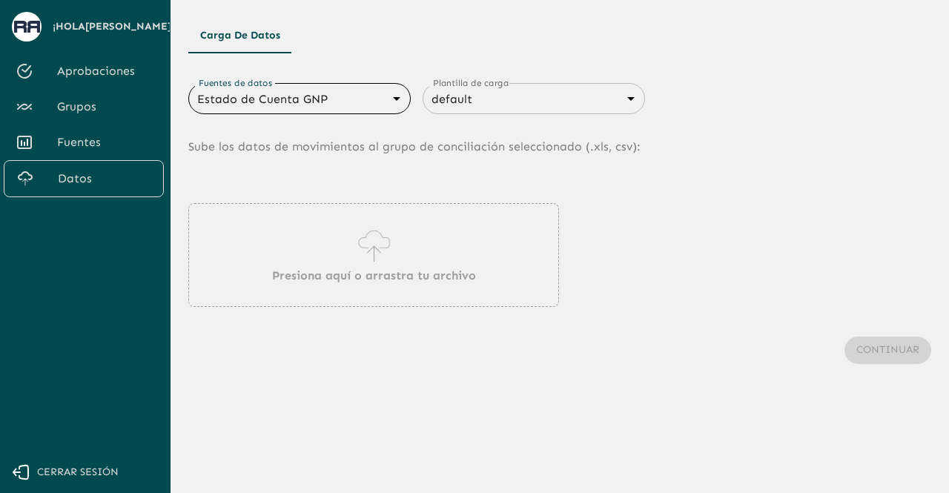
click at [387, 268] on p "Presiona aquí o arrastra tu archivo" at bounding box center [374, 276] width 204 height 18
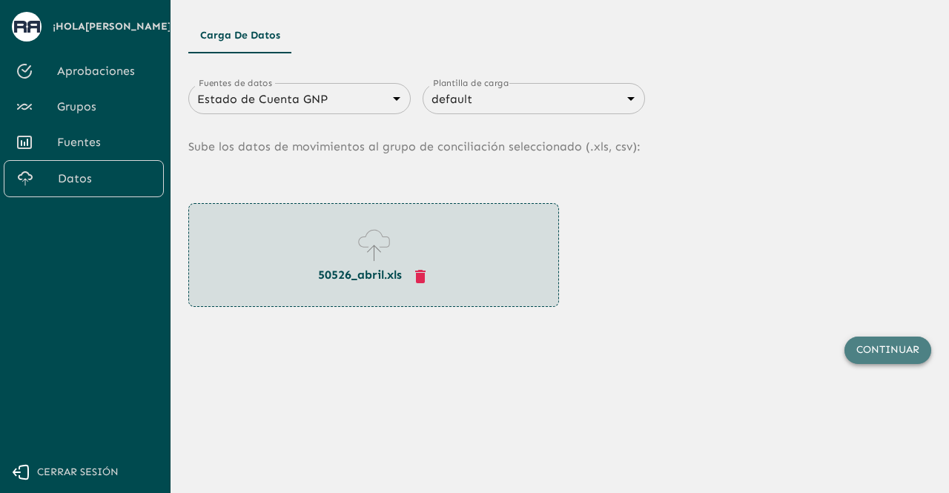
click at [863, 355] on button "Continuar" at bounding box center [888, 350] width 87 height 27
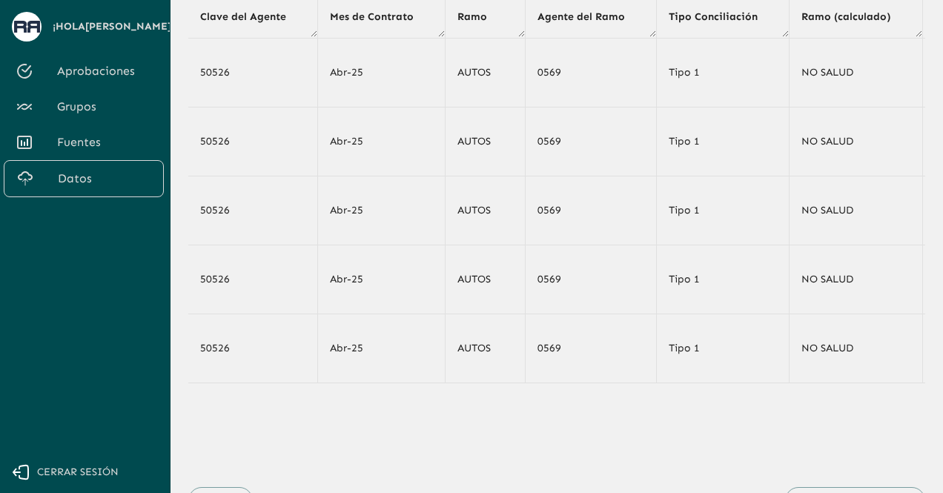
scroll to position [178, 0]
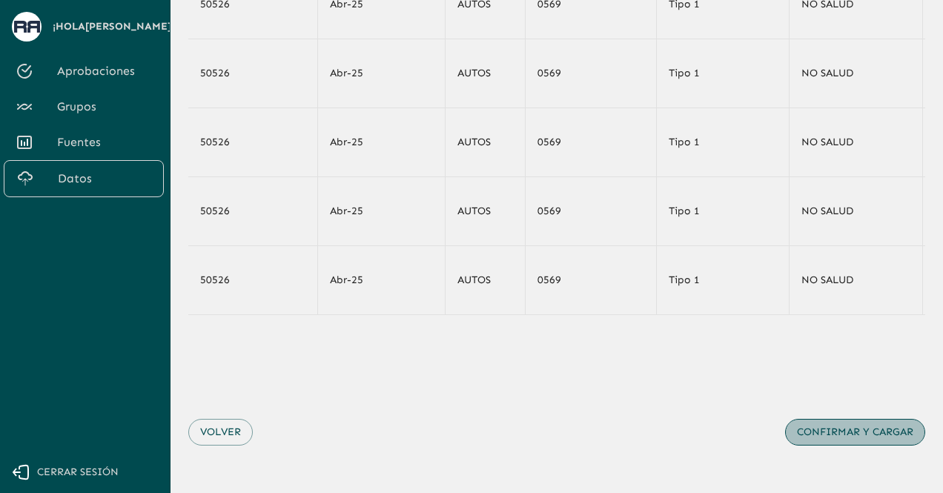
click at [844, 429] on button "Confirmar y cargar" at bounding box center [855, 432] width 140 height 27
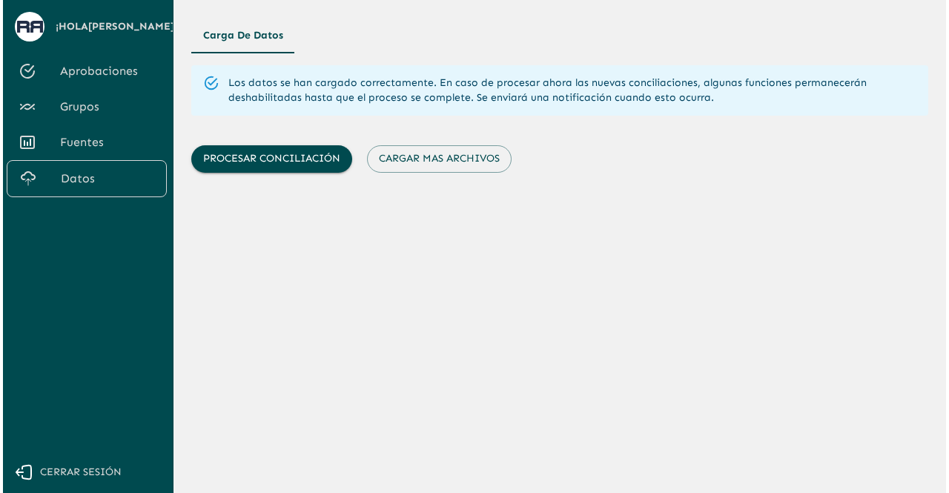
scroll to position [0, 0]
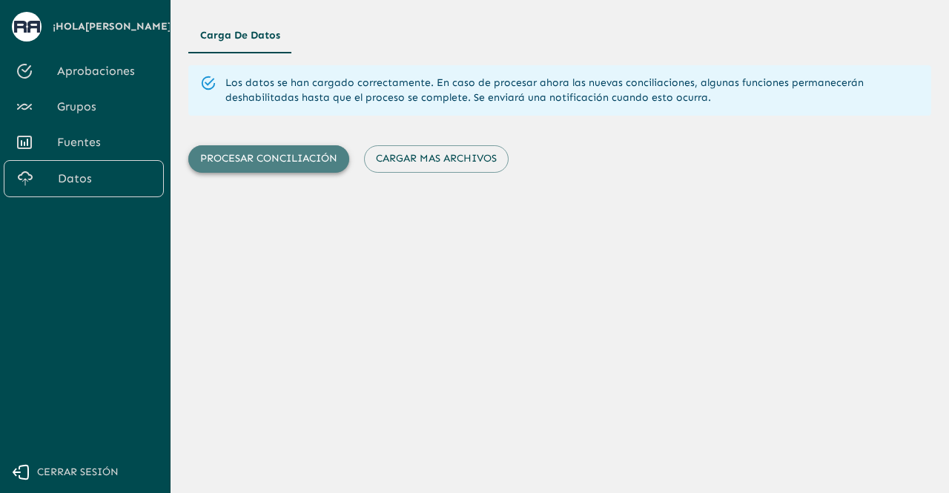
click at [267, 157] on button "Procesar conciliación" at bounding box center [268, 158] width 161 height 27
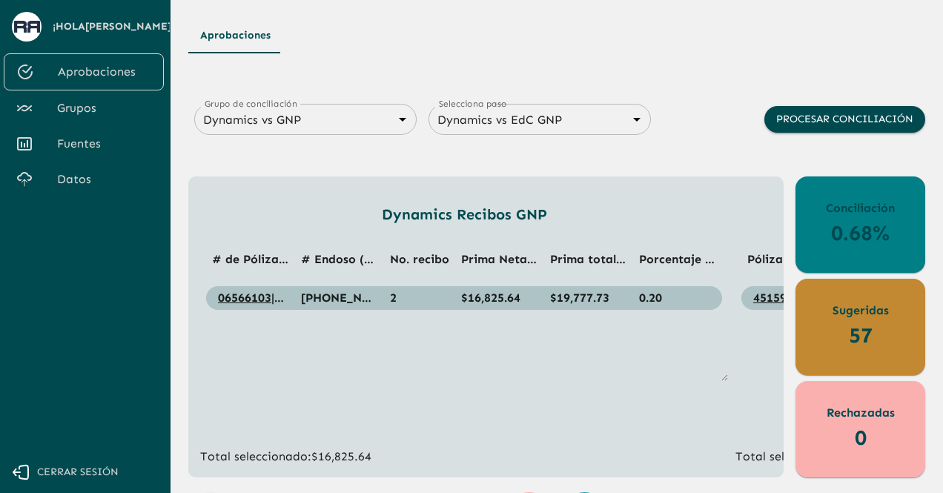
click at [93, 111] on span "Grupos" at bounding box center [104, 108] width 95 height 18
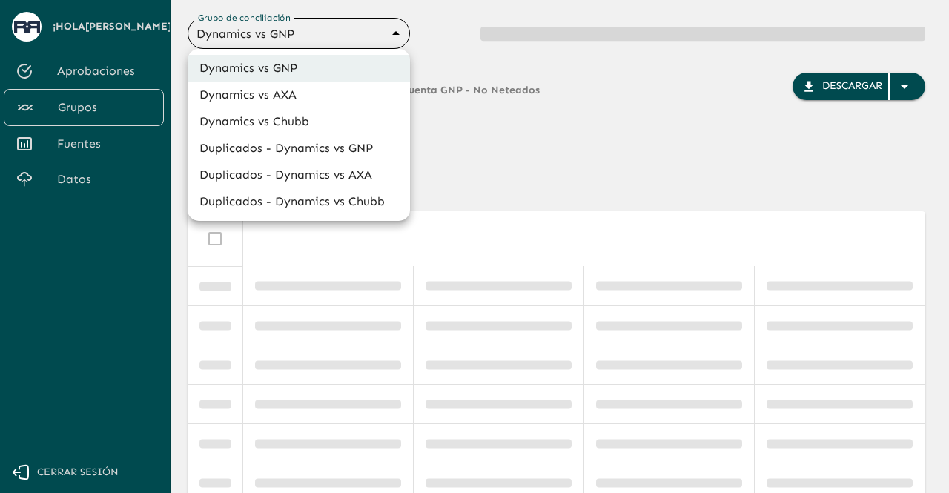
click at [357, 32] on body "Se están procesando los movimientos. Algunas acciones permanecerán deshabilitad…" at bounding box center [474, 246] width 949 height 493
click at [328, 69] on li "Dynamics vs GNP" at bounding box center [299, 68] width 223 height 27
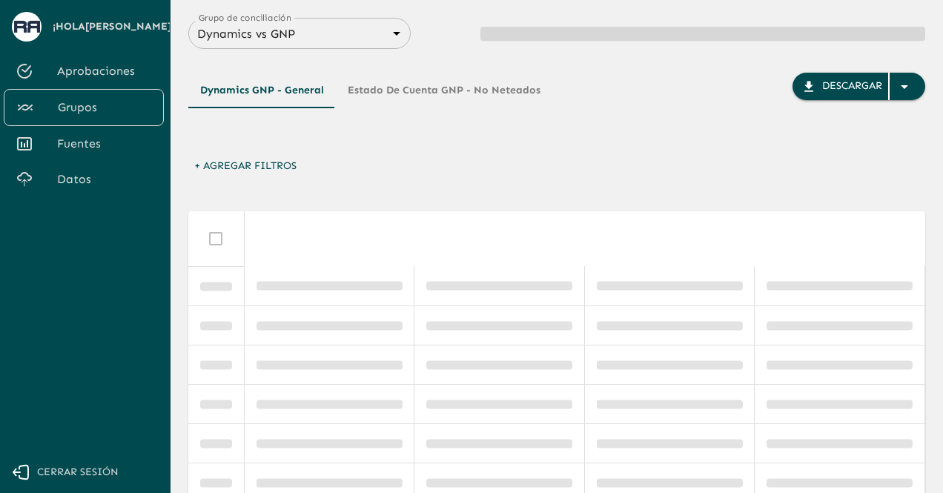
drag, startPoint x: 408, startPoint y: 102, endPoint x: 478, endPoint y: 158, distance: 89.2
click at [478, 158] on div "Dynamics GNP - General Estado de Cuenta GNP - No Neteados Descargar + Agregar F…" at bounding box center [556, 406] width 737 height 715
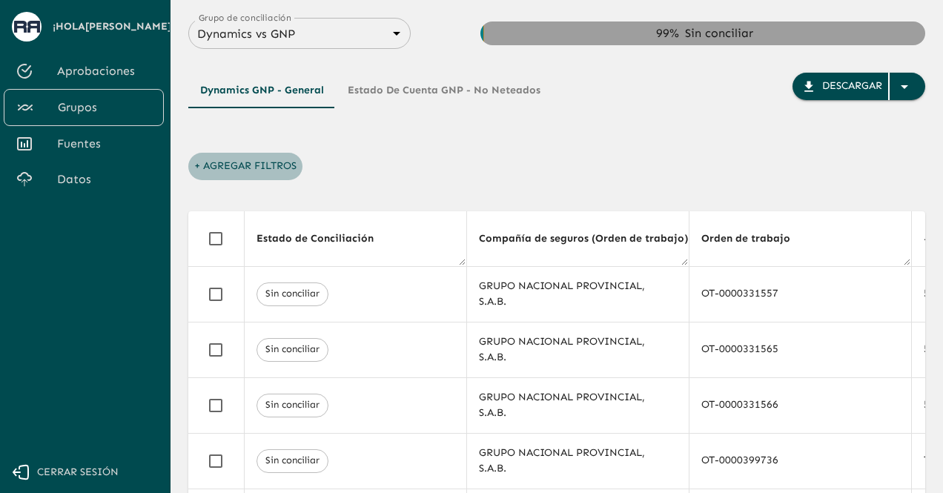
click at [241, 162] on button "+ Agregar Filtros" at bounding box center [245, 166] width 114 height 27
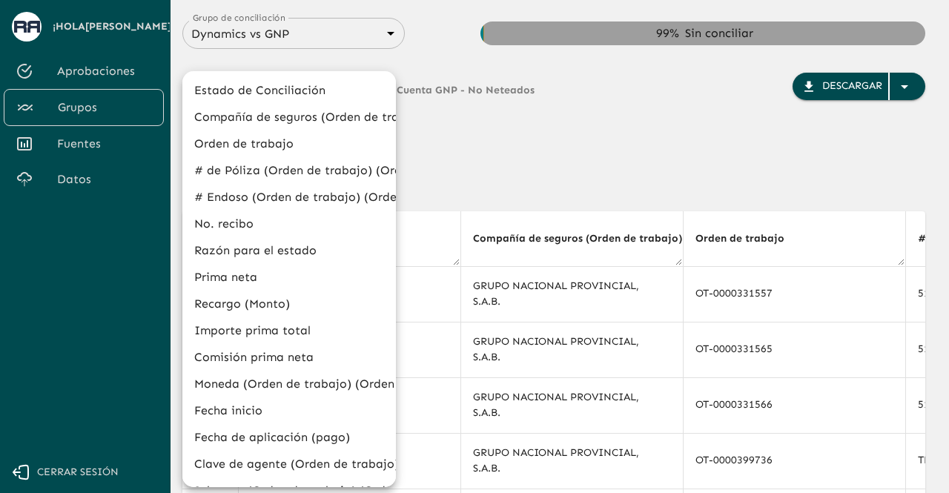
click at [243, 245] on li "Razón para el estado" at bounding box center [289, 250] width 214 height 27
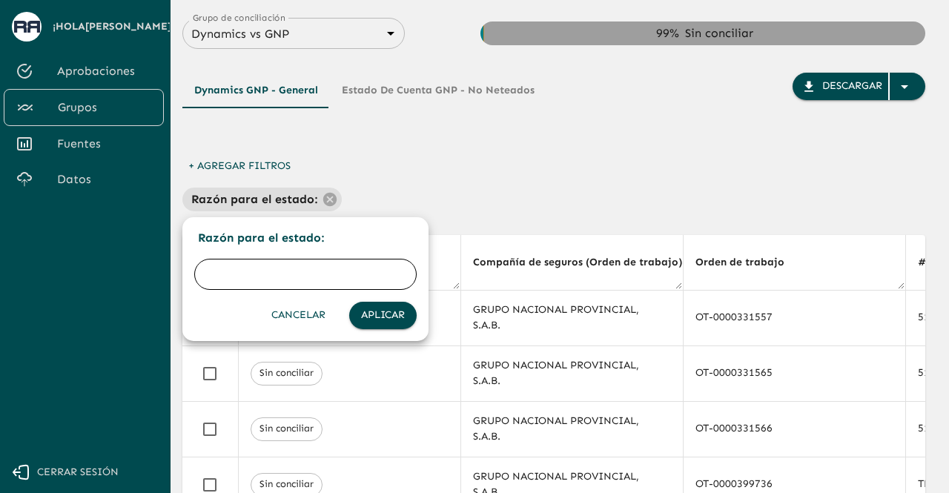
click at [248, 283] on input "text" at bounding box center [305, 275] width 223 height 42
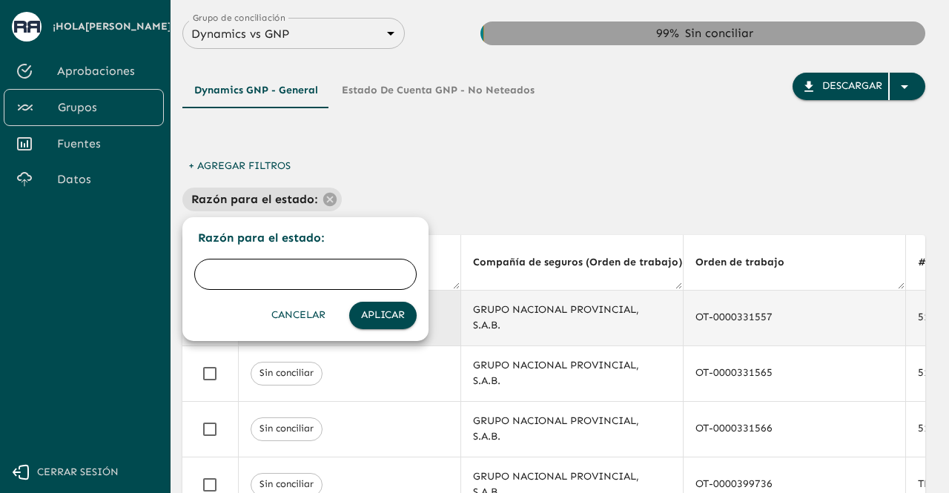
click at [289, 315] on button "Cancelar" at bounding box center [299, 315] width 66 height 27
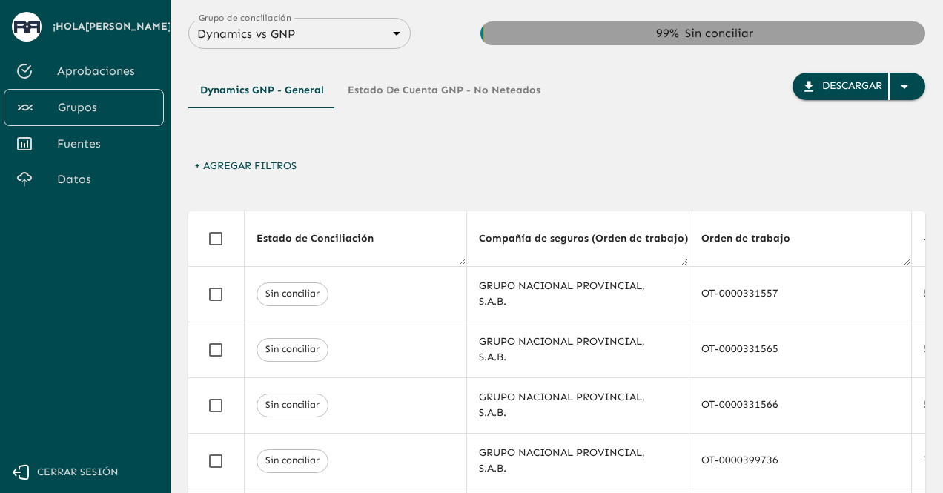
click at [261, 171] on button "+ Agregar Filtros" at bounding box center [245, 166] width 114 height 27
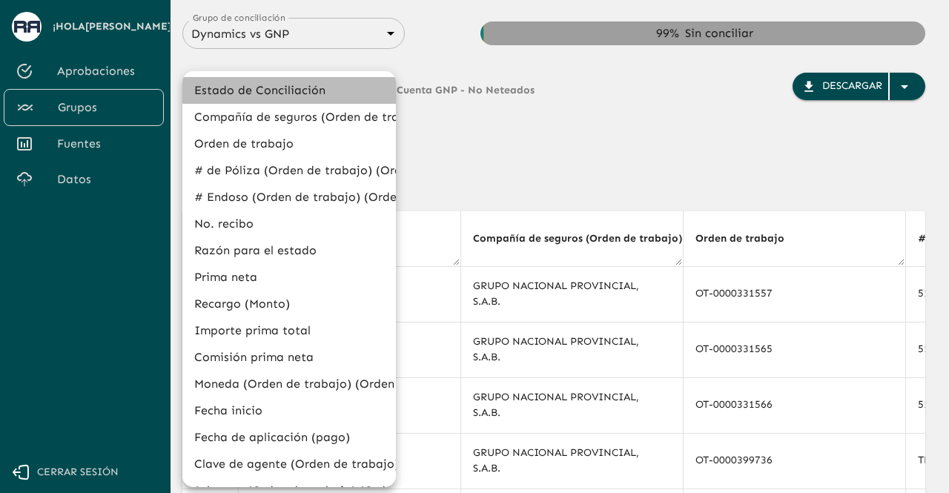
click at [301, 91] on li "Estado de Conciliación" at bounding box center [289, 90] width 214 height 27
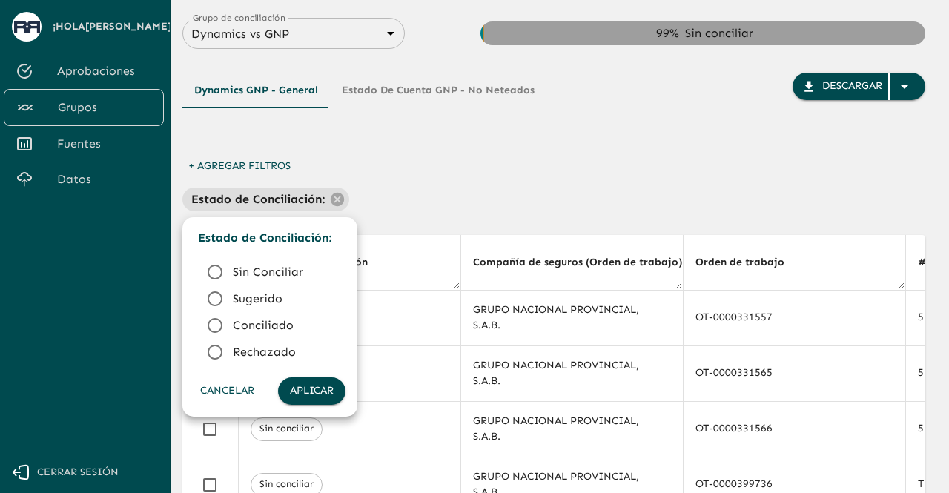
click at [208, 325] on icon at bounding box center [215, 326] width 18 height 18
click at [299, 389] on button "Aplicar" at bounding box center [311, 391] width 67 height 27
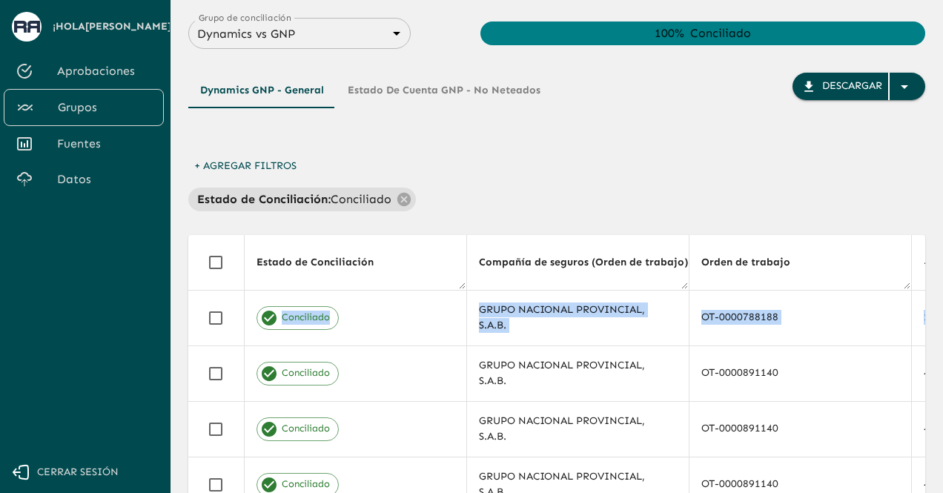
drag, startPoint x: 943, startPoint y: 202, endPoint x: 939, endPoint y: 295, distance: 93.5
click at [939, 295] on main "Grupo de conciliación Dynamics vs GNP 6848843415205559d9cb70b5 Grupo de concili…" at bounding box center [557, 246] width 773 height 493
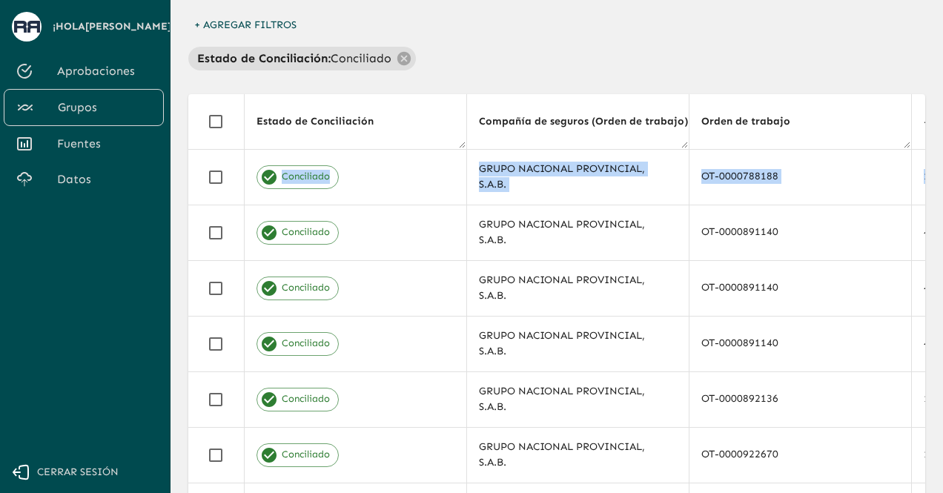
scroll to position [38, 0]
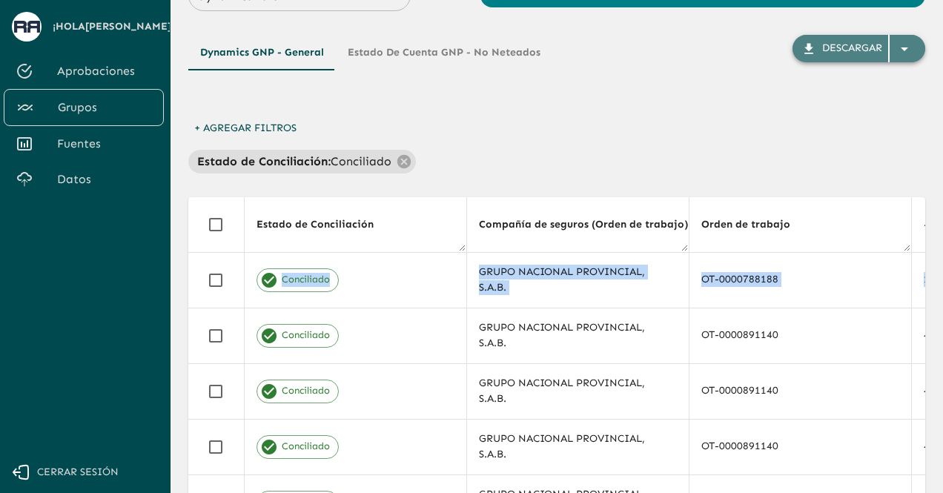
click at [810, 50] on icon "button" at bounding box center [809, 49] width 15 height 15
click at [368, 161] on p "Conciliado" at bounding box center [361, 162] width 61 height 18
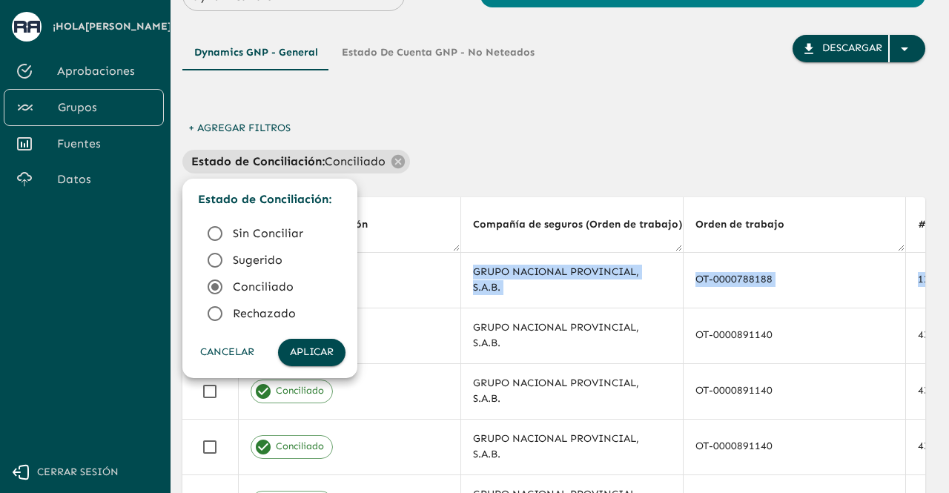
click at [248, 269] on li "Sugerido" at bounding box center [269, 260] width 151 height 27
click at [300, 343] on button "Aplicar" at bounding box center [311, 352] width 67 height 27
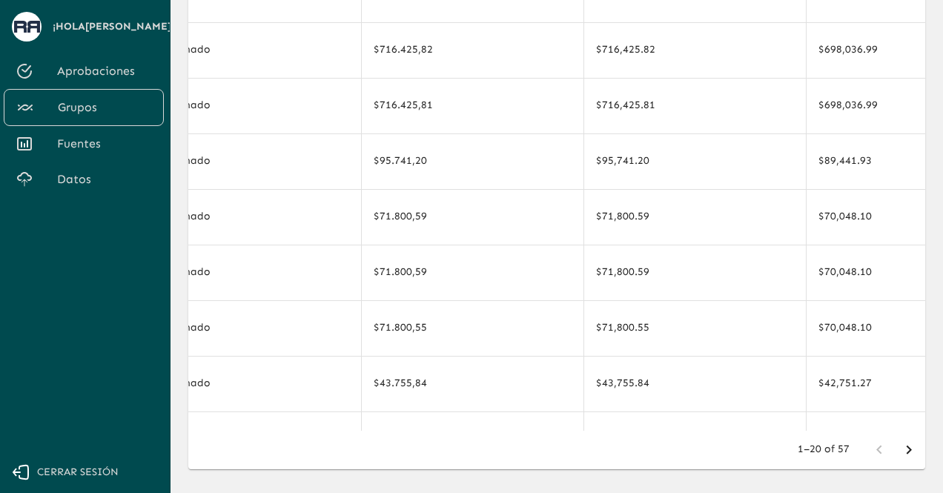
scroll to position [362, 0]
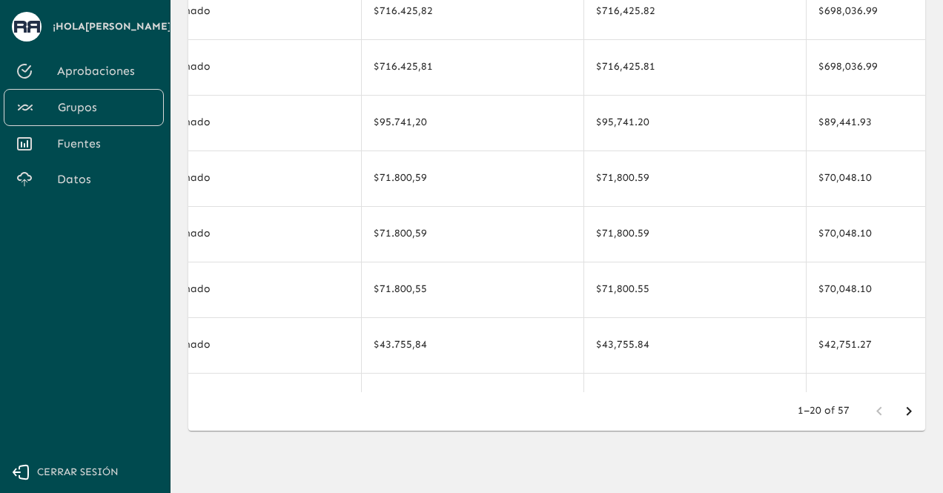
drag, startPoint x: 371, startPoint y: 392, endPoint x: 344, endPoint y: 393, distance: 26.7
click at [344, 393] on div "1–20 of 57" at bounding box center [556, 411] width 737 height 39
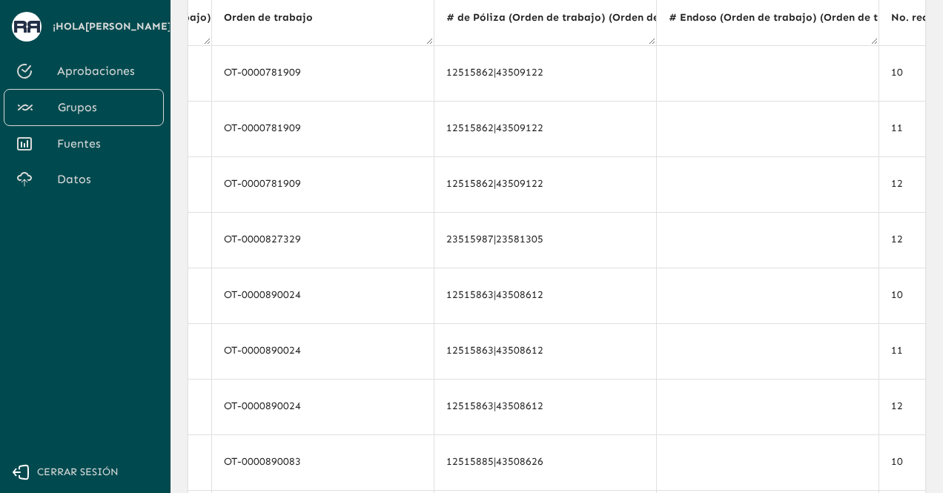
scroll to position [182, 0]
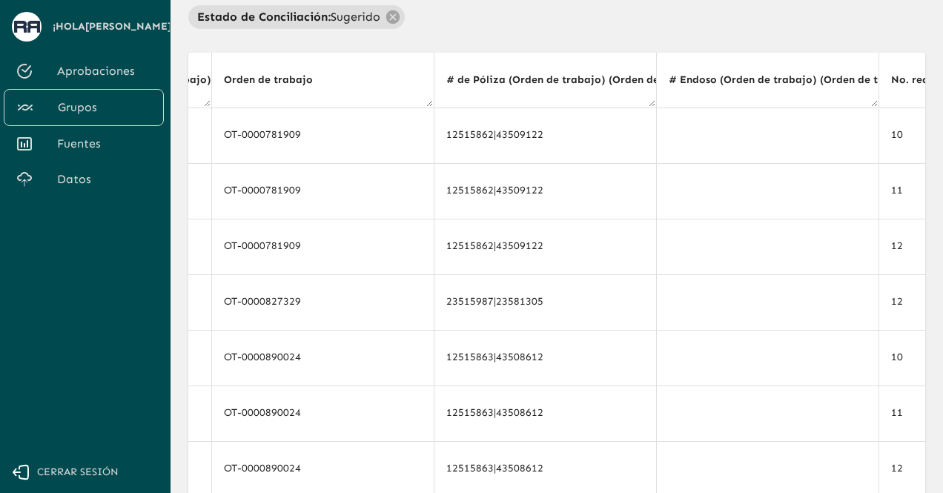
click at [611, 90] on th "# de Póliza (Orden de trabajo) (Orden de trabajo)" at bounding box center [545, 81] width 223 height 56
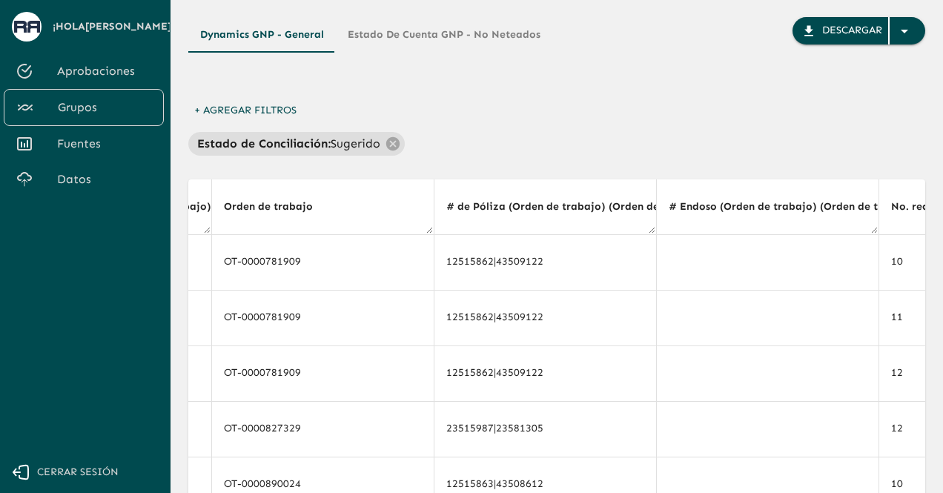
scroll to position [53, 0]
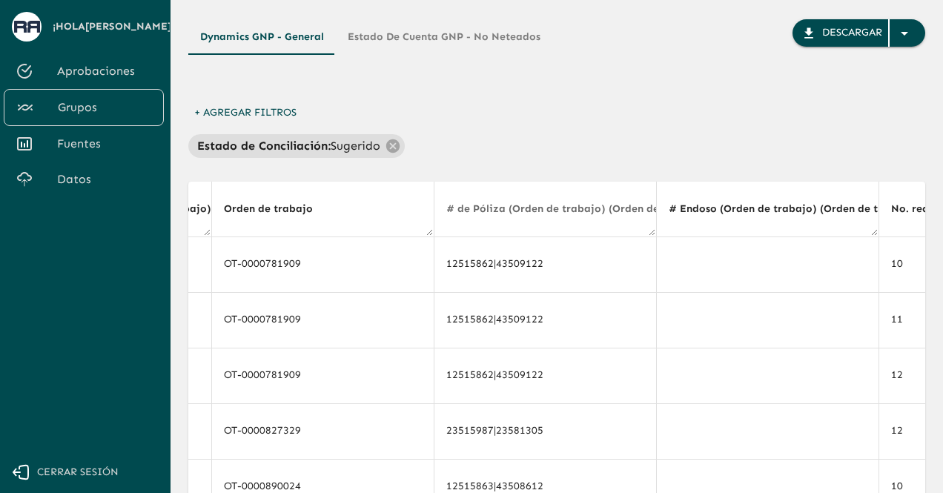
click at [461, 212] on span "# de Póliza (Orden de trabajo) (Orden de trabajo)" at bounding box center [585, 209] width 279 height 18
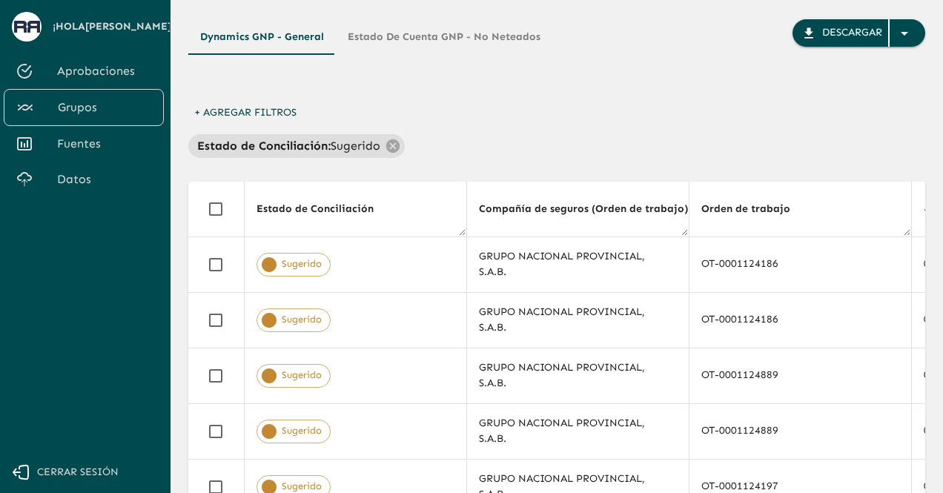
scroll to position [0, 478]
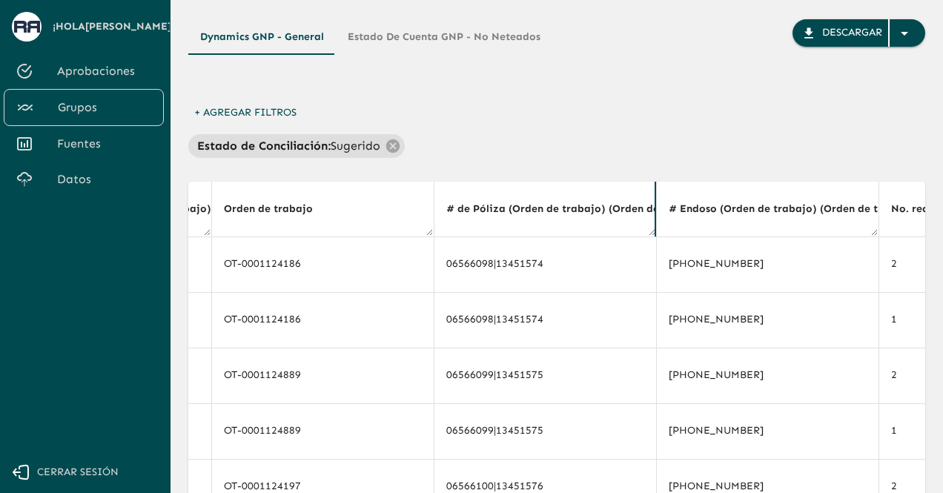
drag, startPoint x: 649, startPoint y: 213, endPoint x: 662, endPoint y: 211, distance: 12.7
click at [565, 226] on th "# de Póliza (Orden de trabajo) (Orden de trabajo)" at bounding box center [551, 210] width 235 height 56
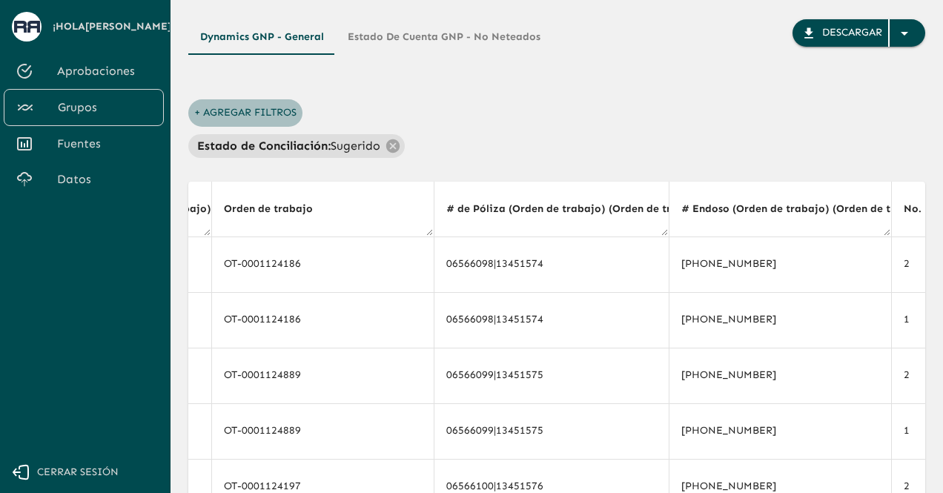
click at [209, 108] on button "+ Agregar Filtros" at bounding box center [245, 112] width 114 height 27
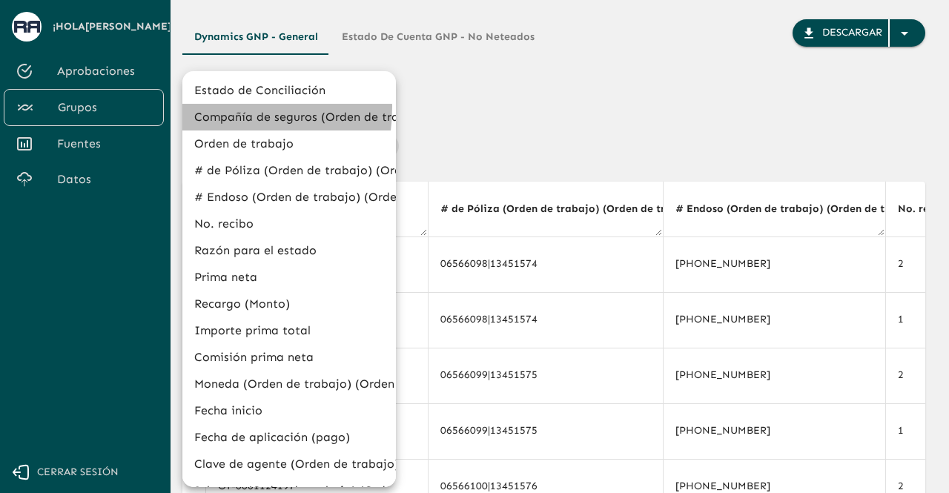
drag, startPoint x: 209, startPoint y: 108, endPoint x: 218, endPoint y: 189, distance: 82.1
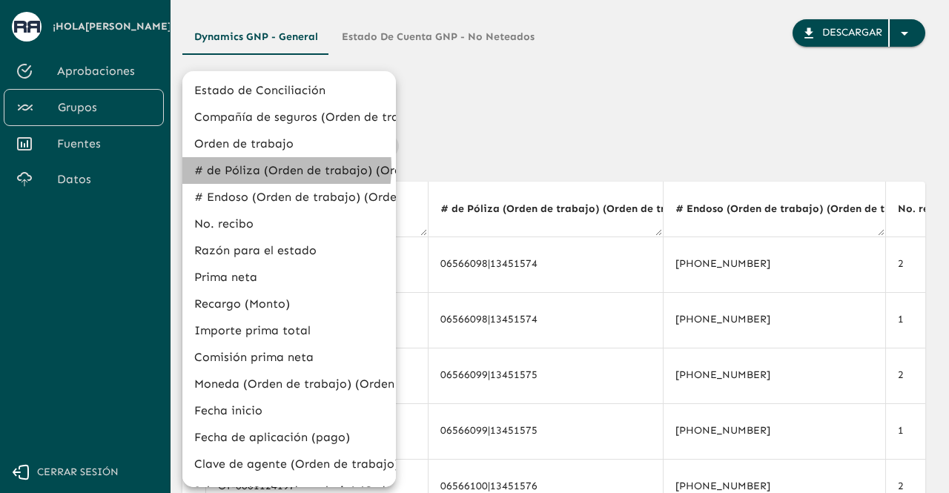
click at [240, 167] on li "# de Póliza (Orden de trabajo) (Orden de trabajo)" at bounding box center [289, 170] width 214 height 27
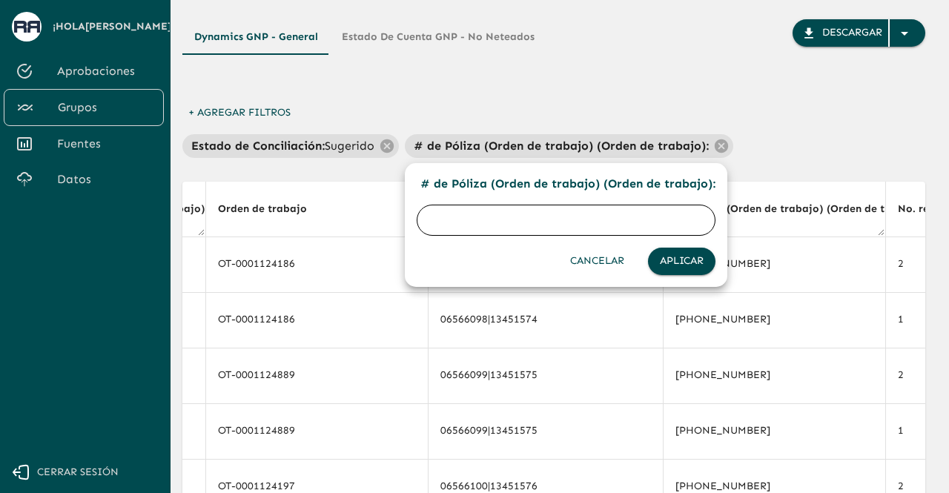
type input "683914154"
click button "Aplicar" at bounding box center [681, 261] width 67 height 27
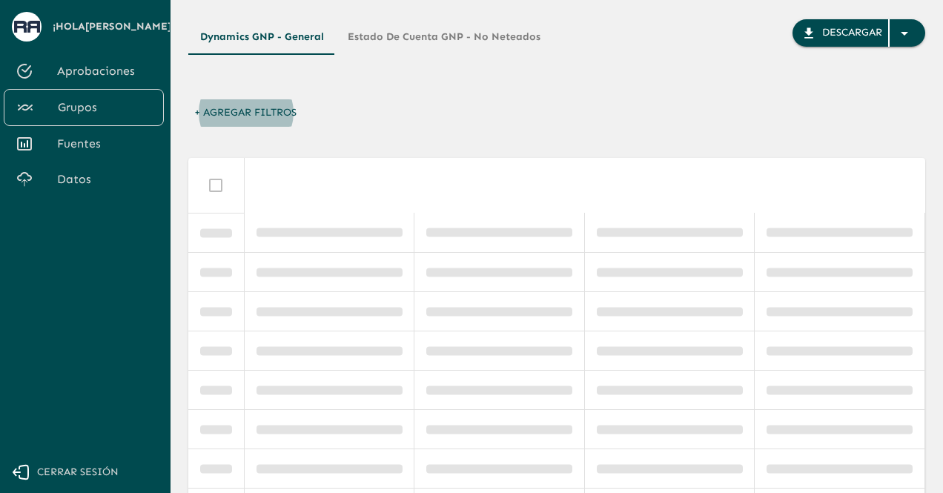
scroll to position [0, 0]
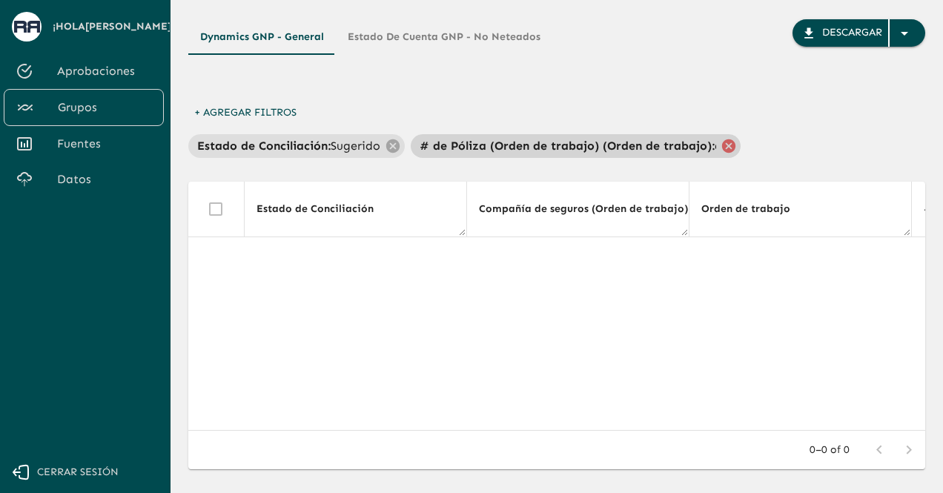
click at [724, 142] on icon at bounding box center [728, 145] width 13 height 13
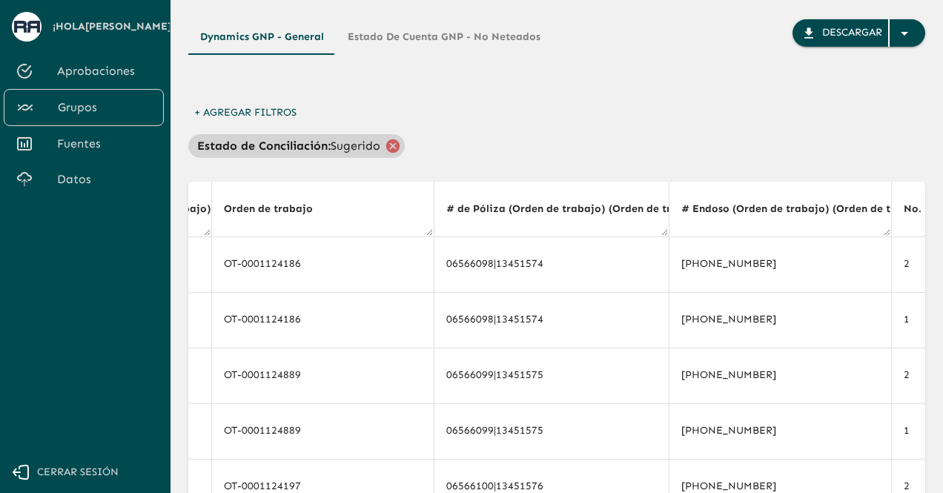
click at [386, 148] on icon at bounding box center [392, 145] width 13 height 13
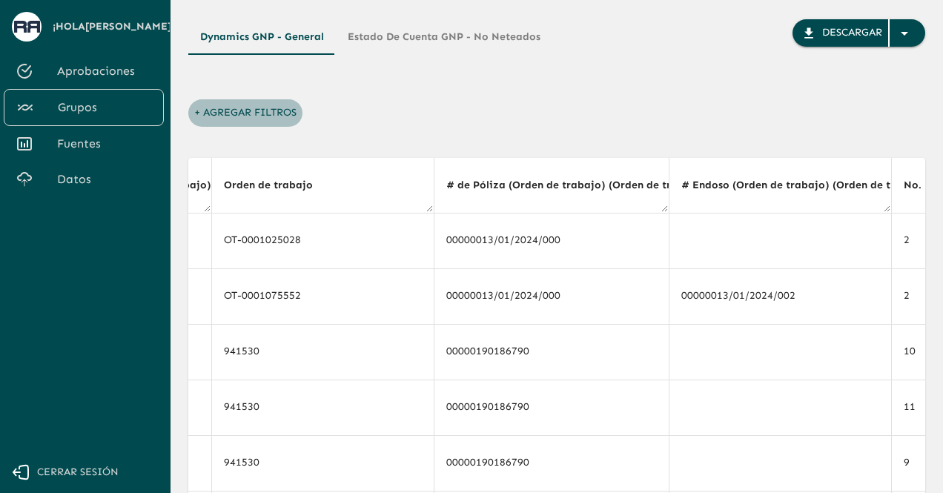
click at [193, 119] on button "+ Agregar Filtros" at bounding box center [245, 112] width 114 height 27
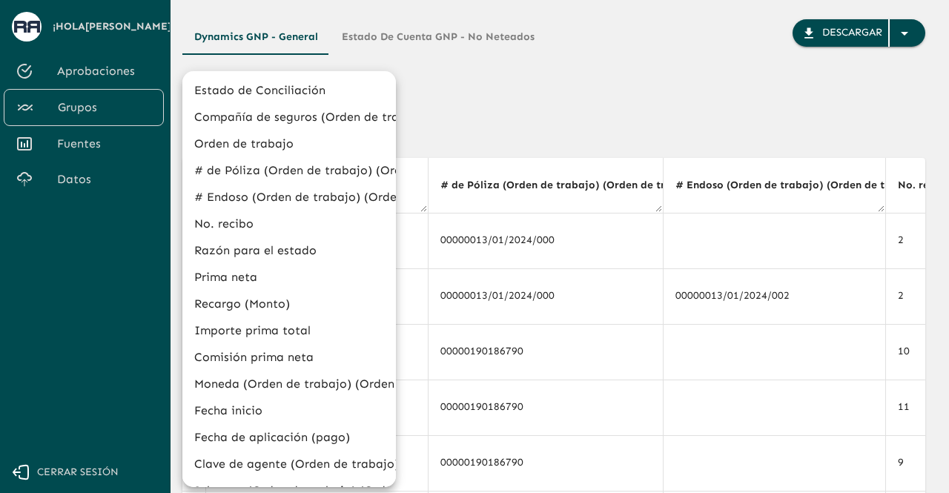
click at [535, 44] on div at bounding box center [474, 246] width 949 height 493
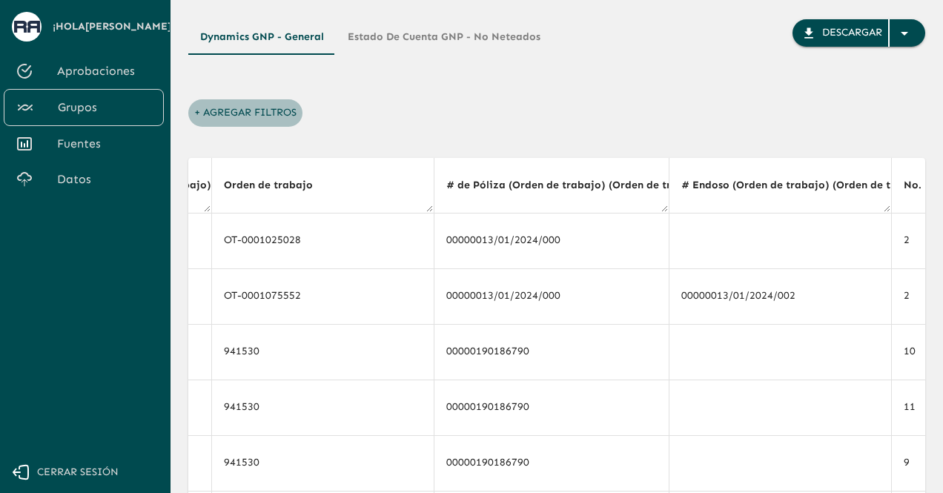
click at [214, 109] on button "+ Agregar Filtros" at bounding box center [245, 112] width 114 height 27
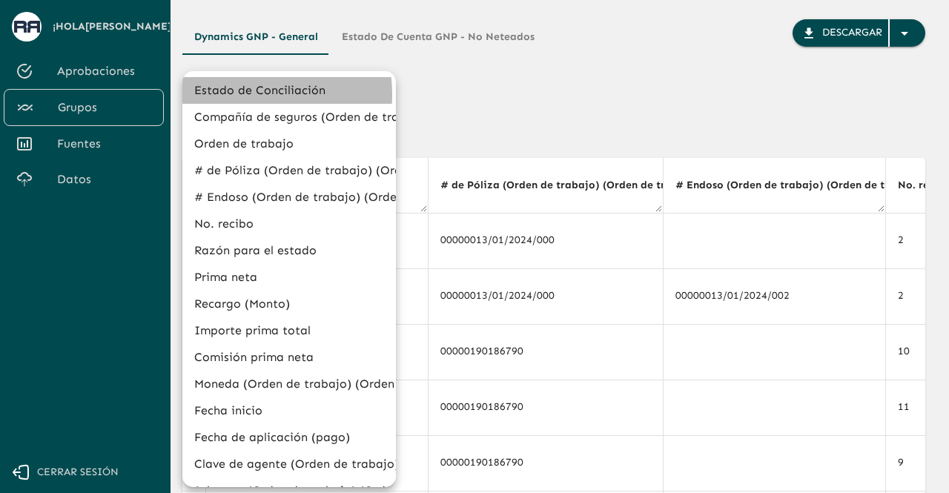
click at [252, 93] on li "Estado de Conciliación" at bounding box center [289, 90] width 214 height 27
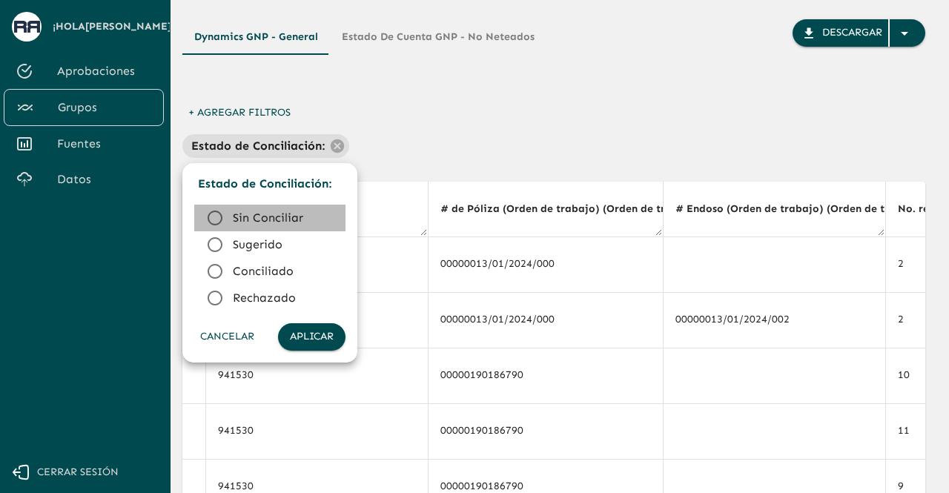
click at [223, 220] on icon at bounding box center [215, 218] width 18 height 18
click at [301, 327] on button "Aplicar" at bounding box center [311, 336] width 67 height 27
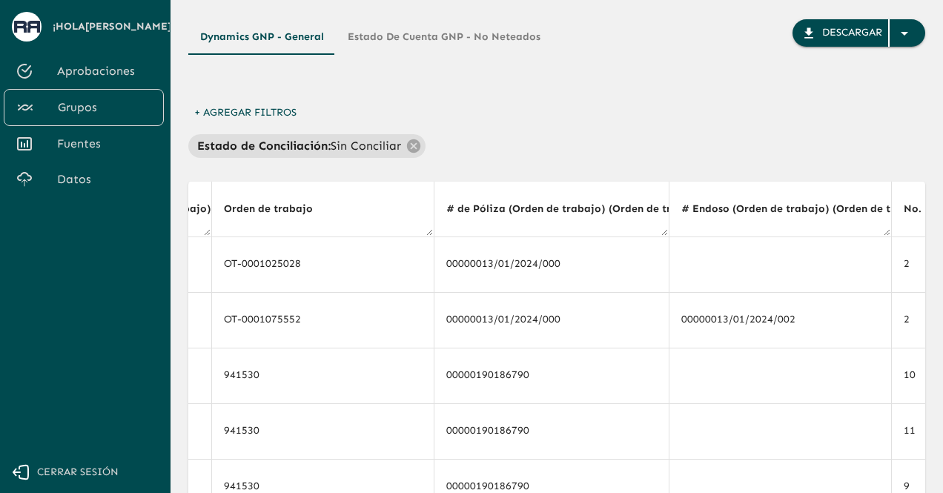
click at [239, 111] on button "+ Agregar Filtros" at bounding box center [245, 112] width 114 height 27
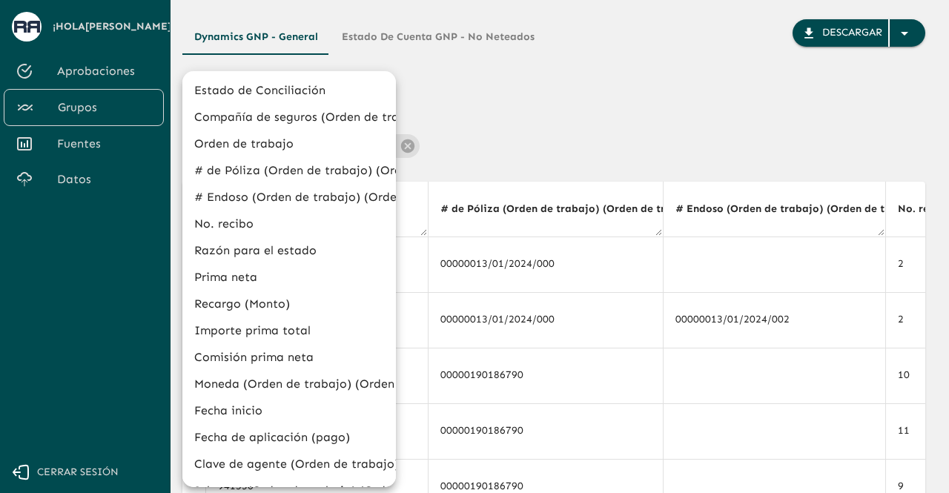
click at [227, 179] on li "# de Póliza (Orden de trabajo) (Orden de trabajo)" at bounding box center [289, 170] width 214 height 27
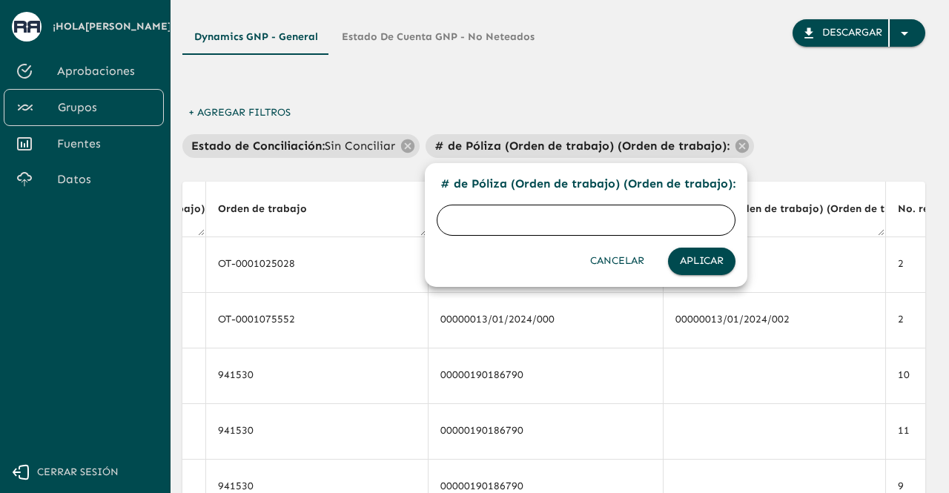
paste input "683914154"
type input "683914154"
click at [694, 257] on button "Aplicar" at bounding box center [701, 261] width 67 height 27
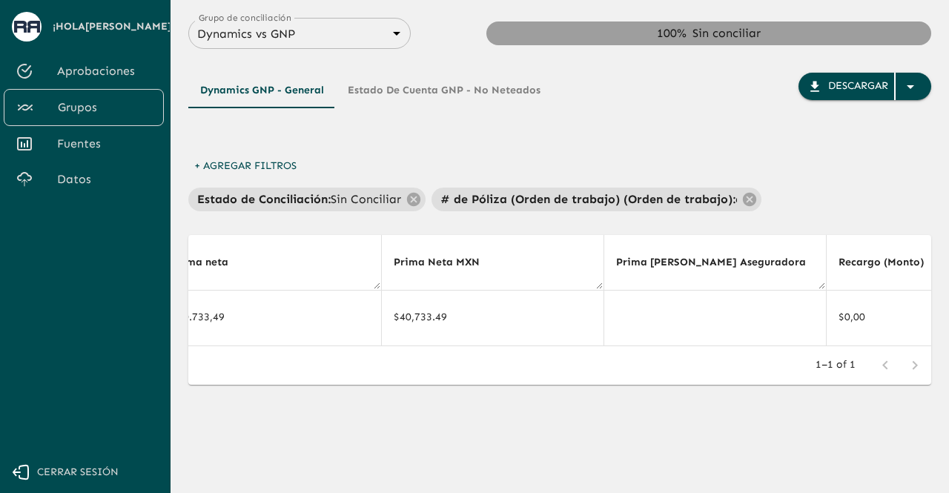
scroll to position [0, 1917]
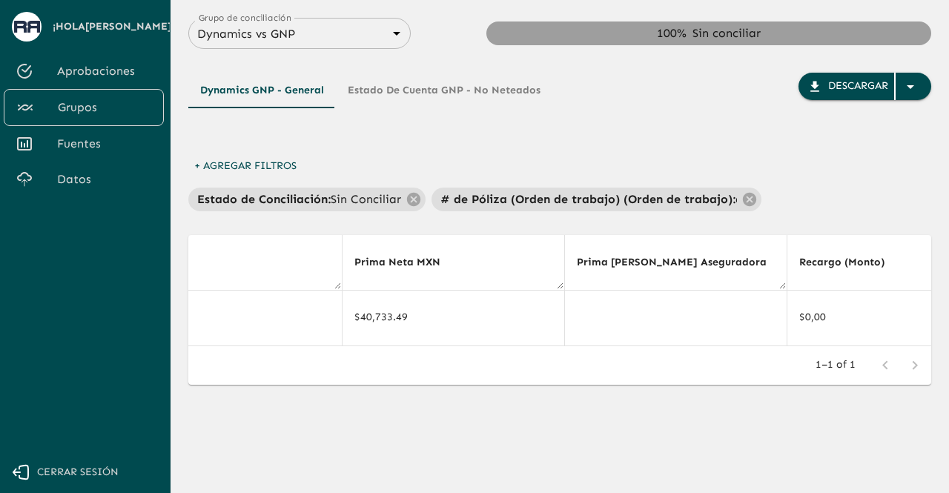
click at [407, 355] on div "1–1 of 1" at bounding box center [559, 365] width 743 height 39
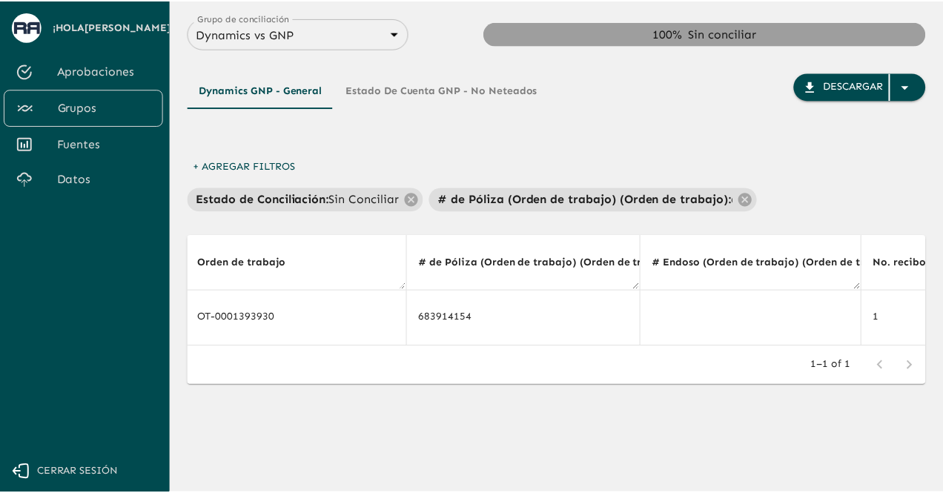
scroll to position [0, 0]
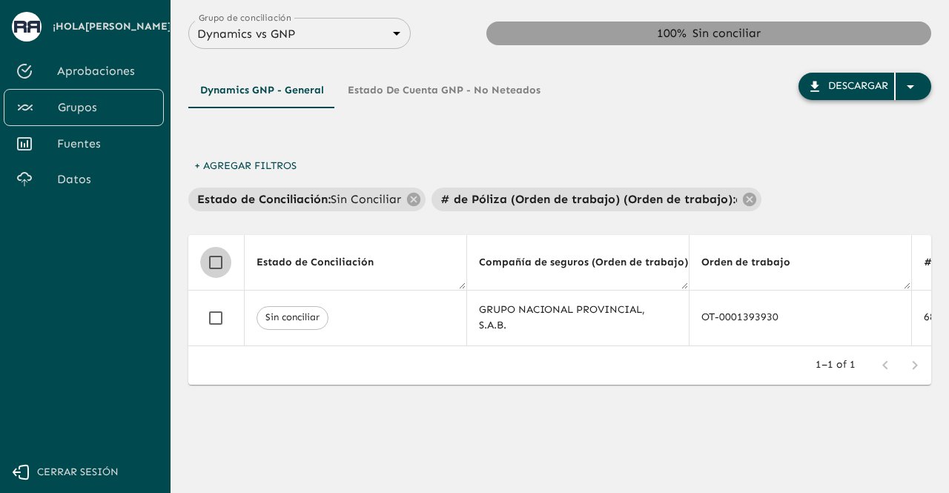
click at [917, 76] on div "button" at bounding box center [914, 86] width 36 height 27
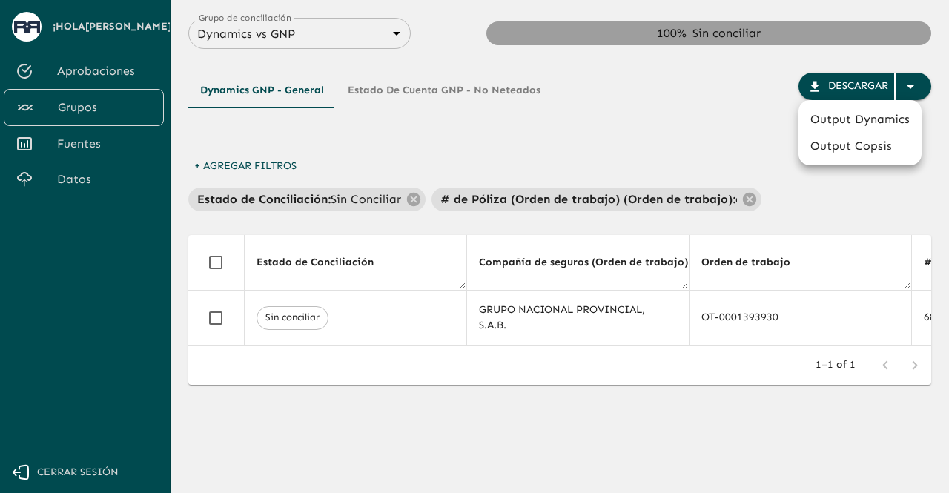
click at [854, 124] on li "Output Dynamics" at bounding box center [860, 119] width 123 height 27
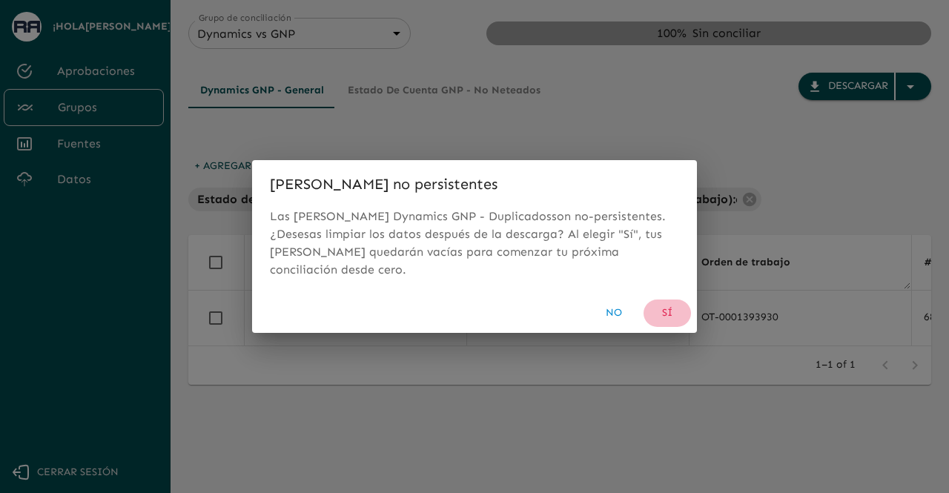
click at [673, 300] on button "Sí" at bounding box center [667, 313] width 47 height 27
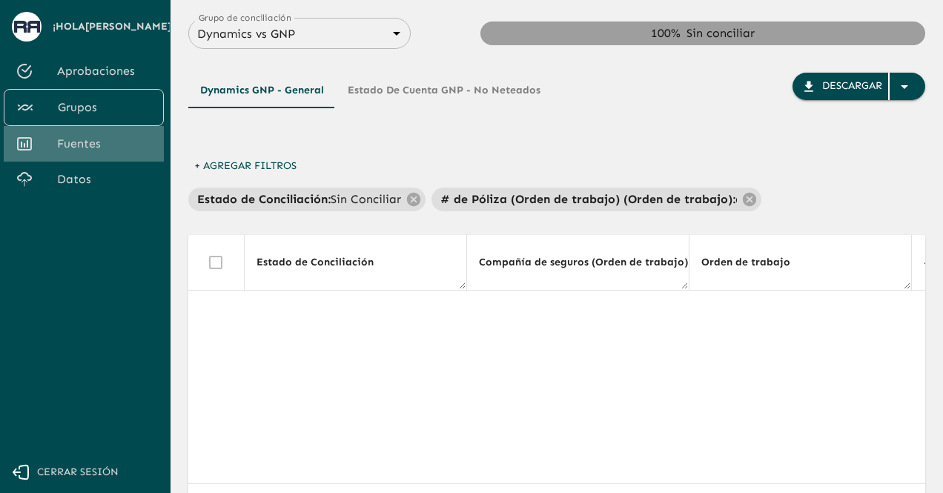
click at [113, 148] on span "Fuentes" at bounding box center [104, 144] width 95 height 18
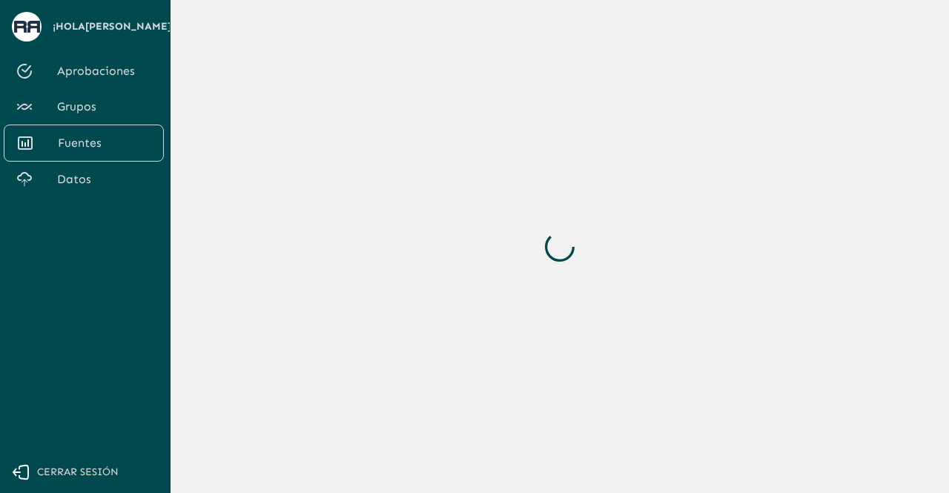
click at [94, 121] on link "Grupos" at bounding box center [84, 107] width 160 height 36
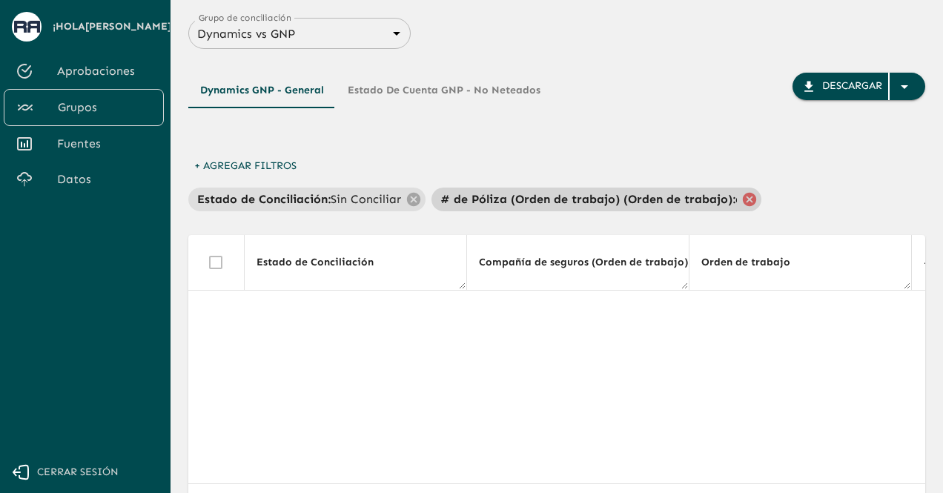
click at [746, 194] on icon at bounding box center [749, 198] width 13 height 13
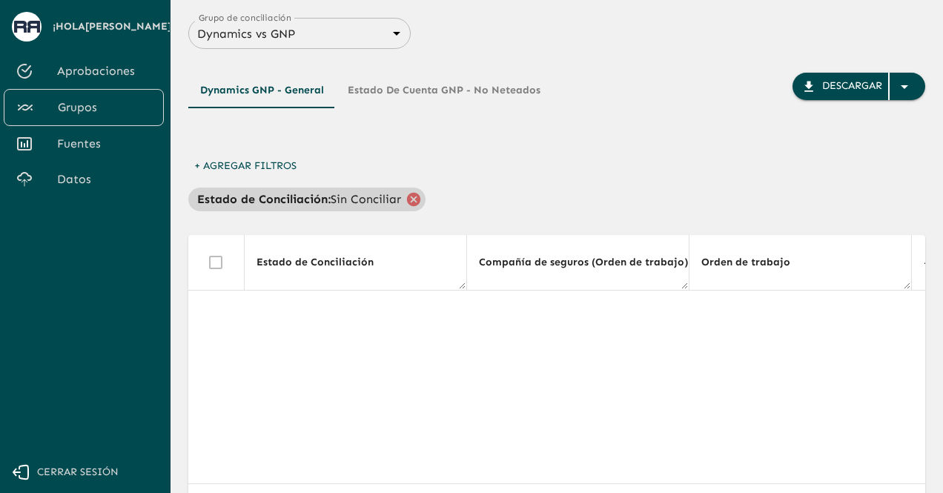
click at [409, 193] on icon at bounding box center [414, 199] width 16 height 16
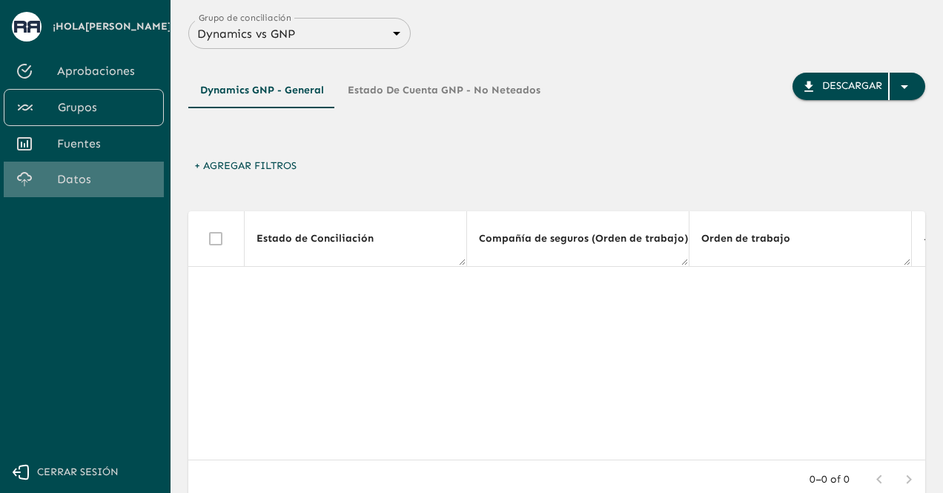
click at [93, 174] on span "Datos" at bounding box center [104, 180] width 95 height 18
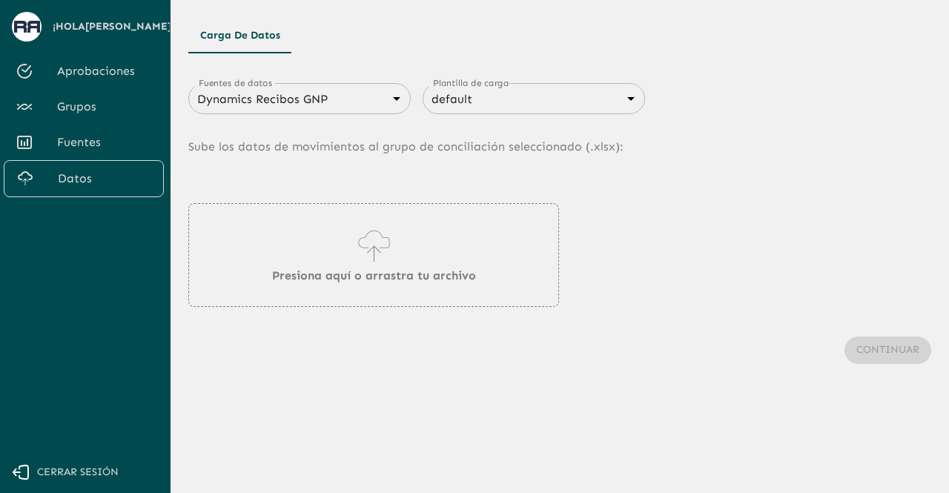
click at [338, 94] on body "Se están procesando los movimientos. Algunas acciones permanecerán deshabilitad…" at bounding box center [474, 246] width 949 height 493
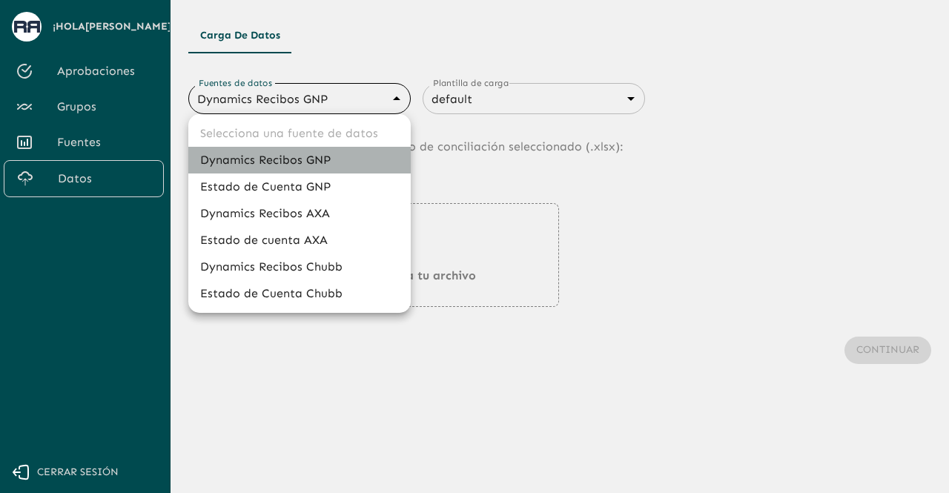
click at [319, 156] on li "Dynamics Recibos GNP" at bounding box center [299, 160] width 223 height 27
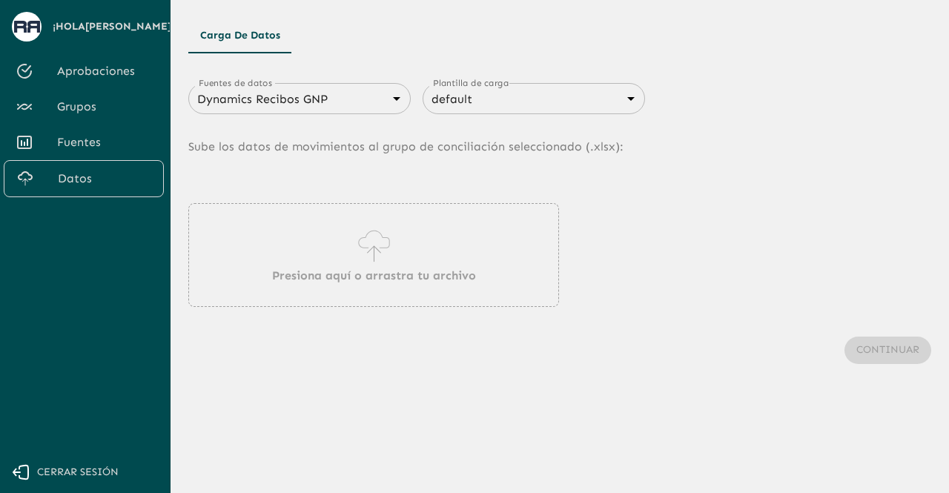
click at [320, 216] on div "Presiona aquí o arrastra tu archivo" at bounding box center [373, 255] width 371 height 104
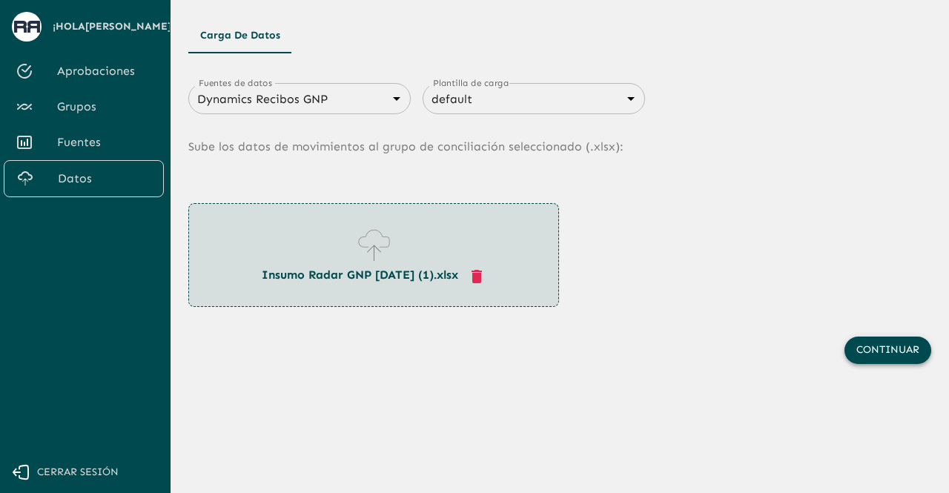
click at [871, 357] on button "Continuar" at bounding box center [888, 350] width 87 height 27
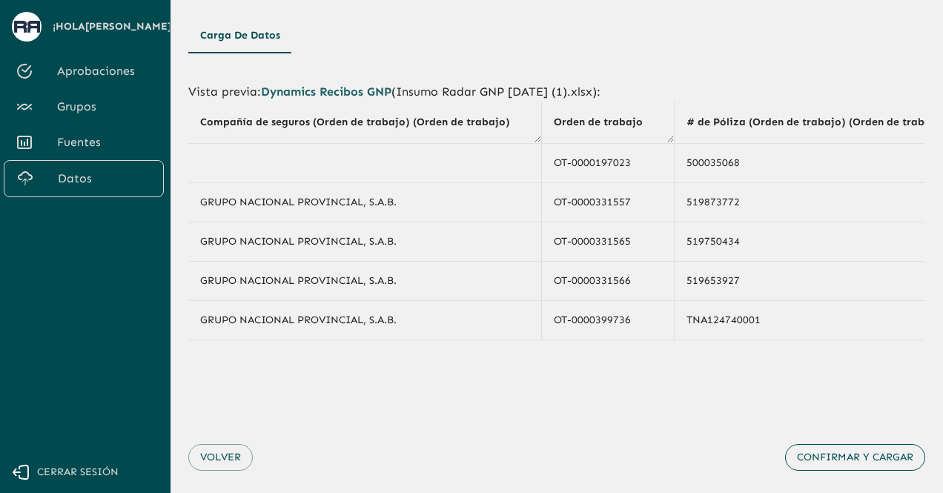
click at [854, 462] on button "Confirmar y cargar" at bounding box center [855, 457] width 140 height 27
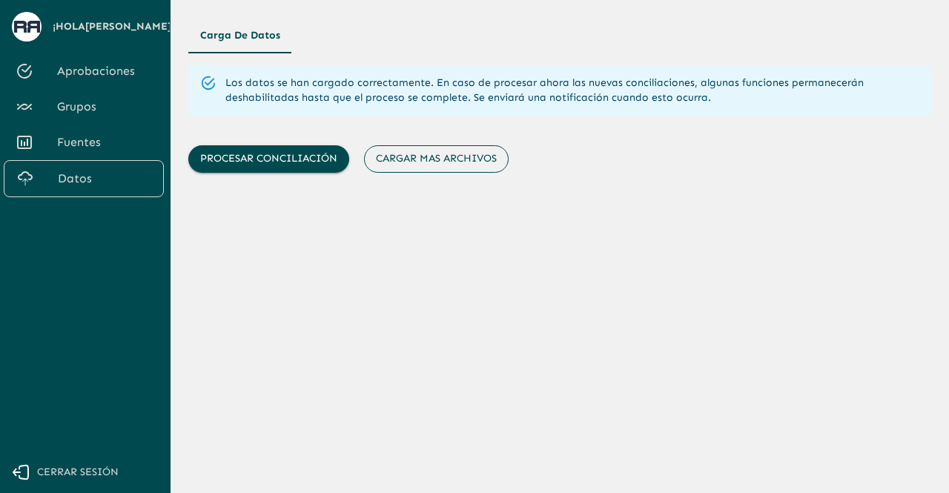
click at [417, 166] on button "Cargar mas archivos" at bounding box center [436, 158] width 145 height 27
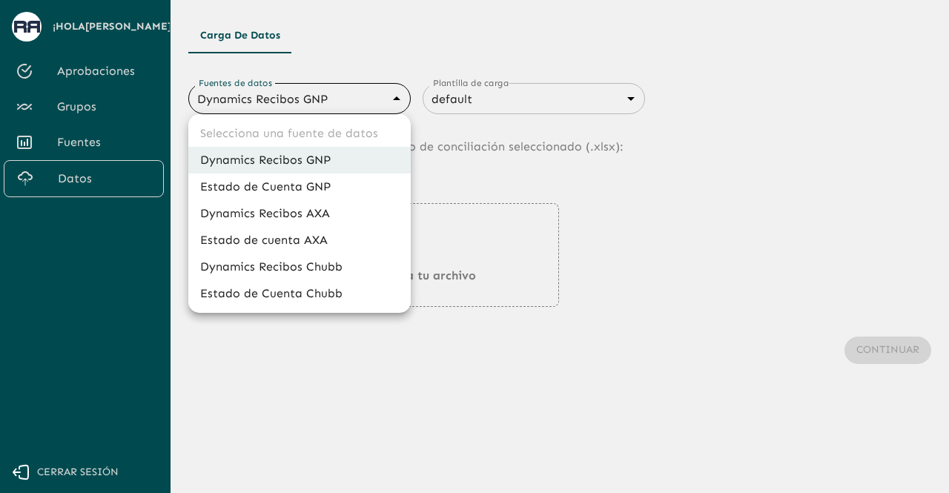
click at [322, 97] on body "Se están procesando los movimientos. Algunas acciones permanecerán deshabilitad…" at bounding box center [474, 246] width 949 height 493
click at [288, 187] on li "Estado de Cuenta GNP" at bounding box center [299, 187] width 223 height 27
type input "68360e545ed9181a8245dd9b"
type input "68405816993b98be2d8f622c"
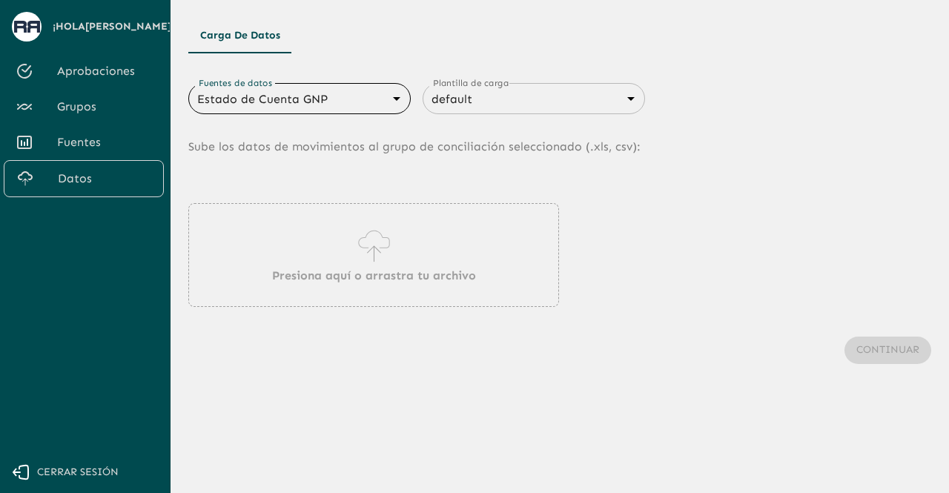
click at [344, 300] on div "Presiona aquí o arrastra tu archivo" at bounding box center [373, 255] width 371 height 104
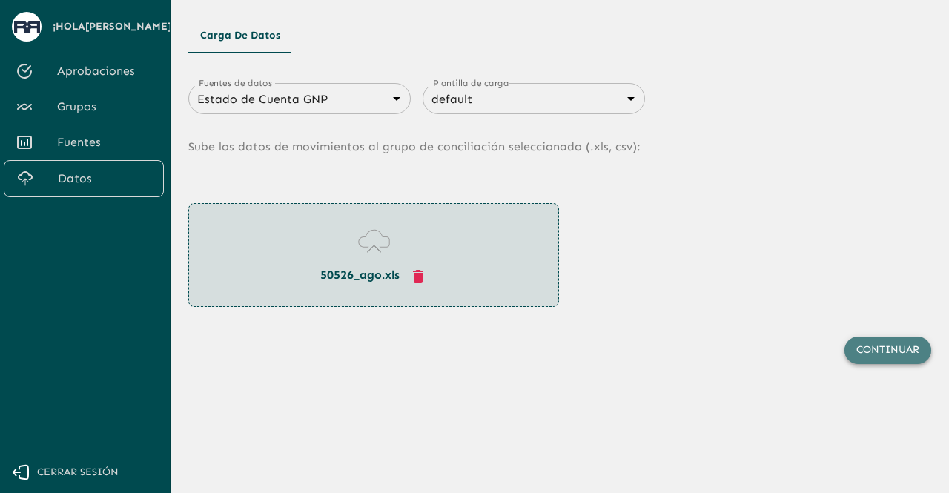
click at [871, 354] on button "Continuar" at bounding box center [888, 350] width 87 height 27
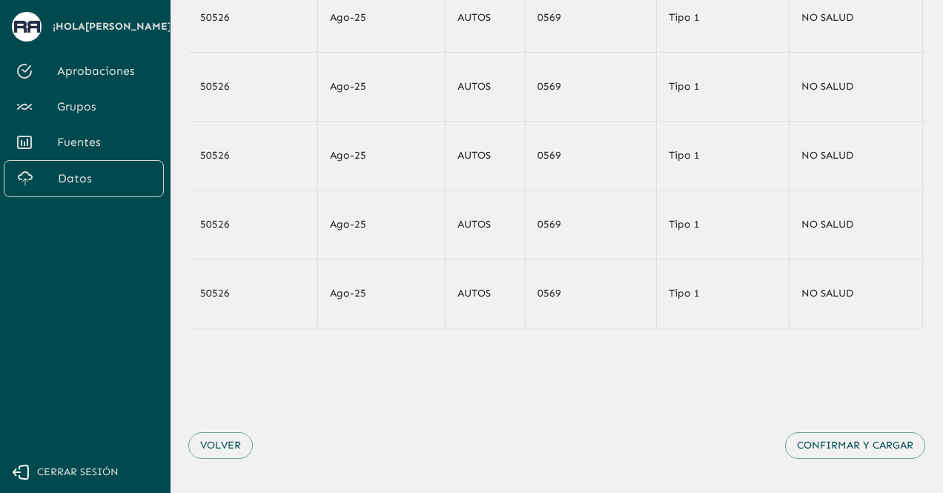
scroll to position [161, 0]
click at [878, 452] on button "Confirmar y cargar" at bounding box center [855, 445] width 140 height 27
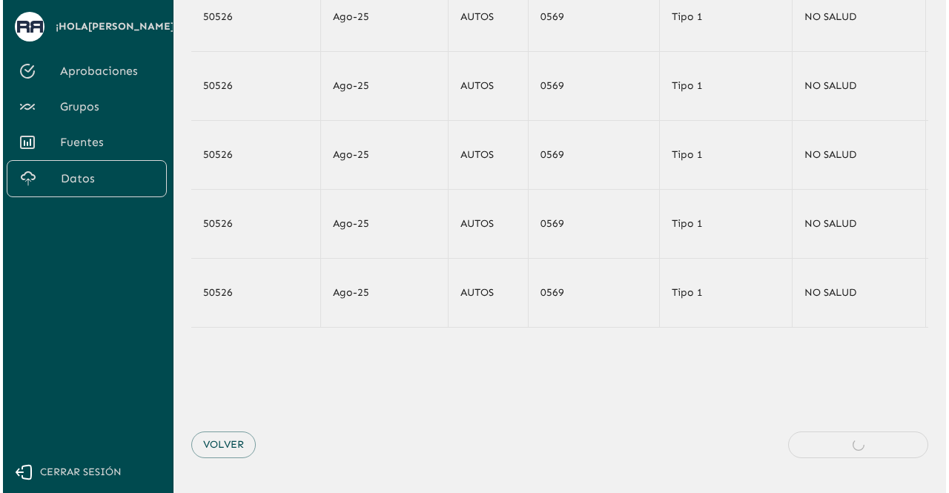
scroll to position [0, 0]
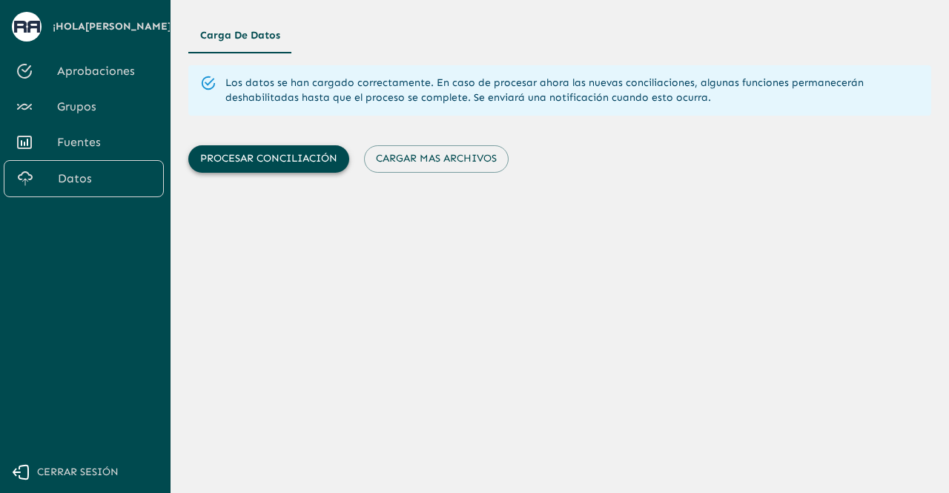
click at [268, 161] on button "Procesar conciliación" at bounding box center [268, 158] width 161 height 27
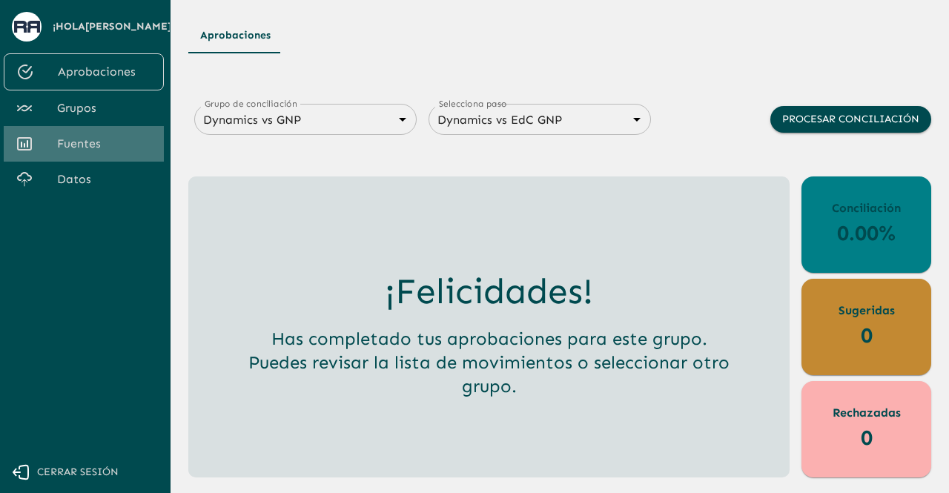
click at [99, 154] on link "Fuentes" at bounding box center [84, 144] width 160 height 36
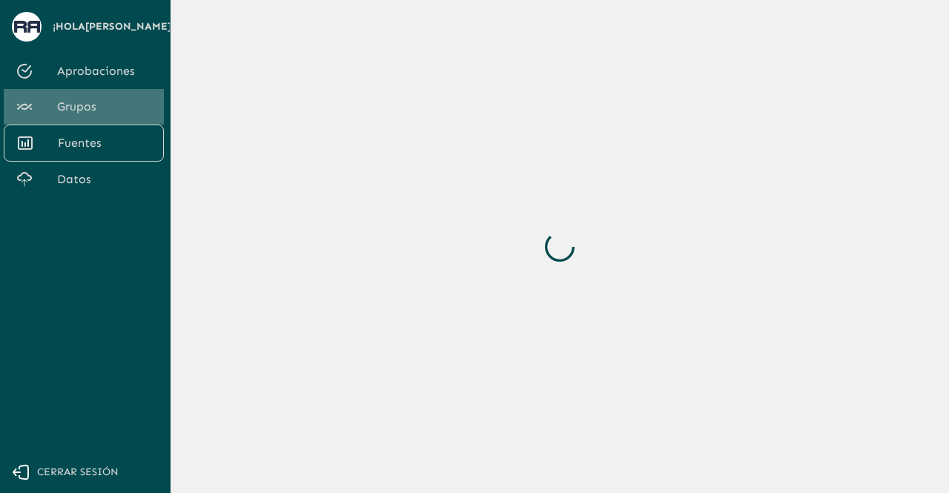
click at [101, 113] on span "Grupos" at bounding box center [104, 107] width 95 height 18
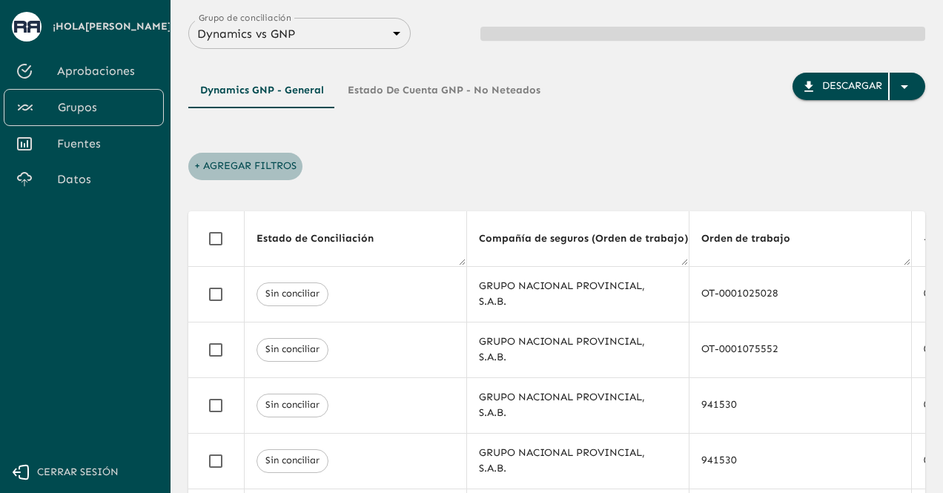
click at [207, 167] on button "+ Agregar Filtros" at bounding box center [245, 166] width 114 height 27
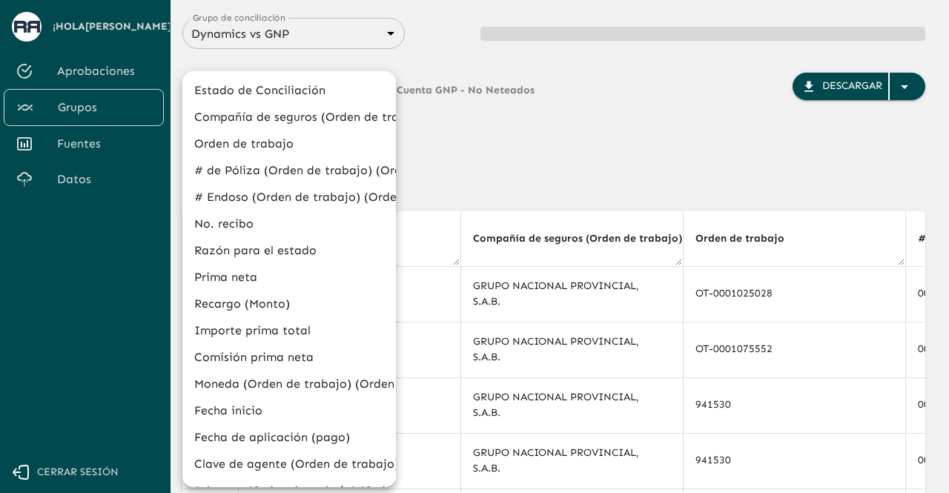
click at [447, 152] on div at bounding box center [474, 246] width 949 height 493
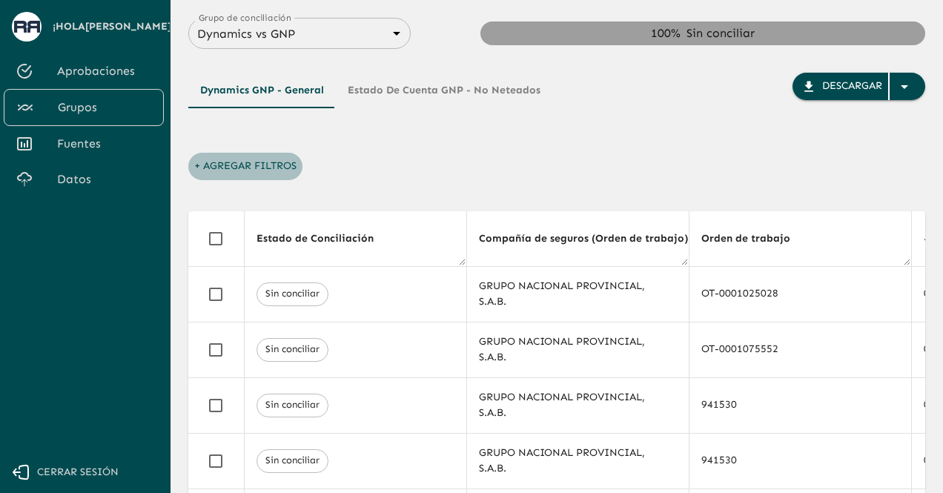
click at [196, 167] on button "+ Agregar Filtros" at bounding box center [245, 166] width 114 height 27
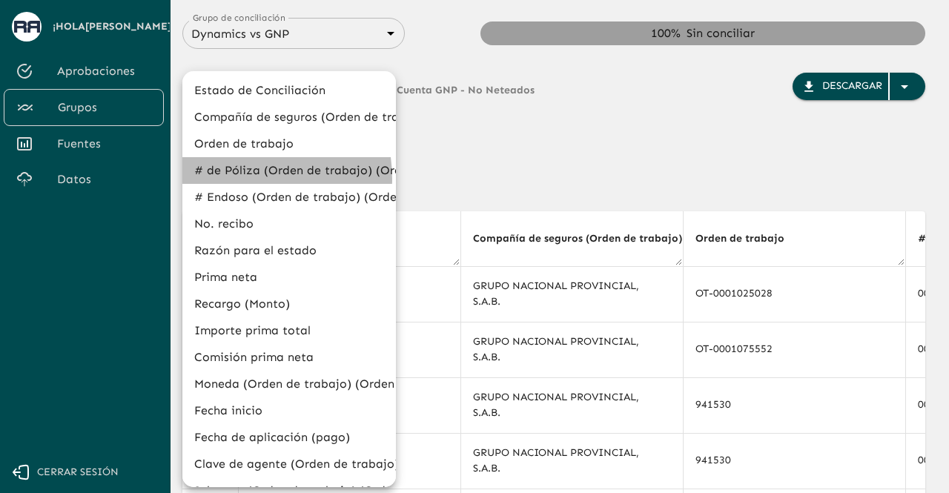
click at [233, 179] on li "# de Póliza (Orden de trabajo) (Orden de trabajo)" at bounding box center [289, 170] width 214 height 27
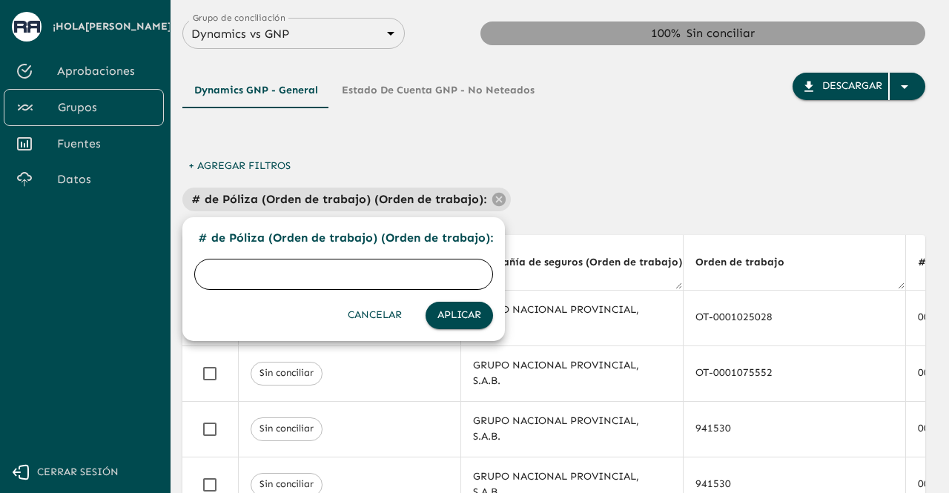
paste input "683914154"
type input "683914154"
click button "Aplicar" at bounding box center [459, 315] width 67 height 27
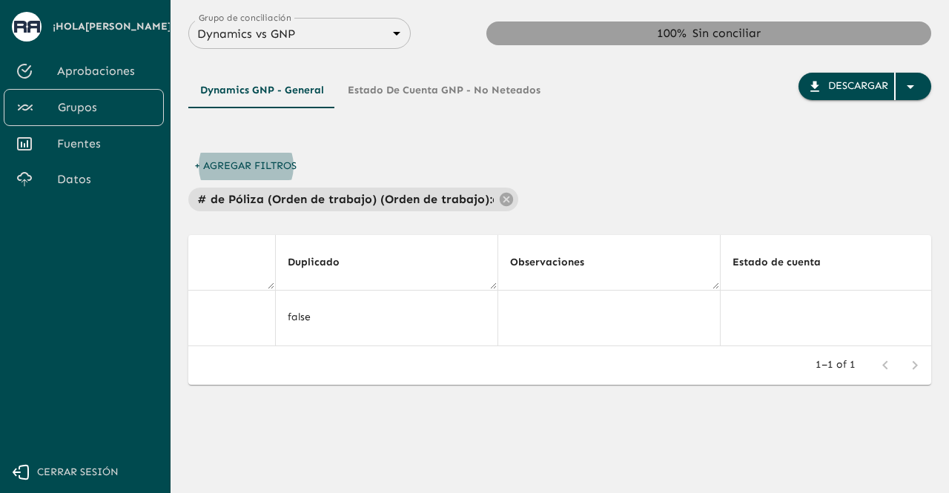
scroll to position [0, 7545]
drag, startPoint x: 903, startPoint y: 342, endPoint x: 894, endPoint y: 346, distance: 9.6
click at [894, 346] on div "Estado de Conciliación Compañía de seguros (Orden de trabajo) (Orden de trabajo…" at bounding box center [559, 290] width 743 height 111
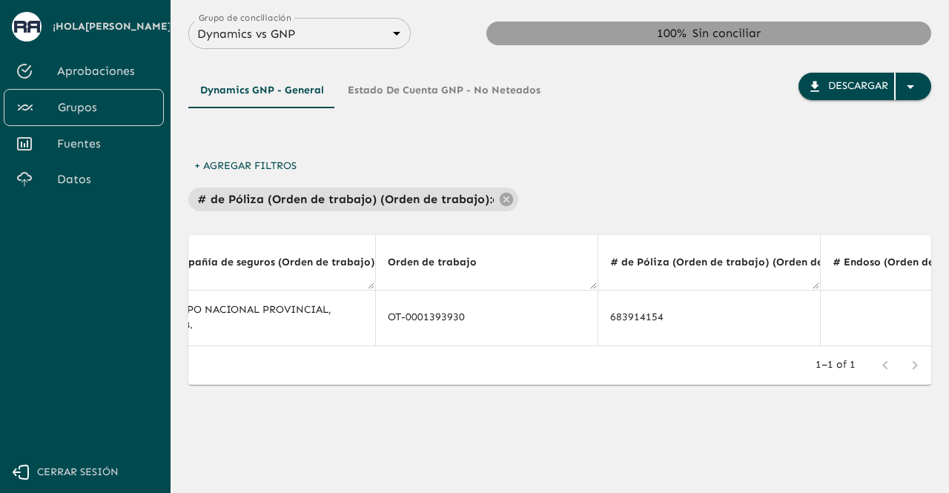
scroll to position [0, 326]
click at [405, 202] on p "# de Póliza (Orden de trabajo) (Orden de trabajo) :" at bounding box center [344, 200] width 295 height 18
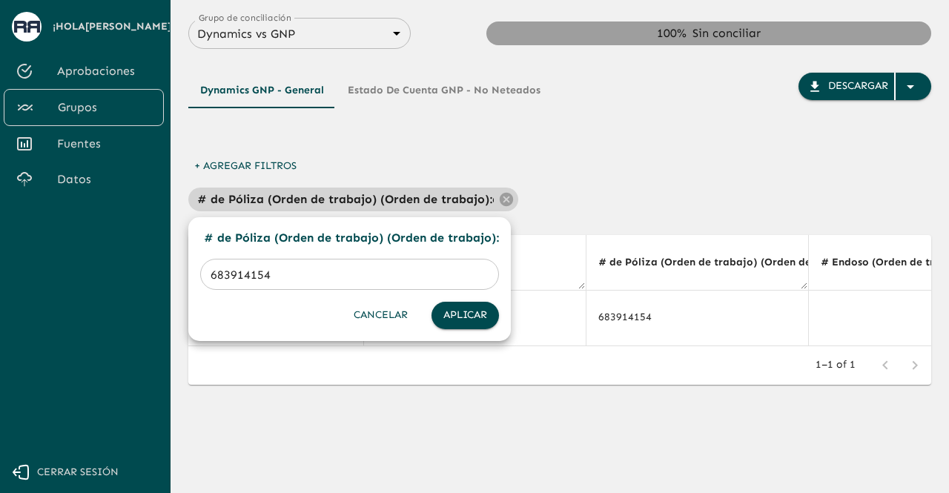
click at [405, 202] on div at bounding box center [474, 246] width 949 height 493
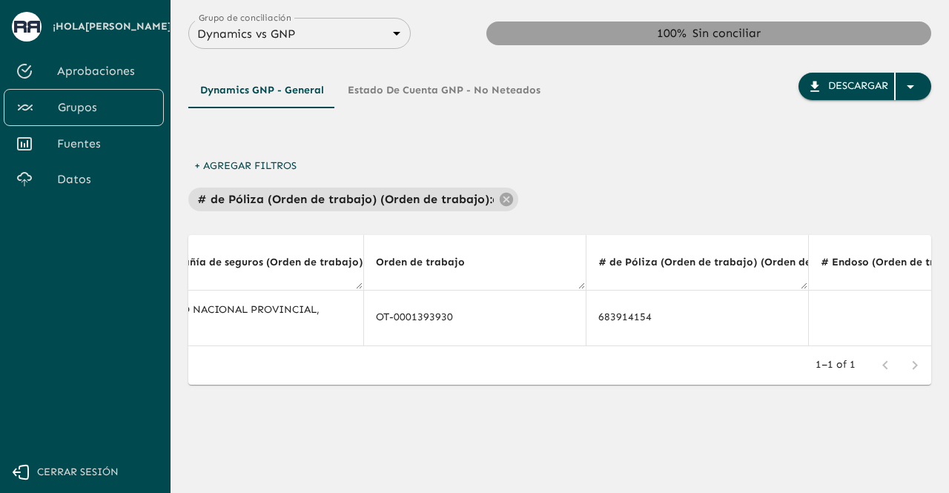
click at [418, 211] on div "Dynamics GNP - General Estado de Cuenta GNP - No Neteados Descargar + Agregar F…" at bounding box center [559, 249] width 743 height 401
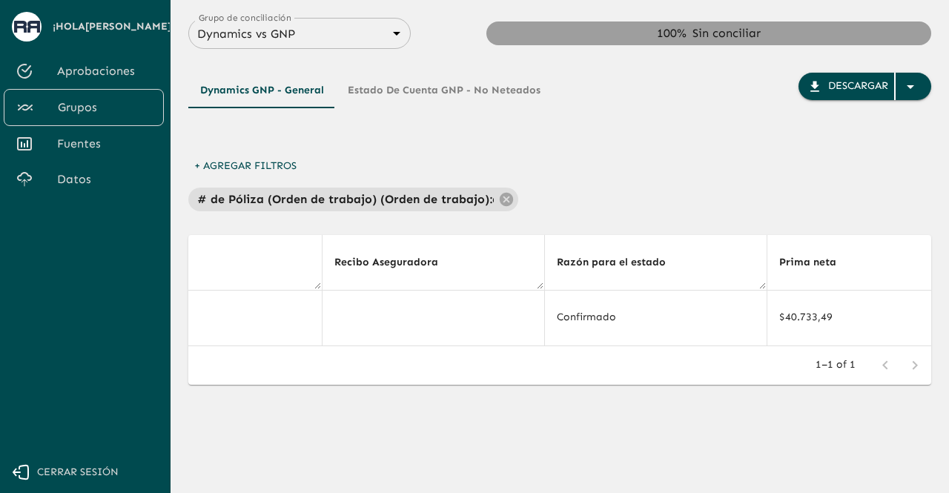
scroll to position [0, 1329]
